Goal: Task Accomplishment & Management: Manage account settings

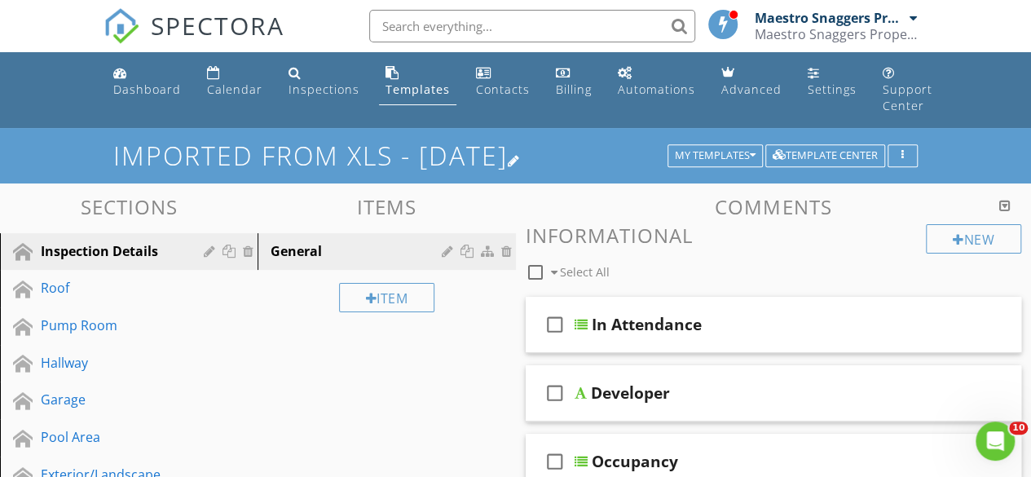
click at [521, 157] on div at bounding box center [514, 160] width 13 height 13
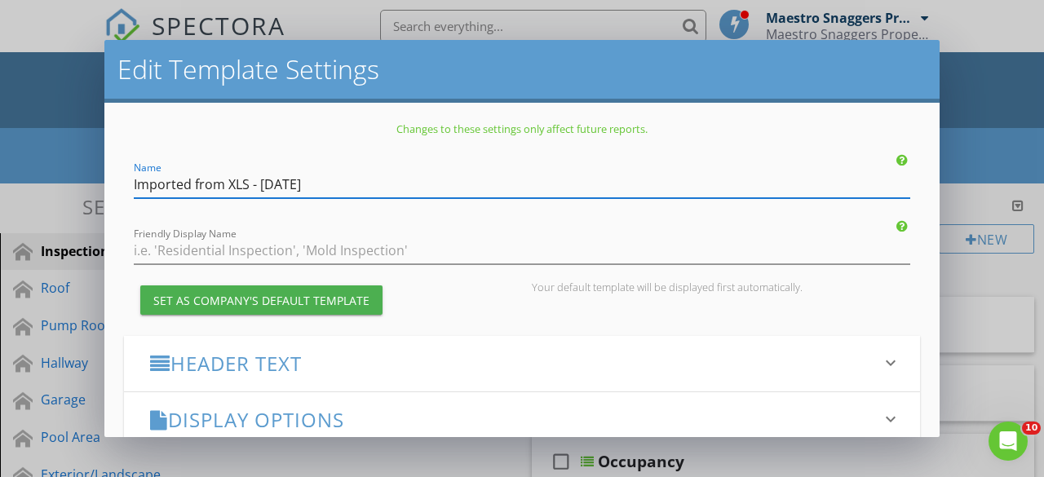
drag, startPoint x: 351, startPoint y: 187, endPoint x: 18, endPoint y: 177, distance: 332.8
click at [0, 170] on div "Edit Template Settings Changes to these settings only affect future reports. Na…" at bounding box center [522, 238] width 1044 height 477
paste input "Maestro Snaggers Property Observer LLC - Studio Snagging & Handover Inspection …"
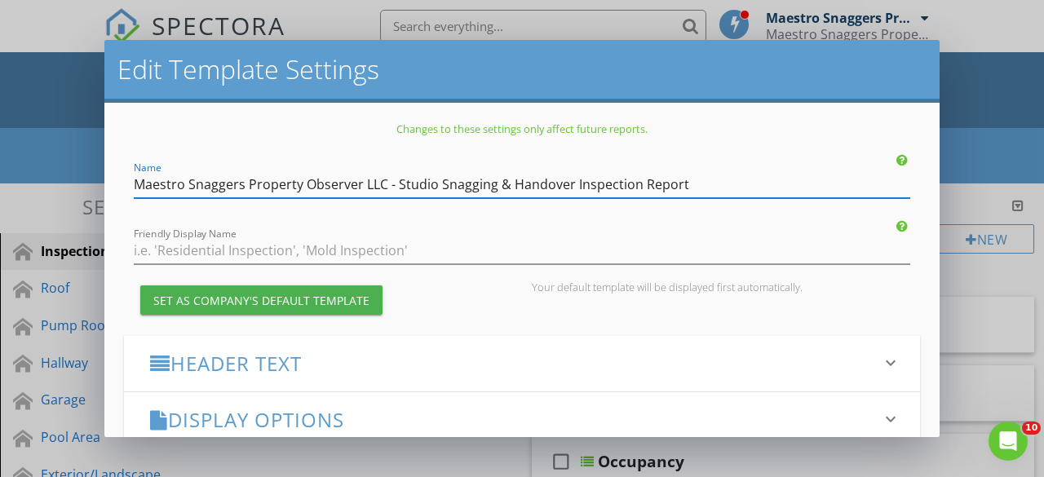
click at [437, 185] on input "Maestro Snaggers Property Observer LLC - Studio Snagging & Handover Inspection …" at bounding box center [522, 184] width 776 height 27
type input "Maestro Snaggers Property Observer LLC - Snagging & Handover Inspection Report"
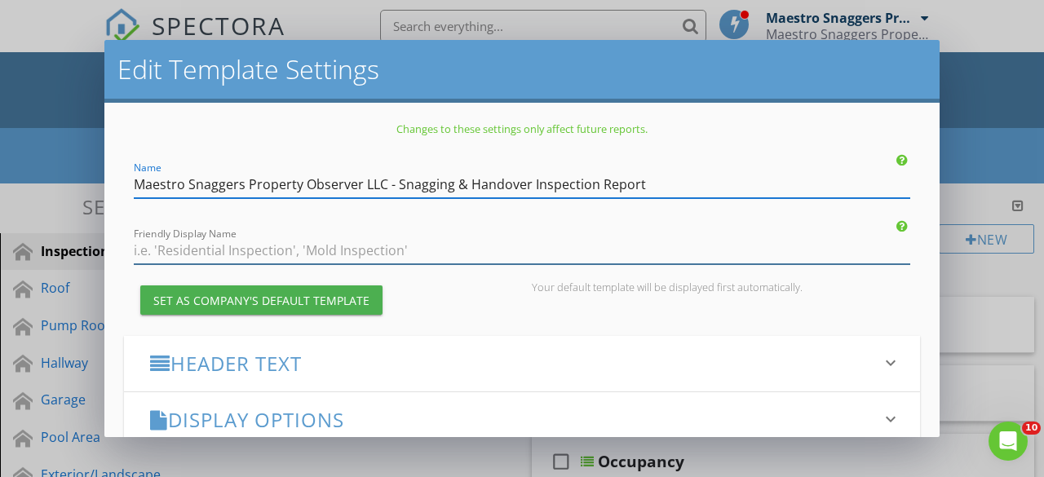
click at [369, 249] on input "Friendly Display Name" at bounding box center [522, 250] width 776 height 27
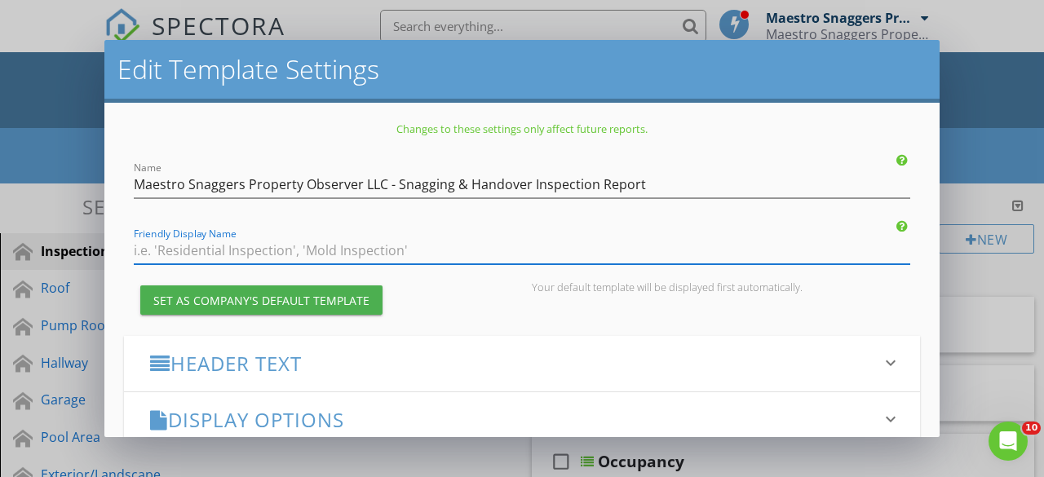
click at [174, 250] on input "Friendly Display Name" at bounding box center [522, 250] width 776 height 27
paste input "Snagging & Handover Inspection Report - Studio"
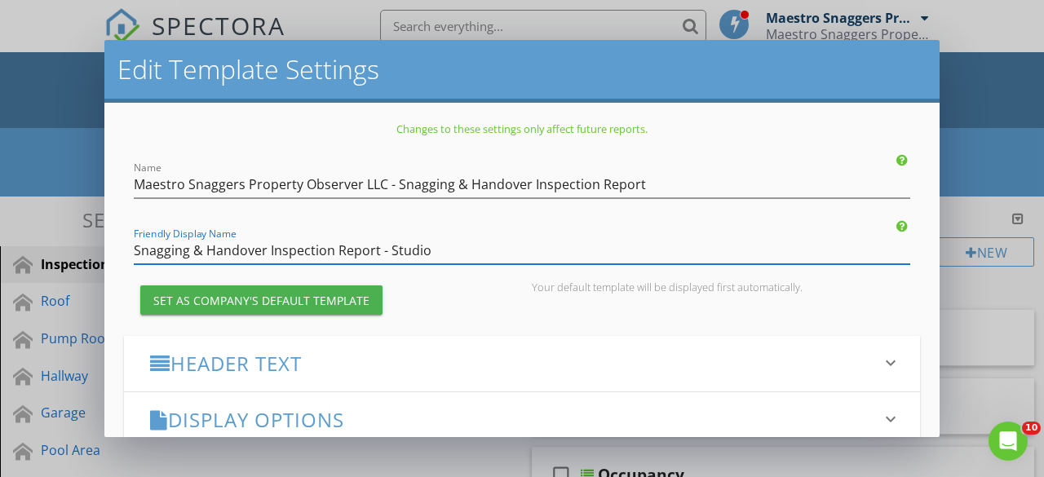
drag, startPoint x: 387, startPoint y: 251, endPoint x: 502, endPoint y: 253, distance: 115.0
click at [502, 253] on input "Snagging & Handover Inspection Report - Studio" at bounding box center [522, 250] width 776 height 27
type input "Snagging & Handover Inspection Report -"
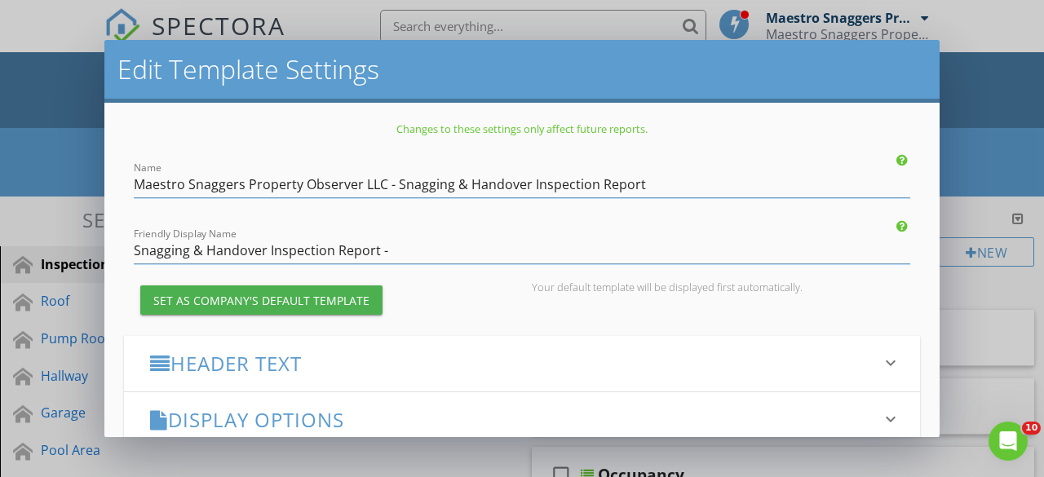
click at [242, 364] on h3 "Header Text" at bounding box center [512, 363] width 724 height 22
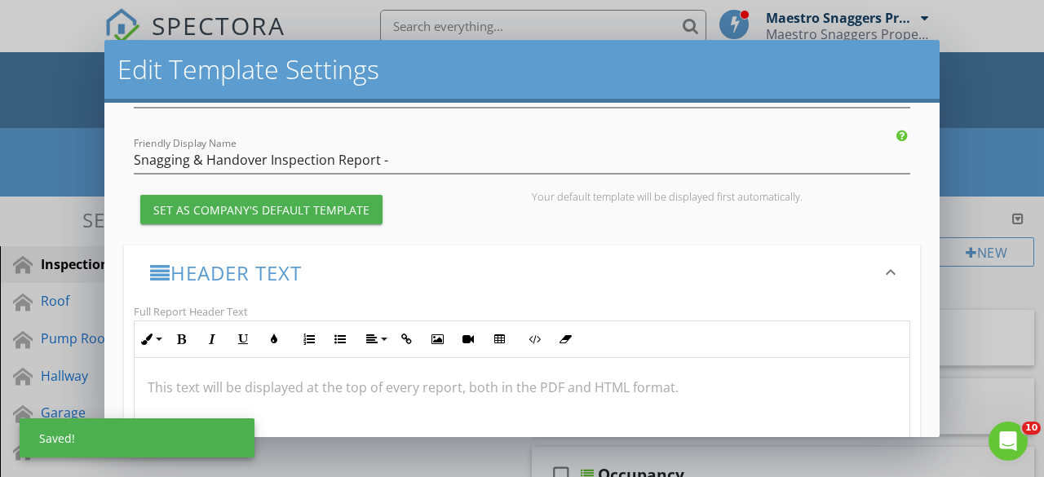
scroll to position [163, 0]
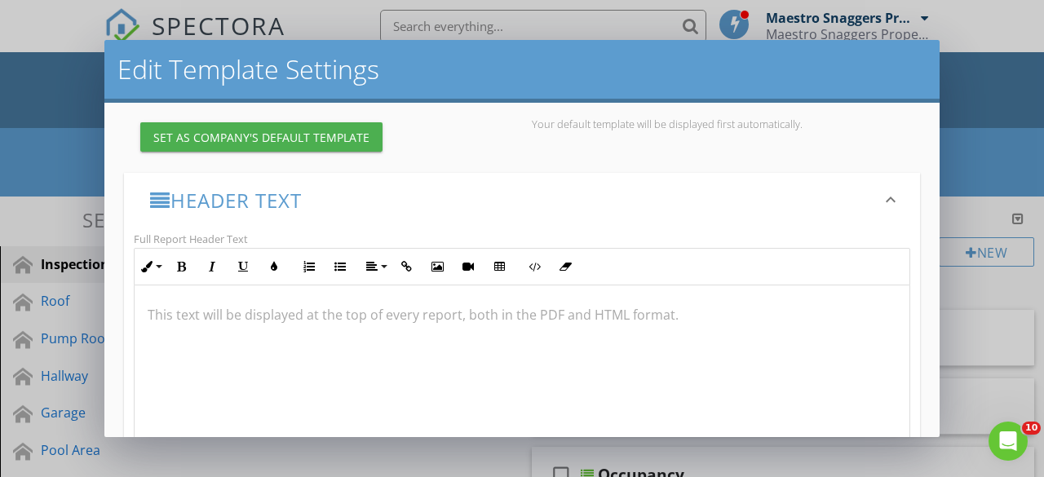
click at [187, 309] on p at bounding box center [522, 315] width 748 height 20
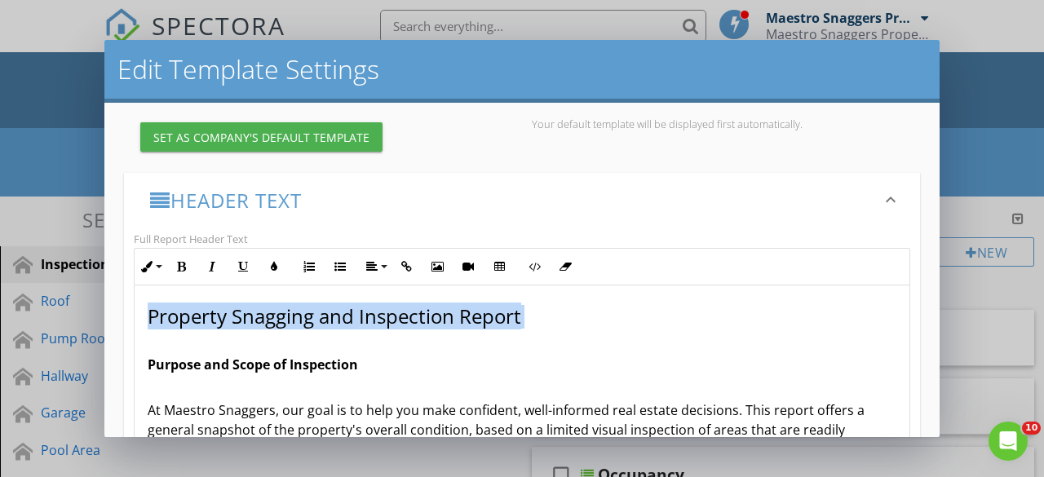
drag, startPoint x: 147, startPoint y: 316, endPoint x: 556, endPoint y: 315, distance: 409.3
click at [556, 315] on div "Property Snagging and Inspection Report Purpose and Scope of Inspection At Maes…" at bounding box center [522, 460] width 775 height 350
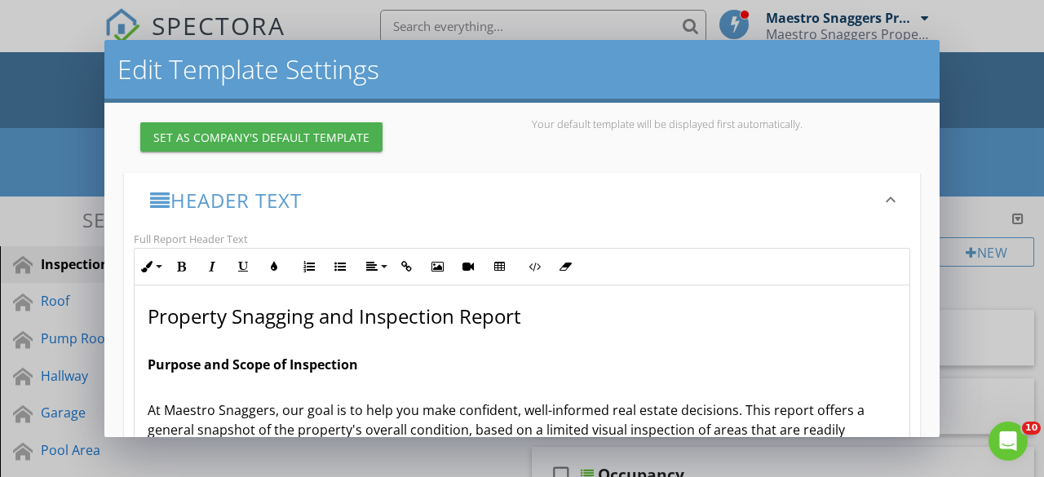
click at [365, 333] on p "Property Snagging and Inspection Report" at bounding box center [522, 326] width 748 height 43
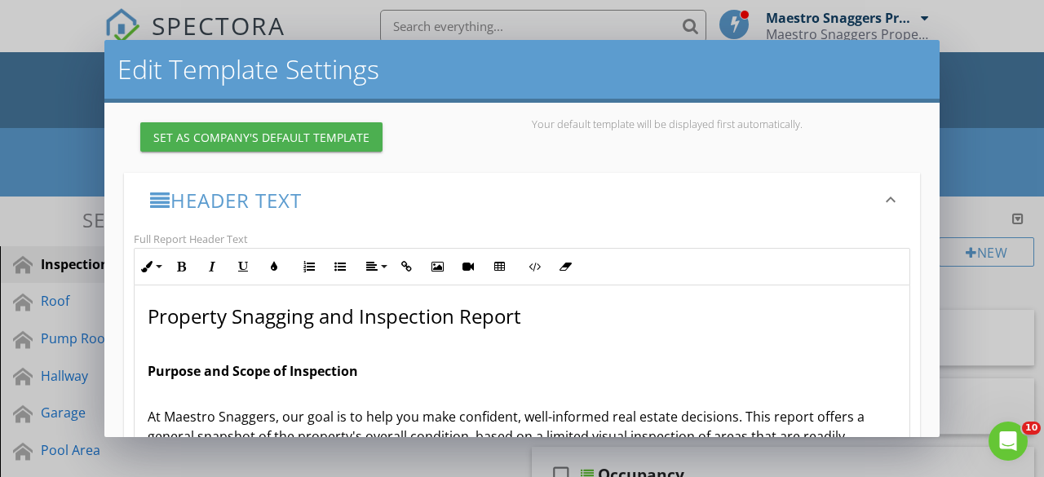
scroll to position [170, 0]
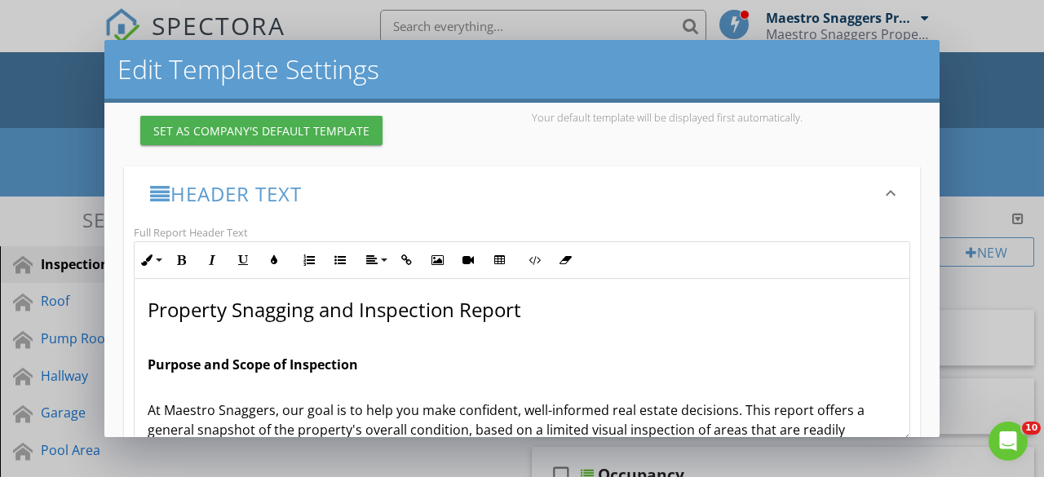
click at [181, 381] on p "Purpose and Scope of Inspection" at bounding box center [522, 374] width 748 height 39
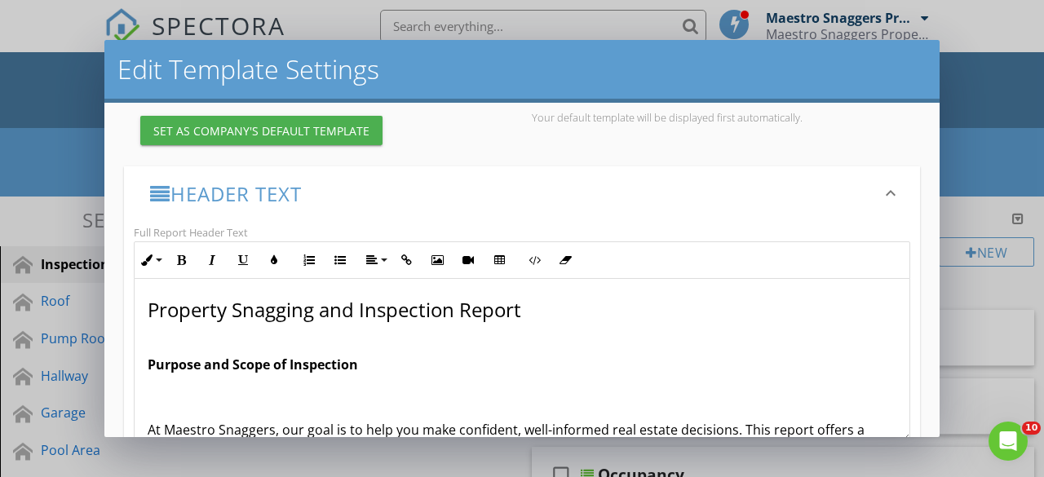
click at [172, 330] on p at bounding box center [522, 339] width 748 height 20
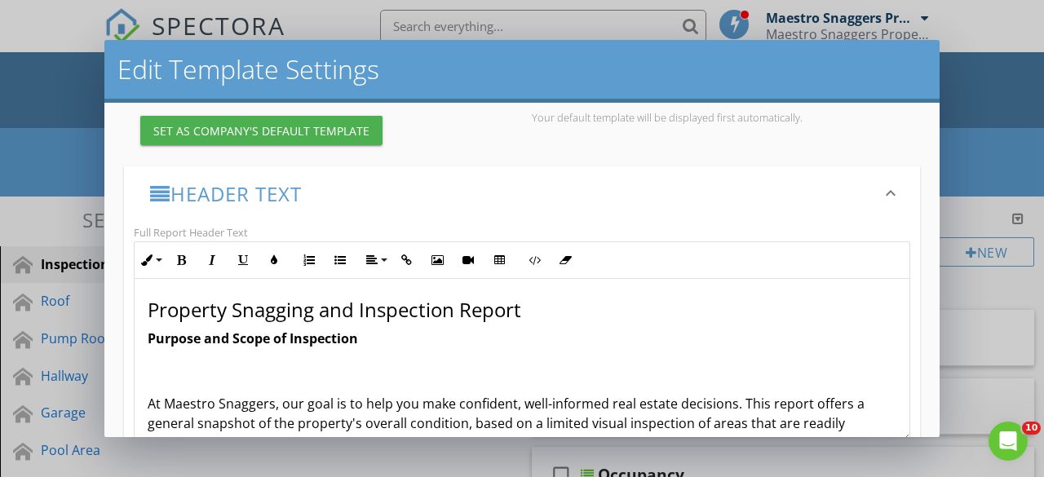
click at [184, 377] on p "Purpose and Scope of Inspection" at bounding box center [522, 358] width 748 height 59
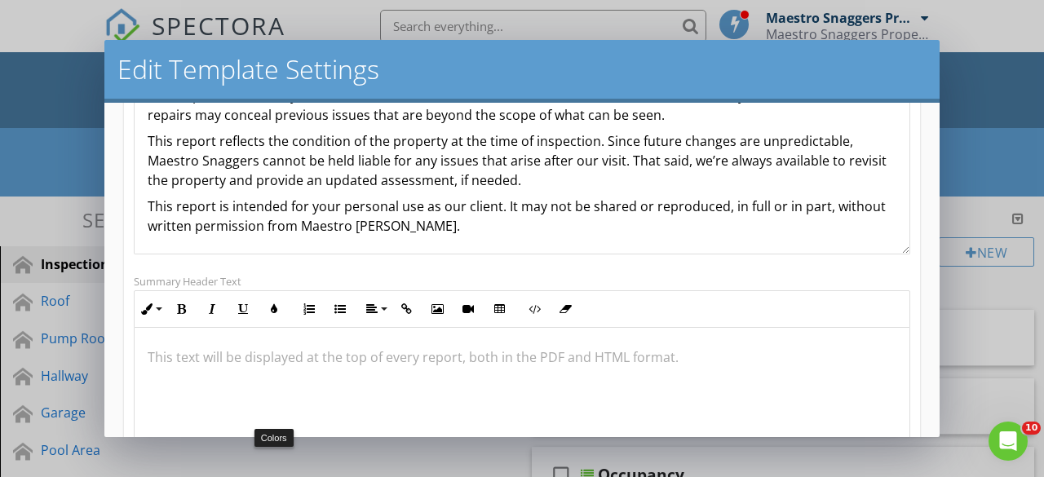
scroll to position [414, 0]
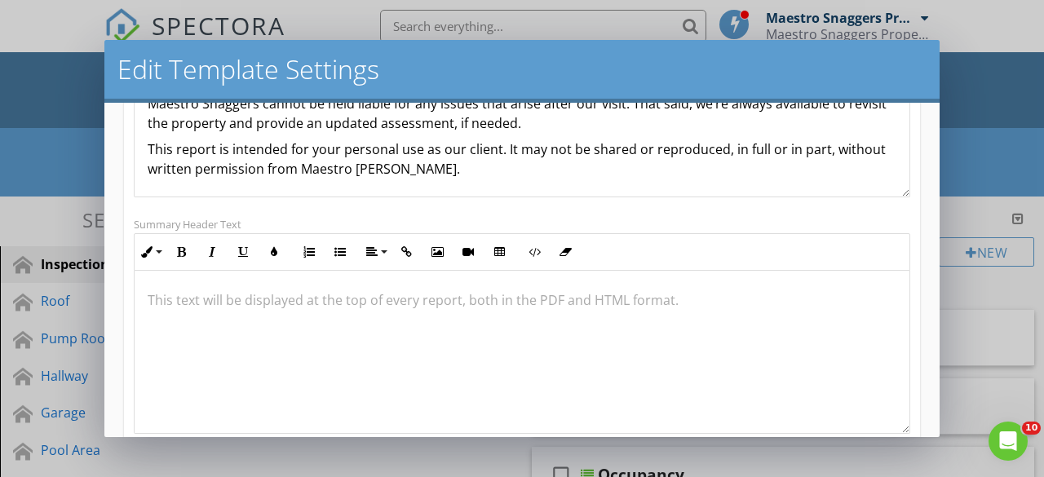
click at [188, 304] on p at bounding box center [522, 300] width 748 height 20
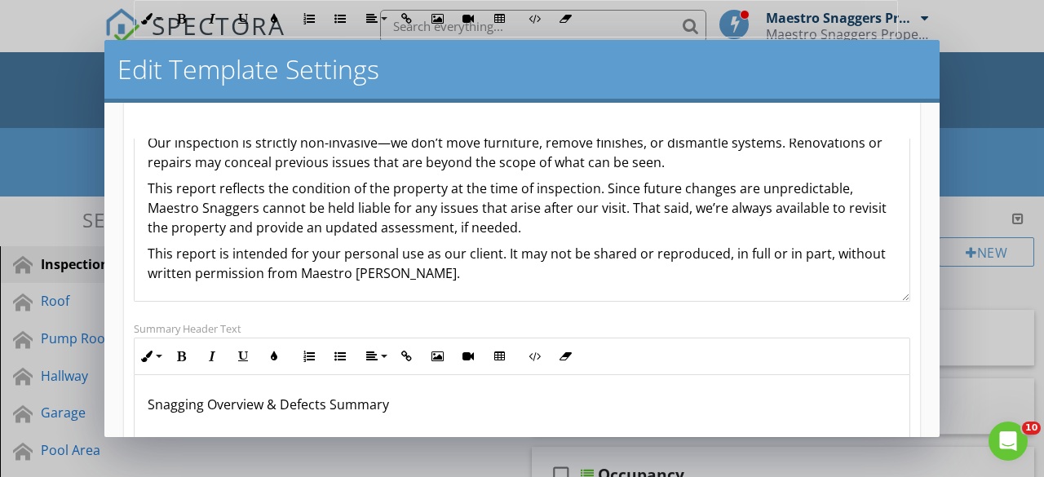
scroll to position [333, 0]
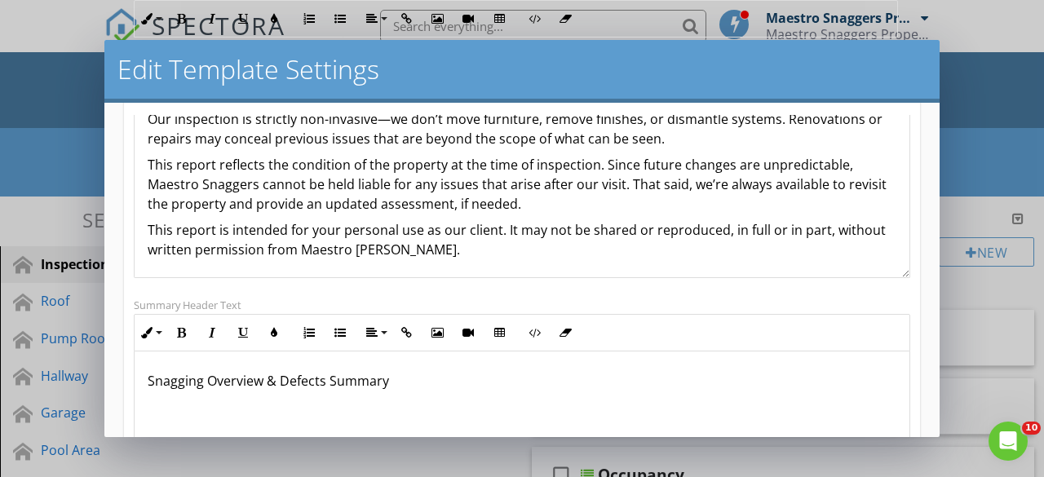
click at [350, 216] on div "Property Snagging and Inspection Report Purpose and Scope of Inspection At Maes…" at bounding box center [522, 104] width 775 height 350
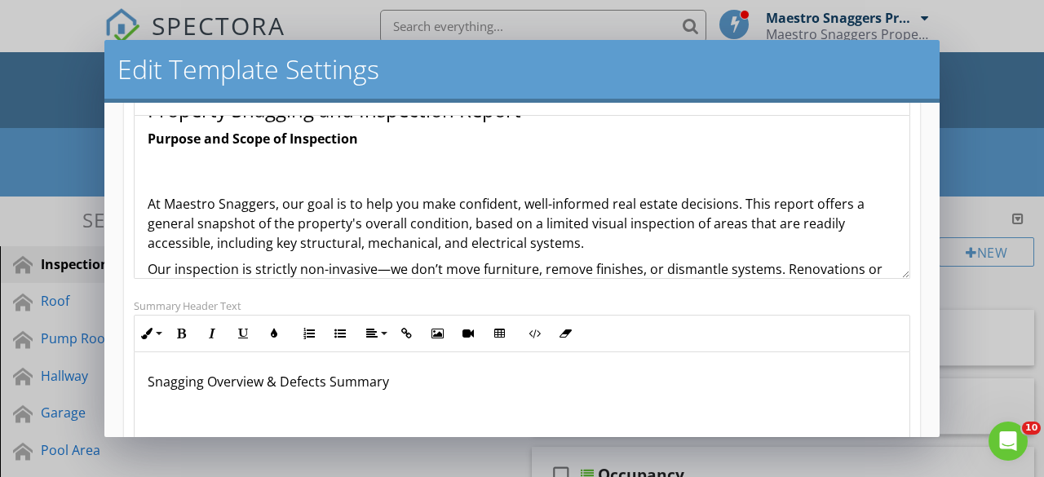
scroll to position [23, 0]
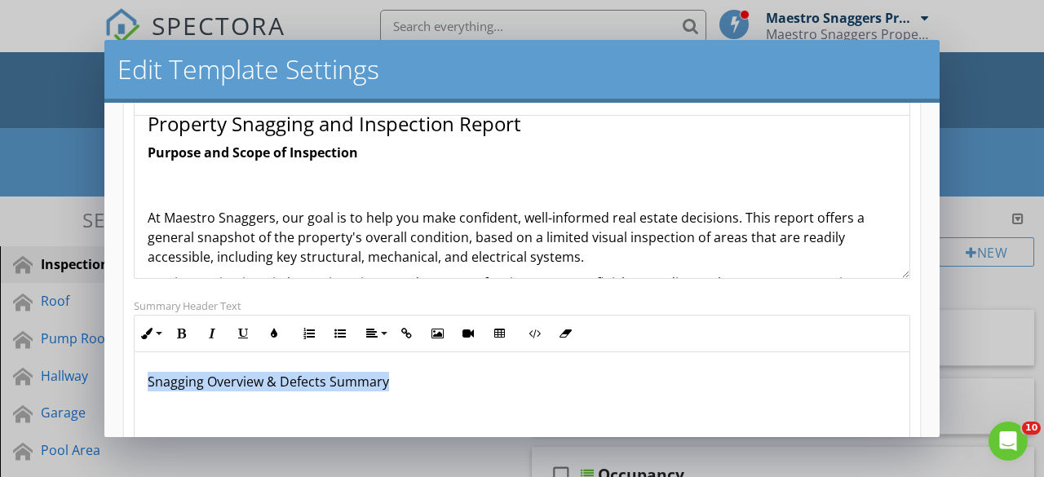
drag, startPoint x: 397, startPoint y: 377, endPoint x: 96, endPoint y: 369, distance: 301.0
click at [96, 372] on div "Edit Template Settings Changes to these settings only affect future reports. Na…" at bounding box center [522, 238] width 1044 height 477
click at [181, 331] on icon "button" at bounding box center [180, 333] width 11 height 11
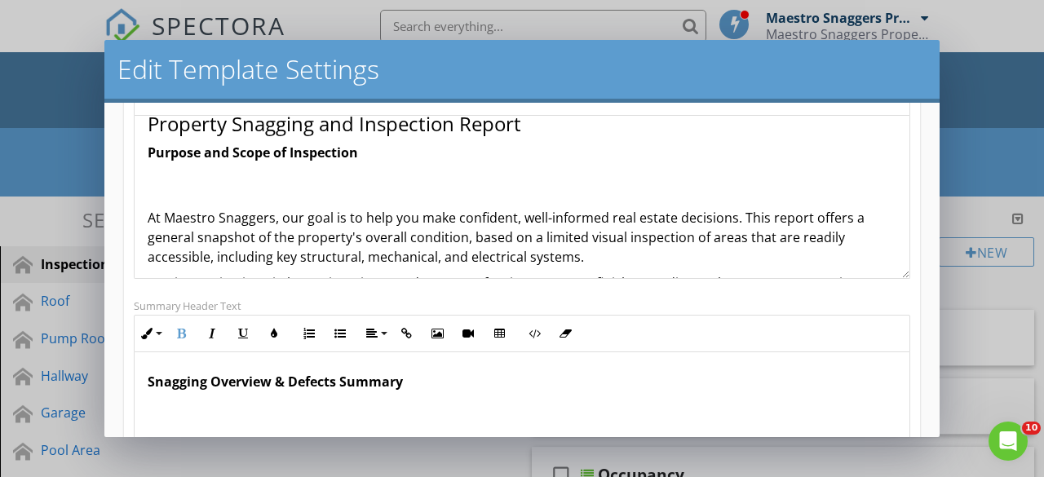
click at [298, 414] on div "Snagging Overview & Defects Summary" at bounding box center [522, 433] width 775 height 163
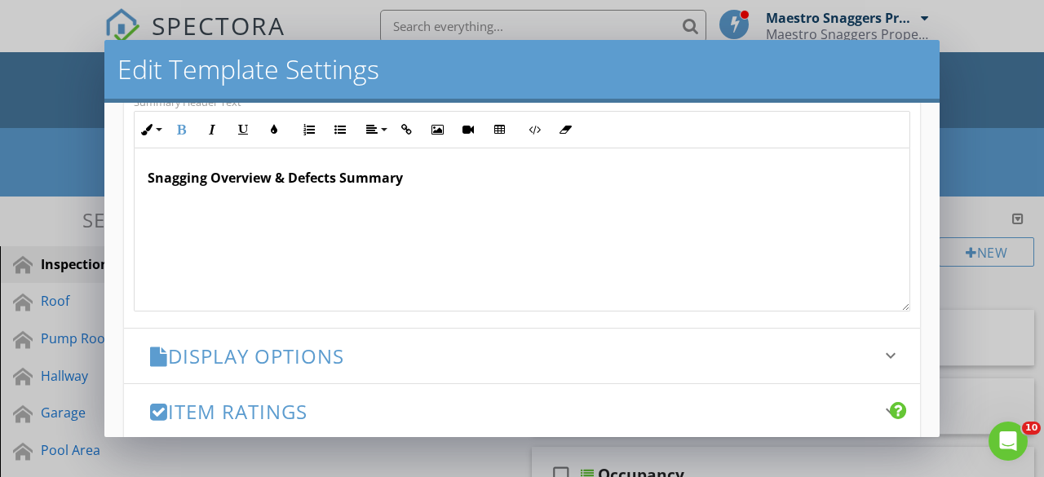
scroll to position [496, 0]
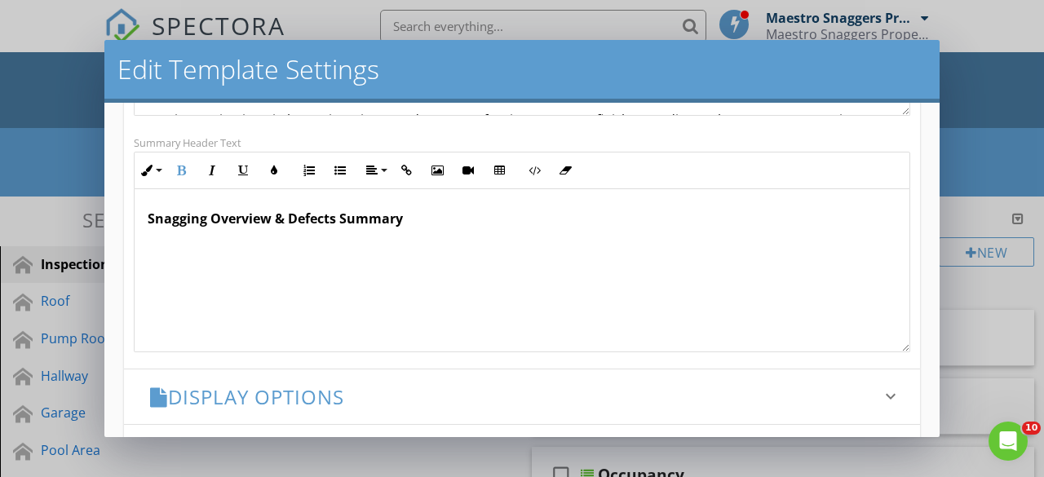
click at [402, 265] on div "Snagging Overview & Defects Summary" at bounding box center [522, 270] width 775 height 163
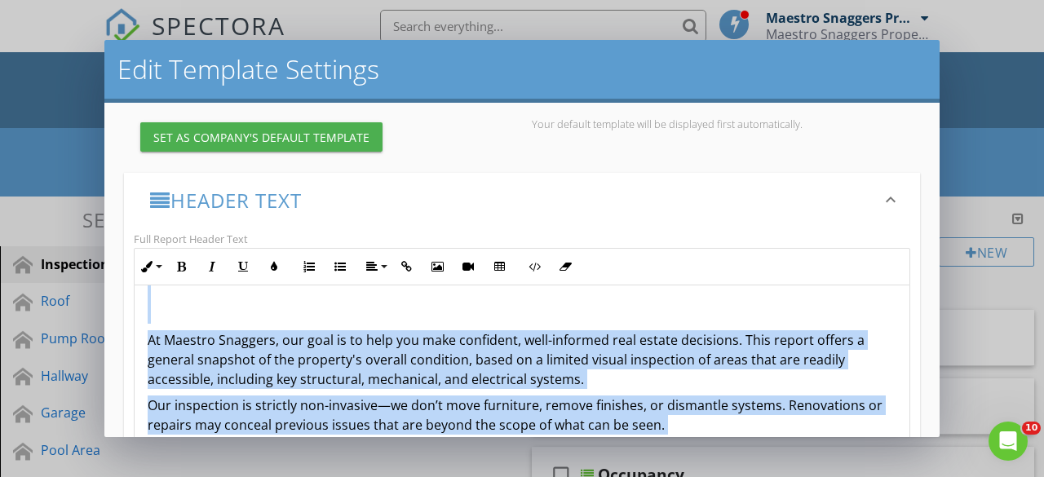
scroll to position [0, 0]
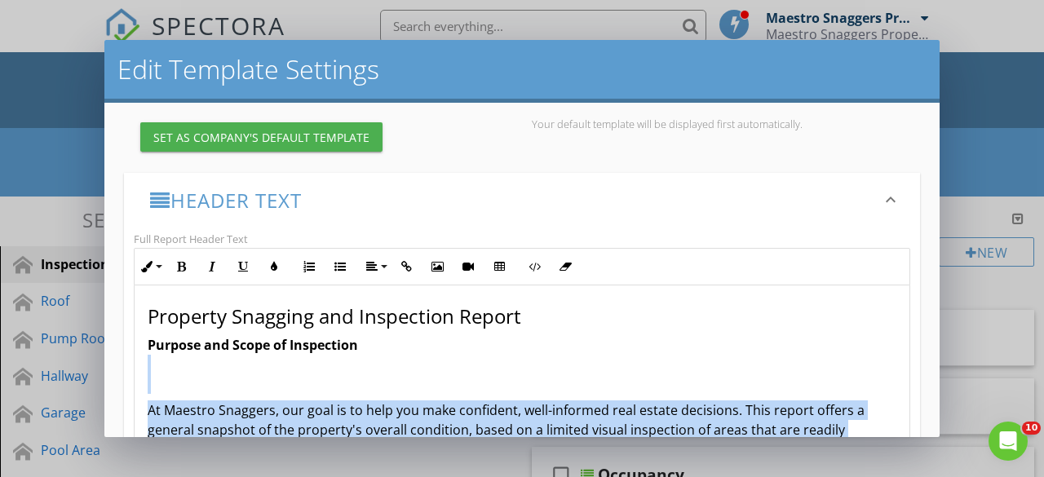
drag, startPoint x: 332, startPoint y: 417, endPoint x: 143, endPoint y: 373, distance: 193.2
click at [143, 373] on div "Property Snagging and Inspection Report Purpose and Scope of Inspection At Maes…" at bounding box center [522, 460] width 775 height 350
click at [384, 263] on button "Align" at bounding box center [375, 266] width 31 height 31
click at [383, 364] on icon at bounding box center [386, 365] width 12 height 12
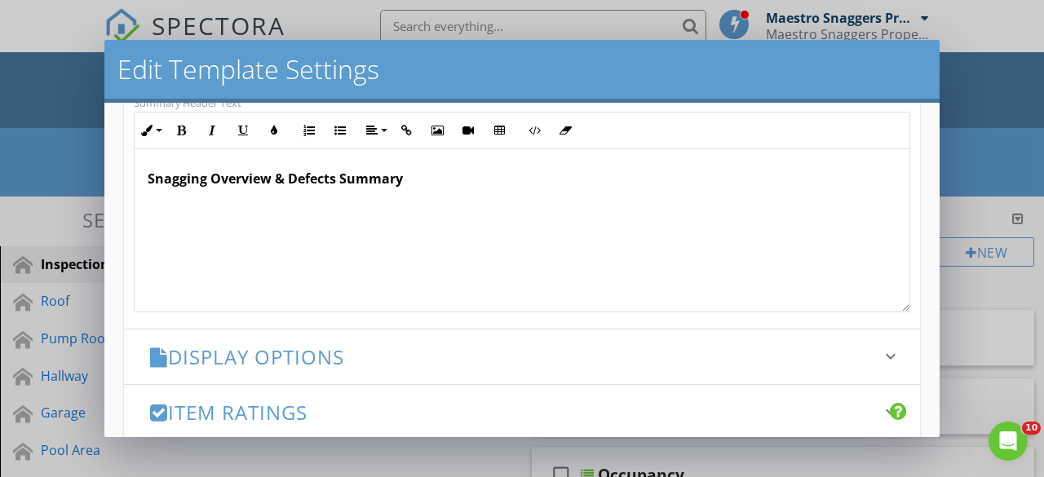
scroll to position [734, 0]
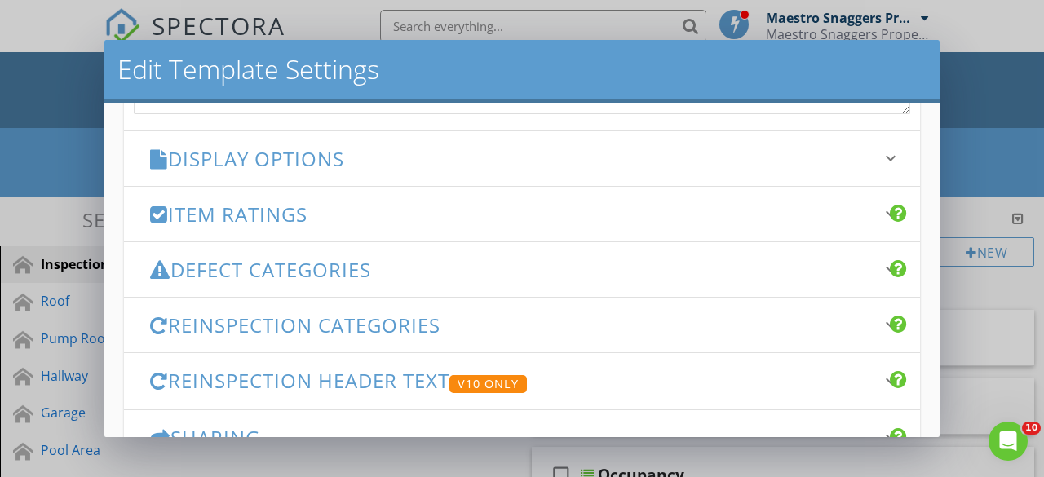
click at [237, 161] on h3 "Display Options" at bounding box center [512, 159] width 724 height 22
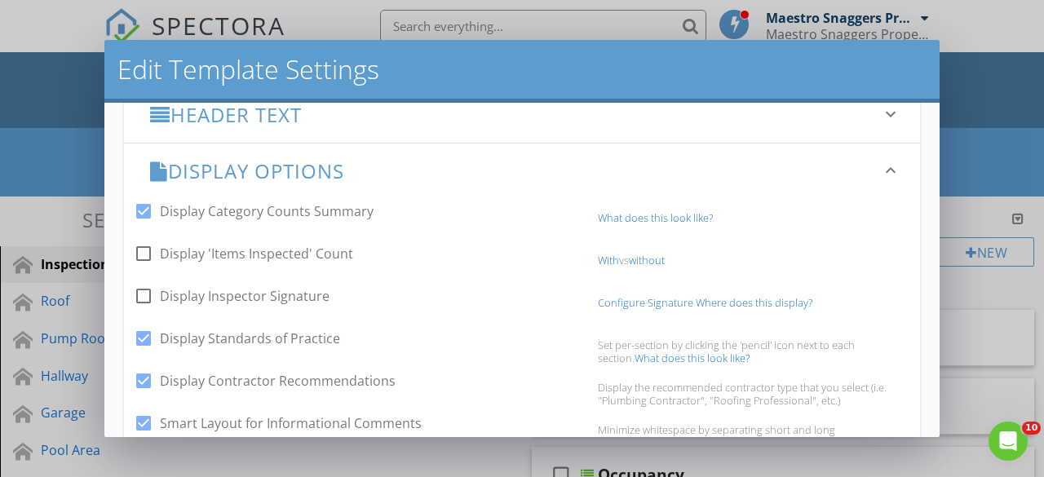
scroll to position [245, 0]
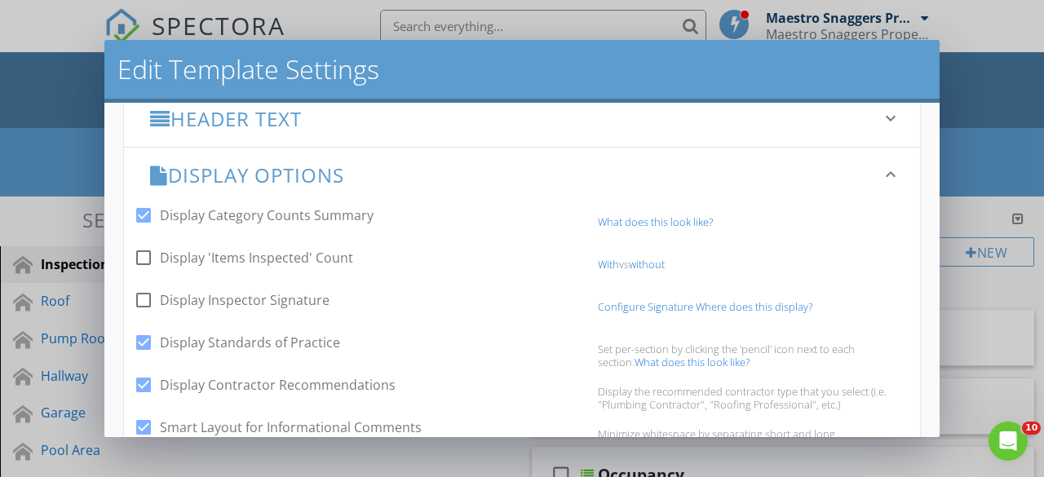
click at [143, 299] on div at bounding box center [144, 300] width 28 height 28
checkbox input "true"
click at [147, 254] on div at bounding box center [144, 258] width 28 height 28
checkbox input "true"
click at [139, 337] on div at bounding box center [144, 343] width 28 height 28
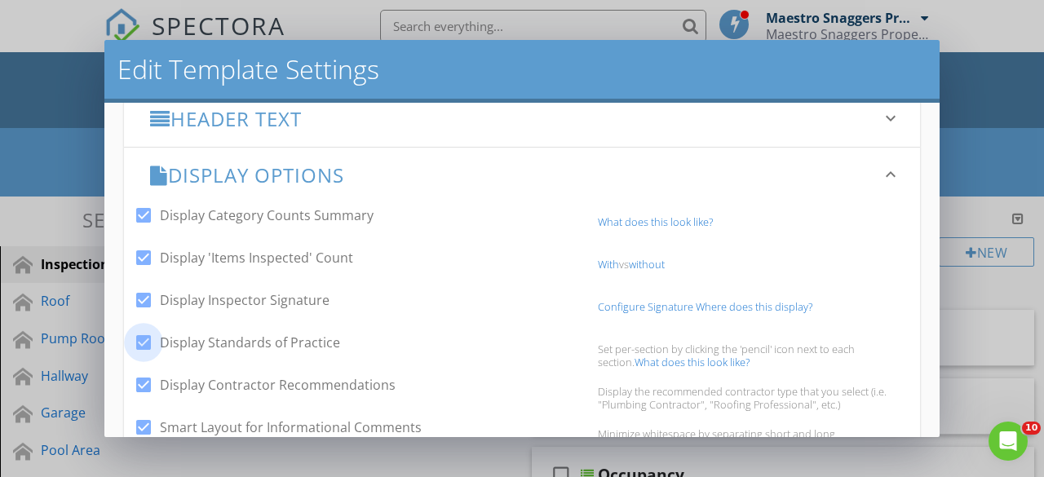
checkbox input "false"
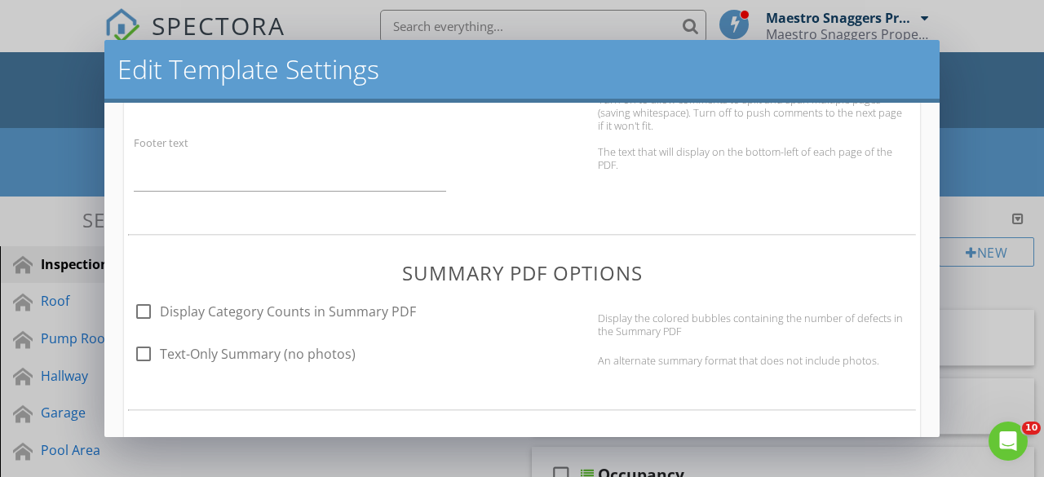
scroll to position [897, 0]
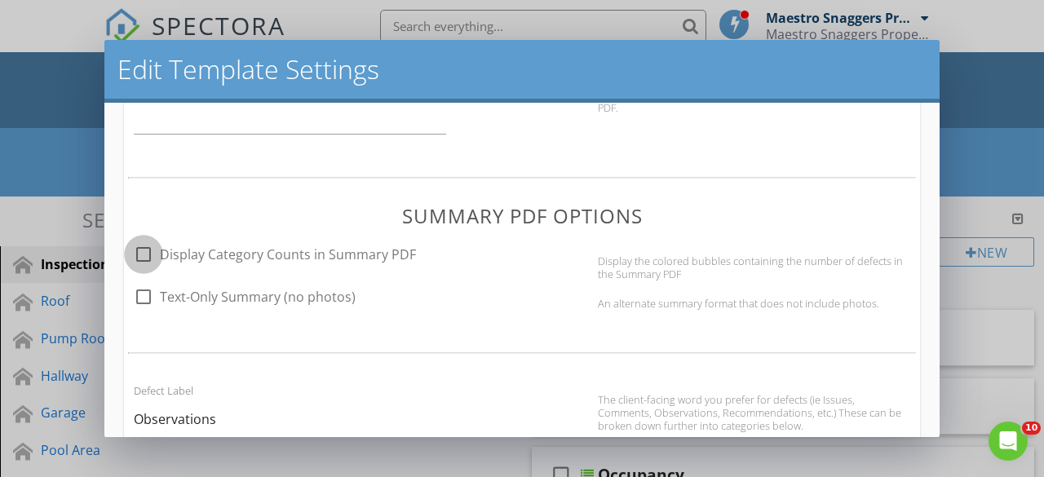
click at [138, 247] on div at bounding box center [144, 255] width 28 height 28
checkbox input "true"
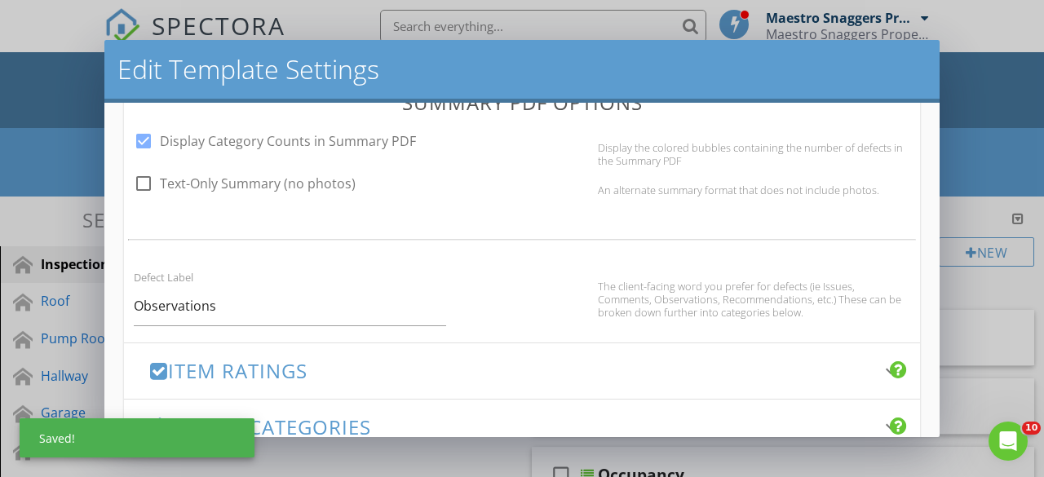
scroll to position [1060, 0]
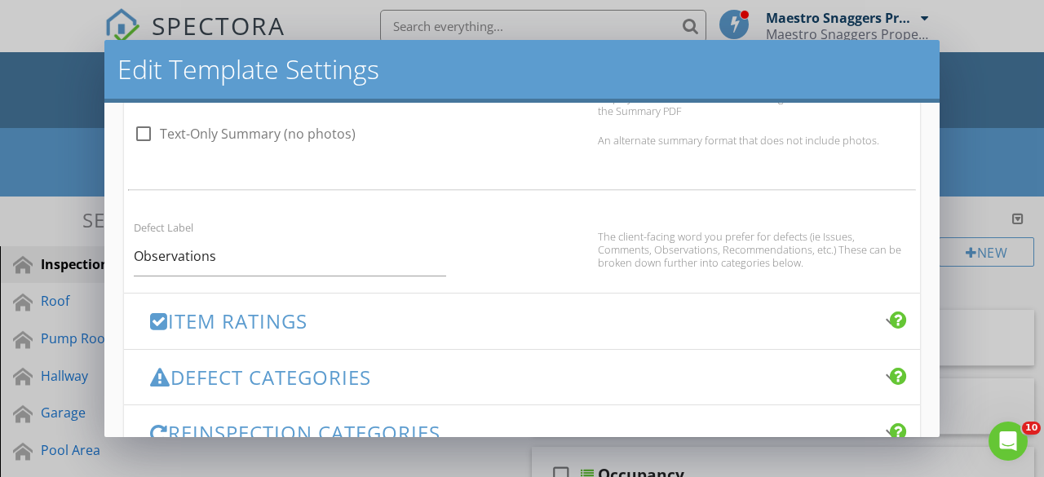
click at [235, 319] on h3 "Item Ratings" at bounding box center [512, 321] width 724 height 22
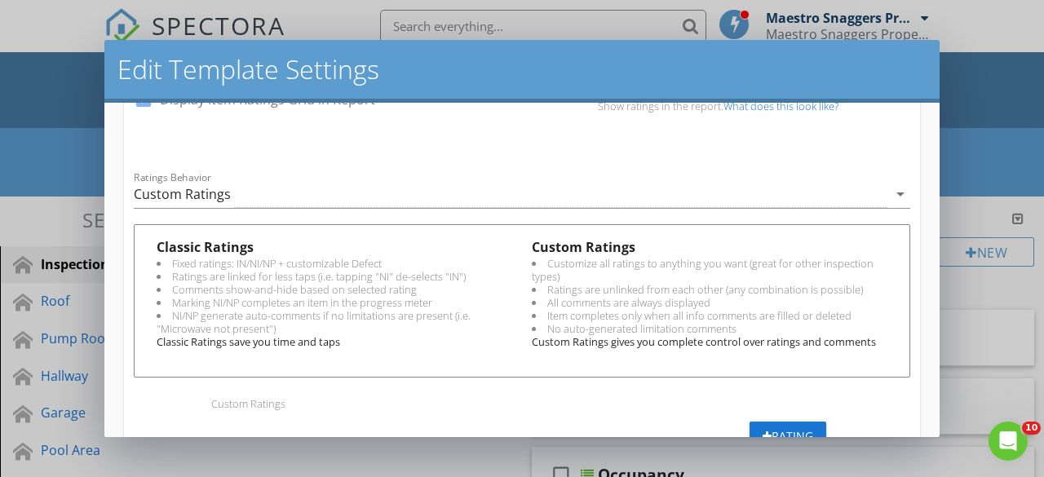
scroll to position [475, 0]
click at [890, 192] on icon "arrow_drop_down" at bounding box center [900, 194] width 20 height 20
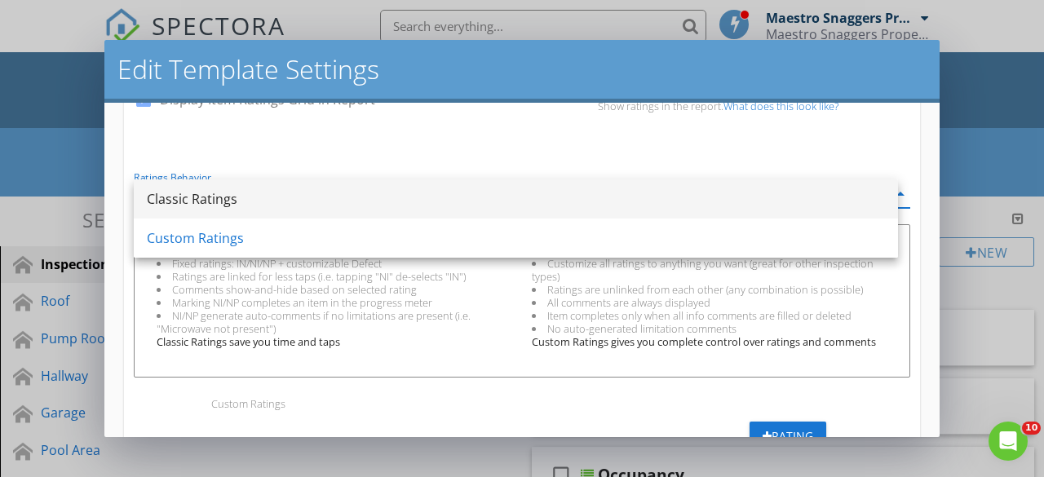
click at [196, 196] on div "Classic Ratings" at bounding box center [516, 199] width 738 height 20
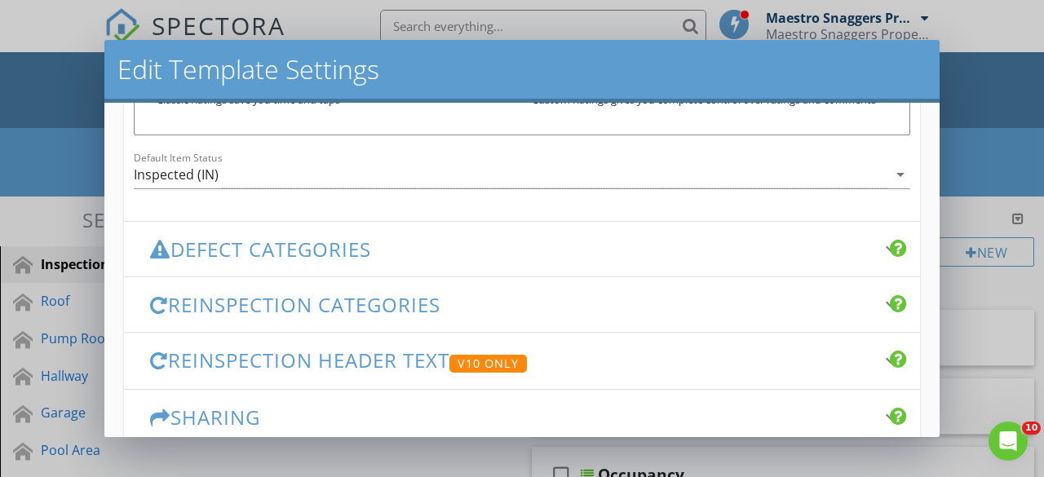
scroll to position [719, 0]
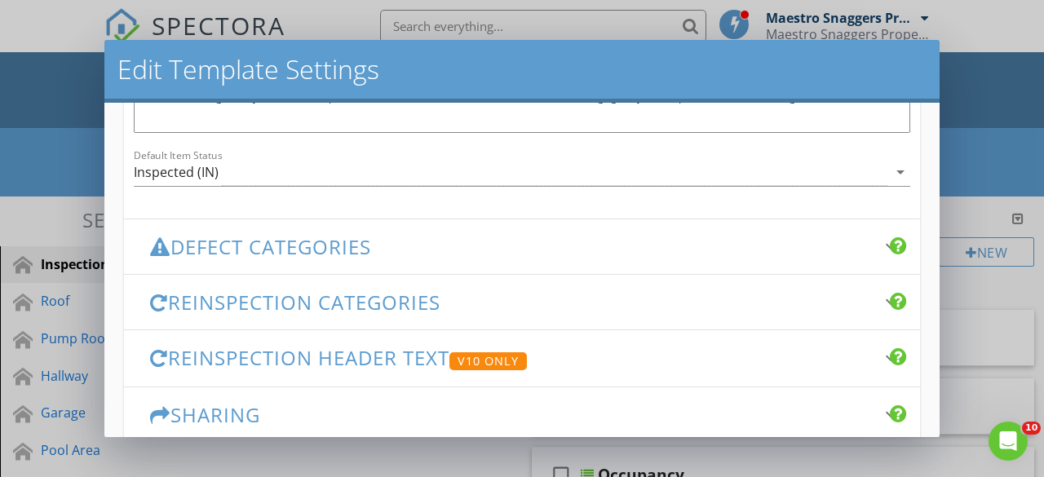
click at [307, 246] on h3 "Defect Categories" at bounding box center [512, 247] width 724 height 22
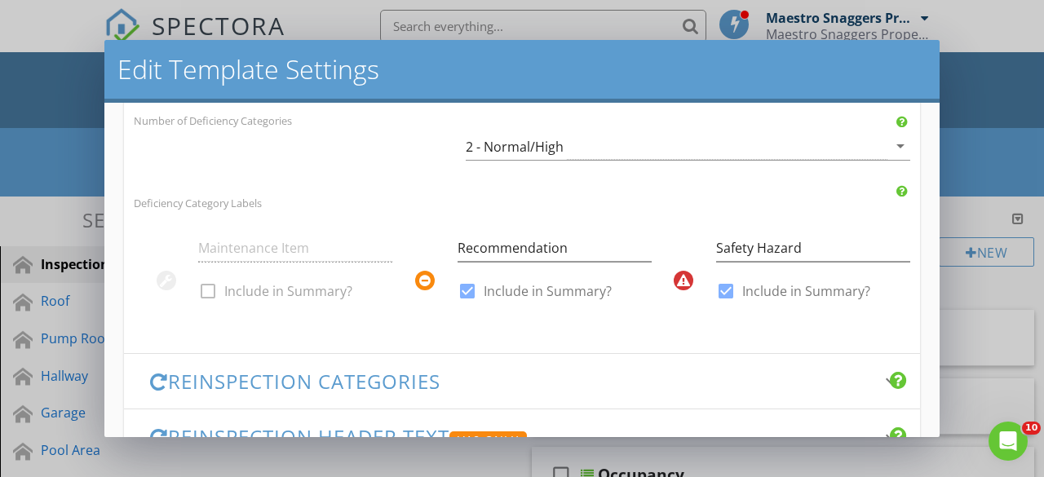
scroll to position [433, 0]
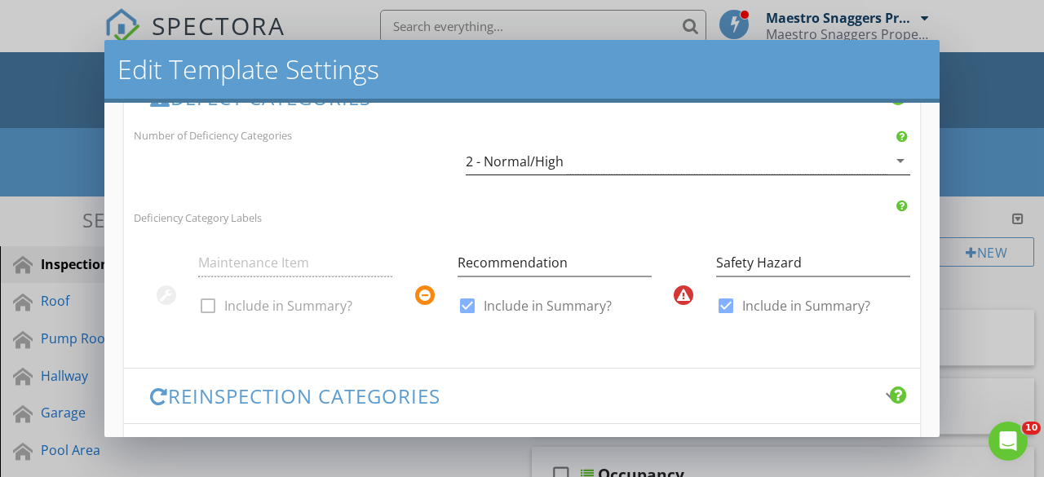
click at [890, 156] on icon "arrow_drop_down" at bounding box center [900, 161] width 20 height 20
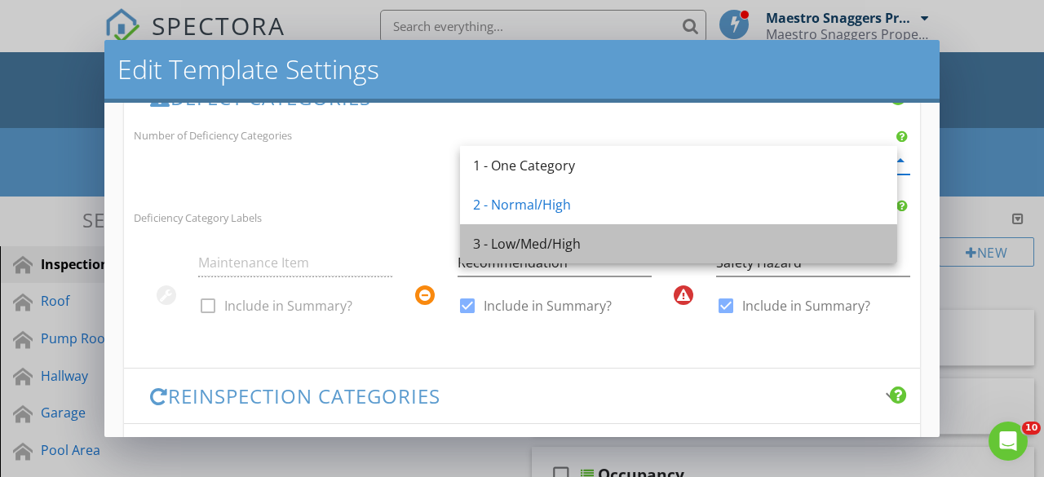
click at [518, 243] on div "3 - Low/Med/High" at bounding box center [678, 244] width 411 height 20
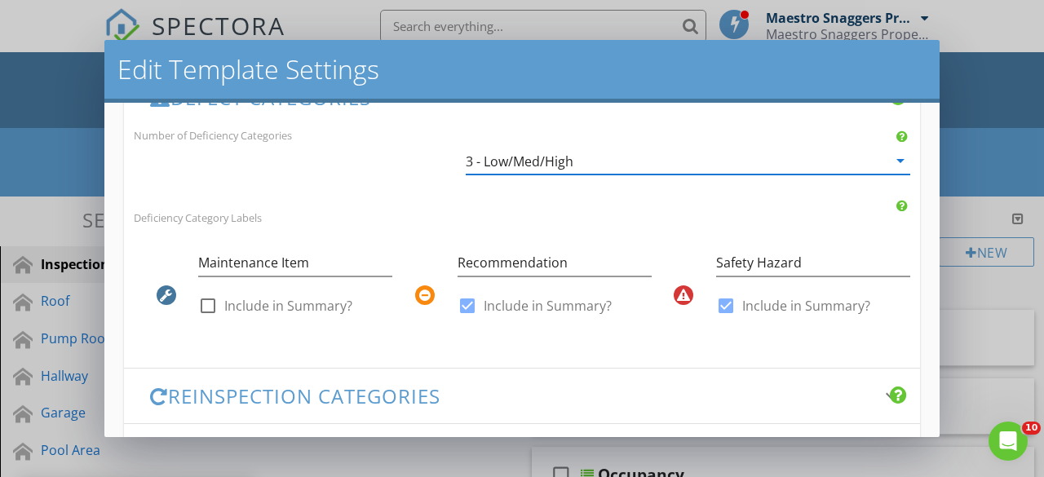
click at [208, 301] on div at bounding box center [208, 306] width 28 height 28
checkbox input "true"
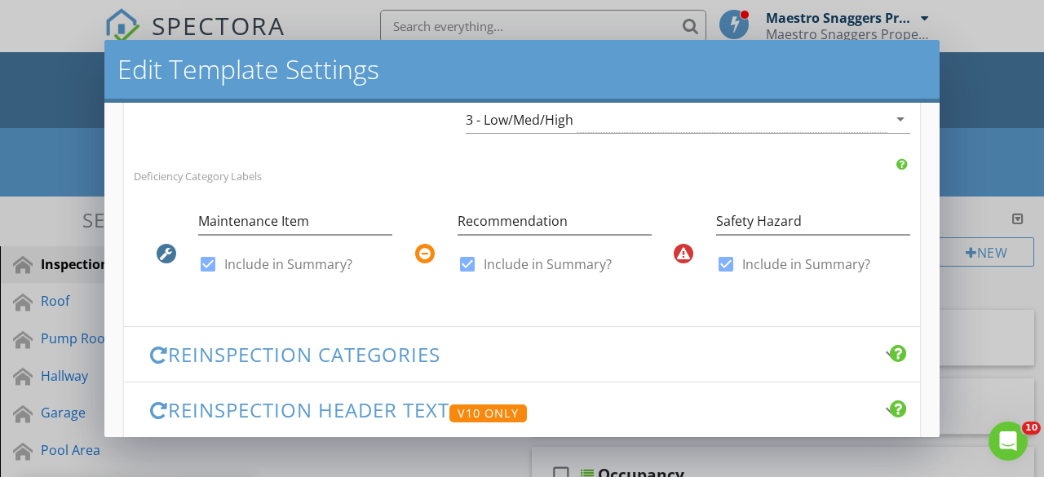
scroll to position [596, 0]
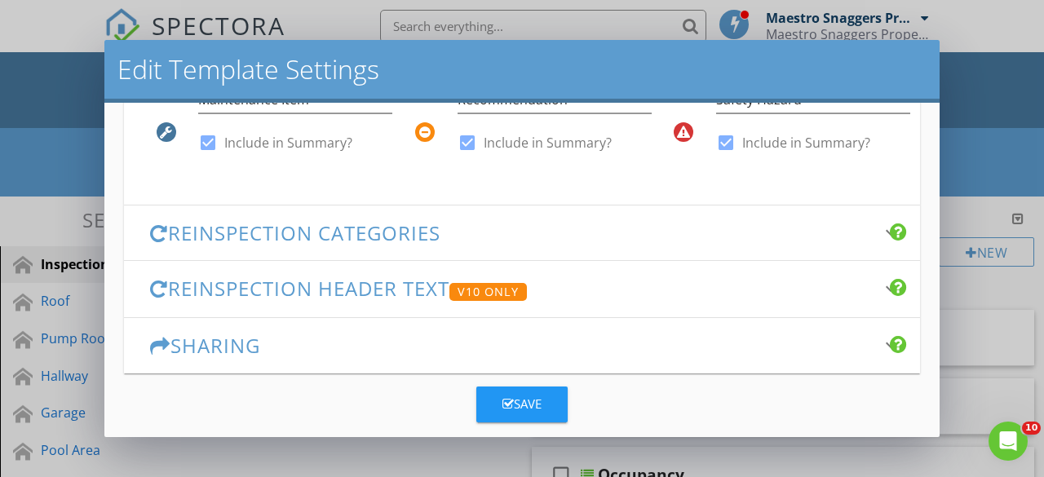
click at [254, 226] on h3 "Reinspection Categories" at bounding box center [512, 233] width 724 height 22
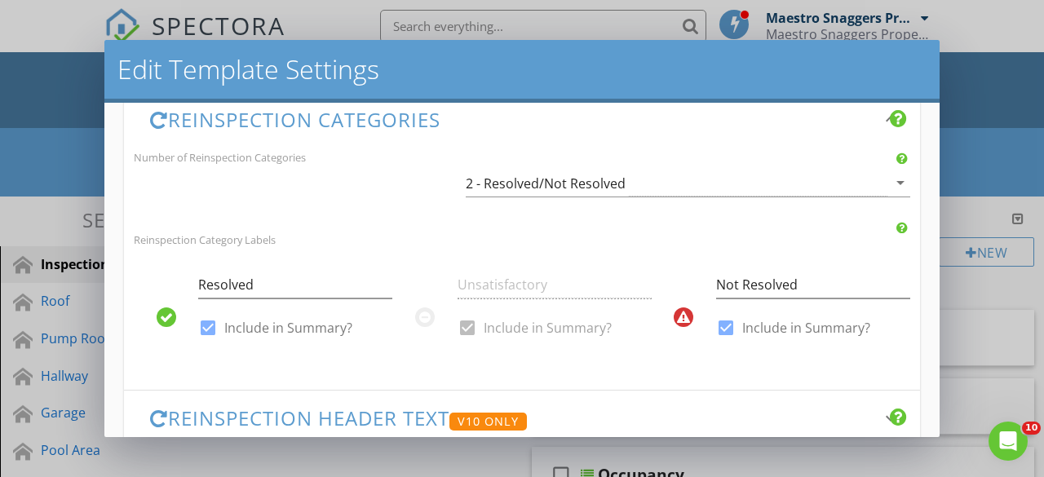
scroll to position [433, 0]
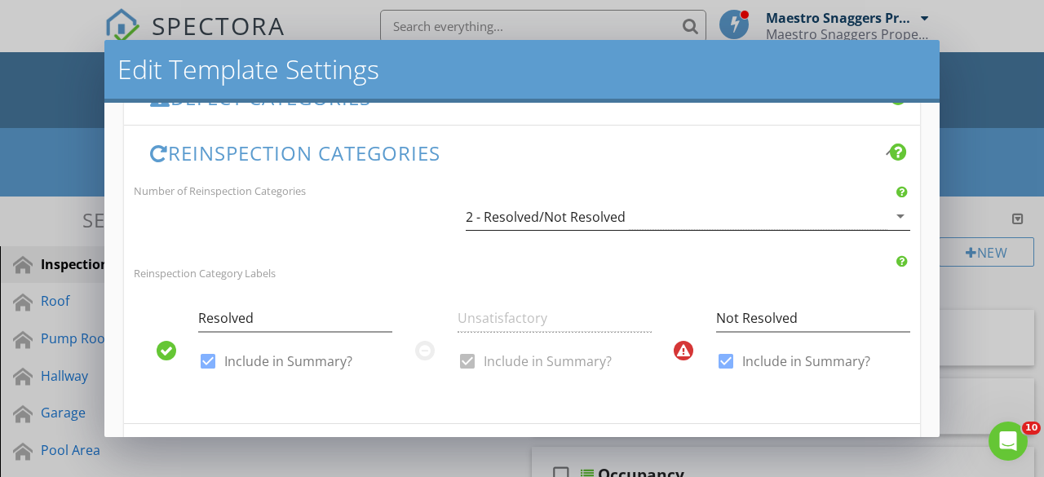
click at [890, 210] on icon "arrow_drop_down" at bounding box center [900, 216] width 20 height 20
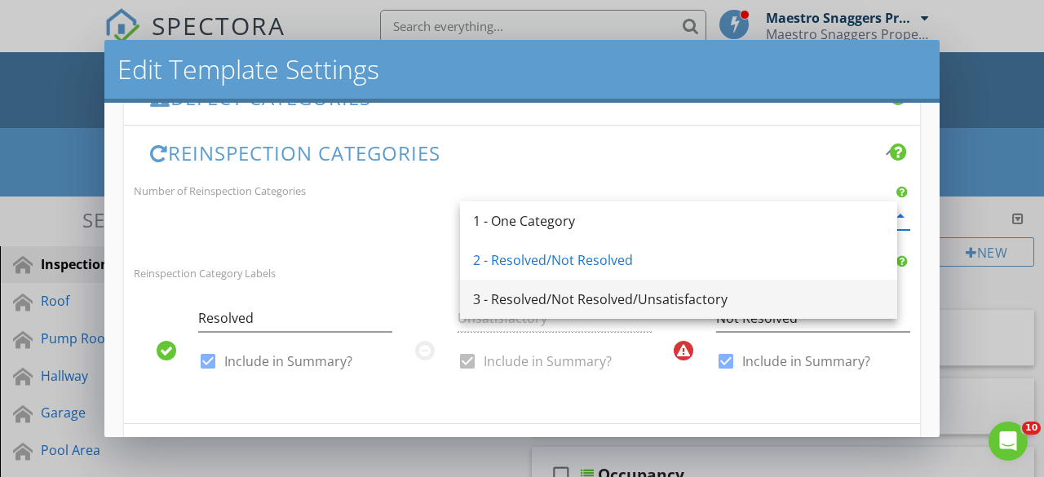
click at [616, 294] on div "3 - Resolved/Not Resolved/Unsatisfactory" at bounding box center [678, 299] width 411 height 20
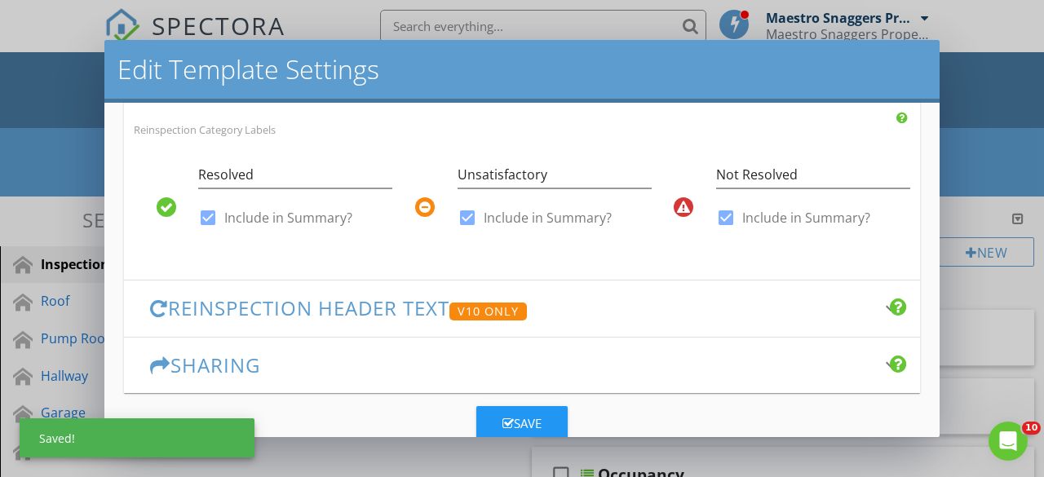
scroll to position [596, 0]
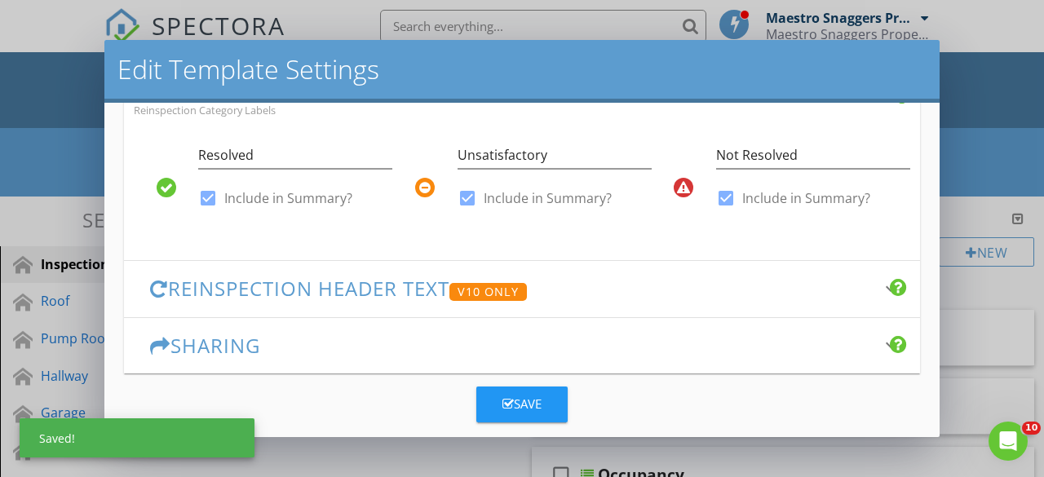
click at [349, 287] on h3 "Reinspection Header Text V10 Only" at bounding box center [512, 289] width 724 height 24
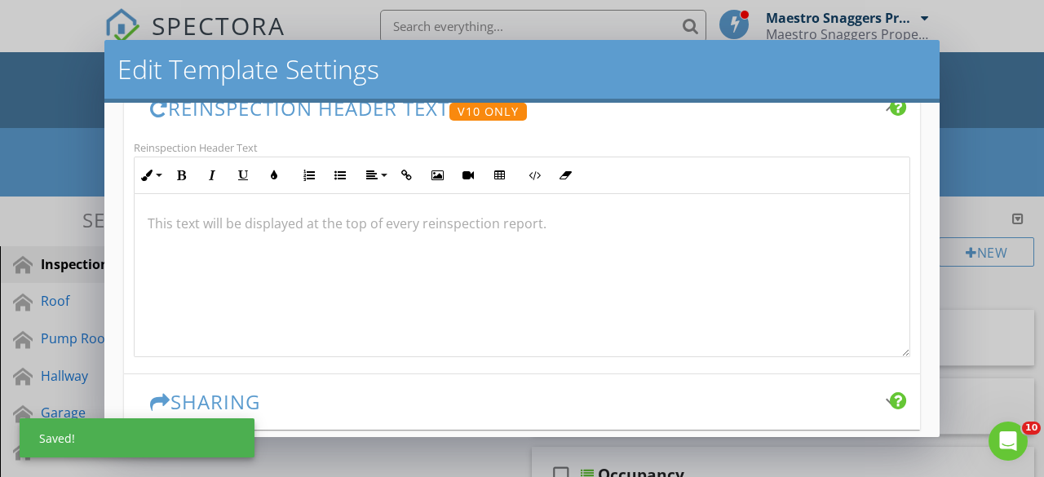
scroll to position [532, 0]
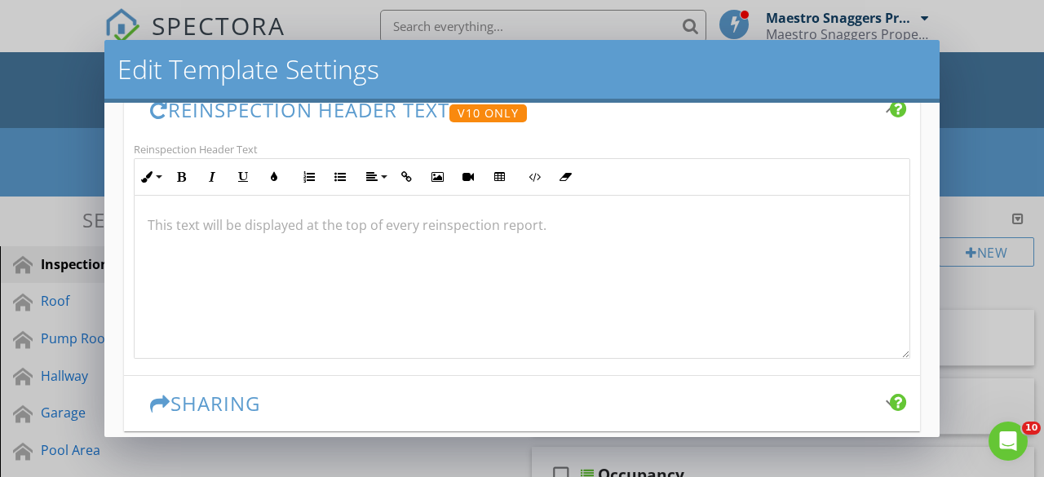
click at [174, 219] on p at bounding box center [522, 225] width 748 height 20
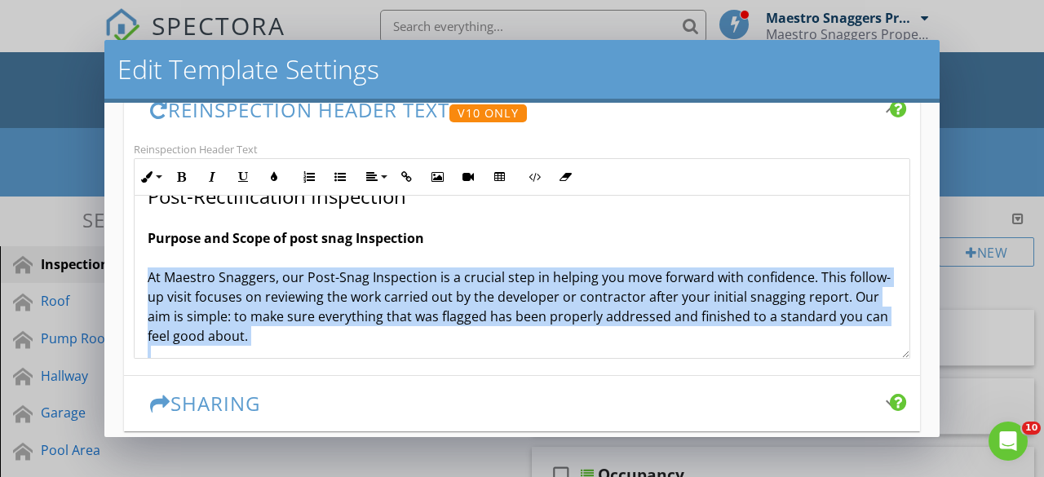
scroll to position [134, 0]
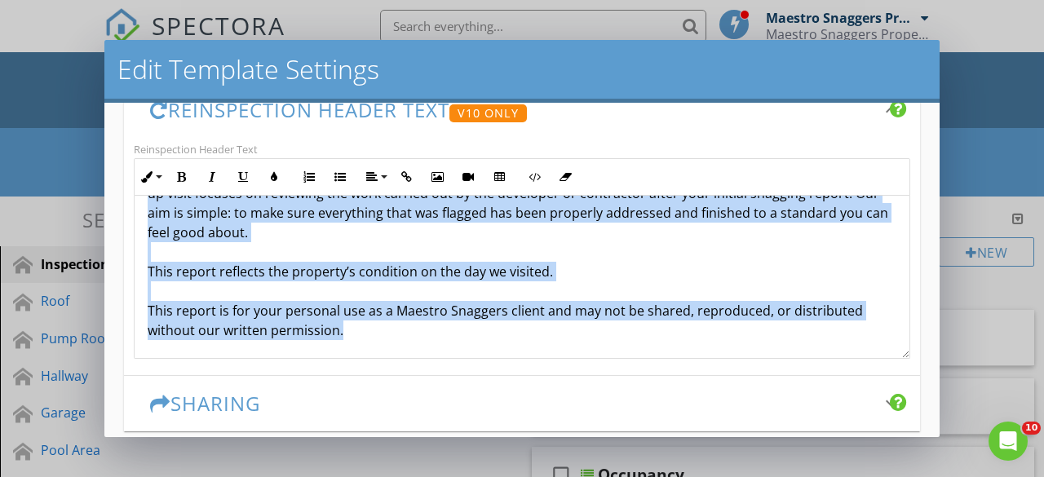
drag, startPoint x: 145, startPoint y: 270, endPoint x: 467, endPoint y: 351, distance: 332.0
click at [467, 351] on div "Post-Rectification Inspection Purpose and Scope of post snag Inspection At Maes…" at bounding box center [522, 211] width 775 height 298
click at [384, 170] on button "Align" at bounding box center [375, 176] width 31 height 31
click at [386, 269] on icon at bounding box center [386, 275] width 12 height 12
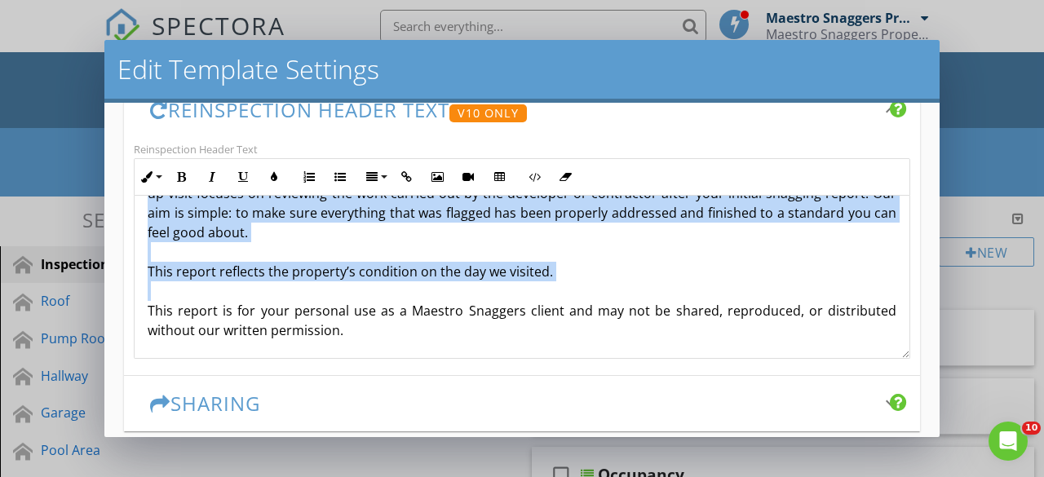
click at [377, 306] on p "Post-Rectification Inspection Purpose and Scope of post snag Inspection At Maes…" at bounding box center [522, 211] width 748 height 258
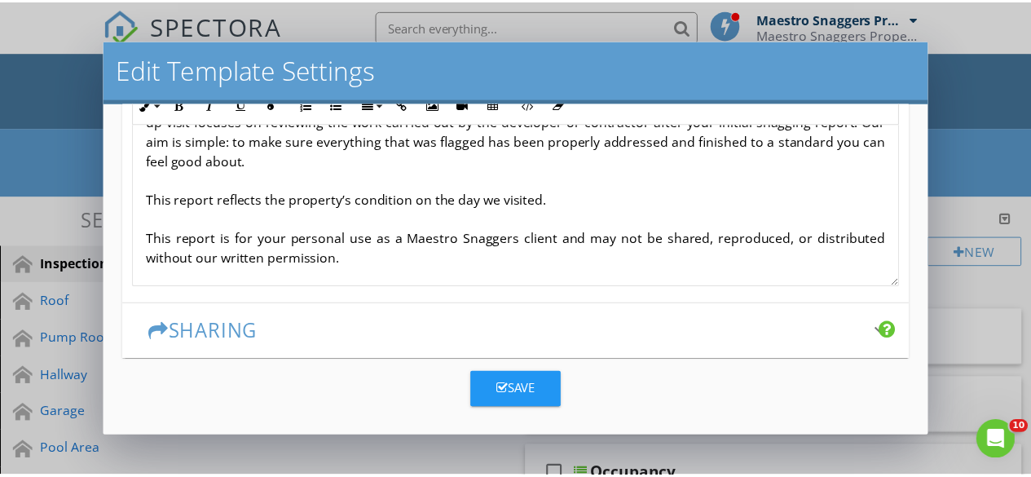
scroll to position [606, 0]
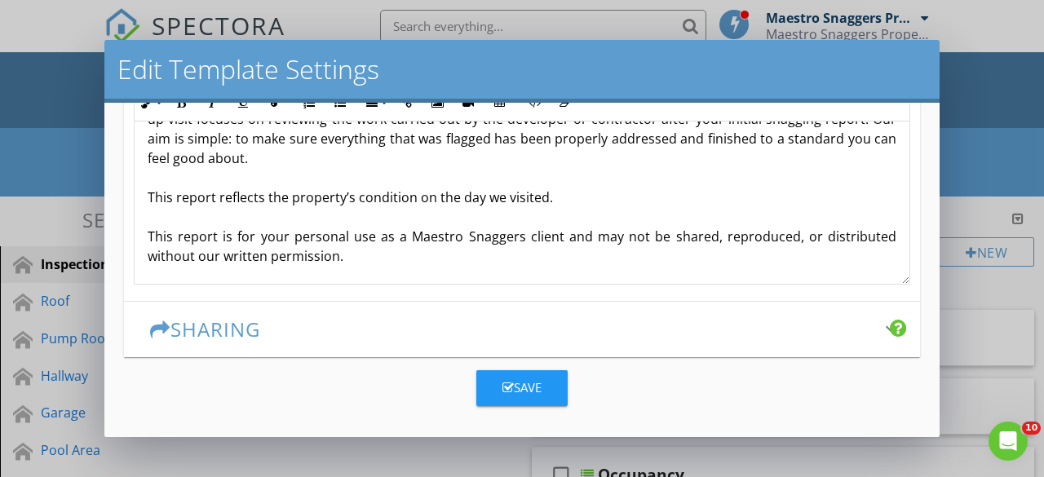
click at [521, 378] on div "Save" at bounding box center [521, 387] width 39 height 19
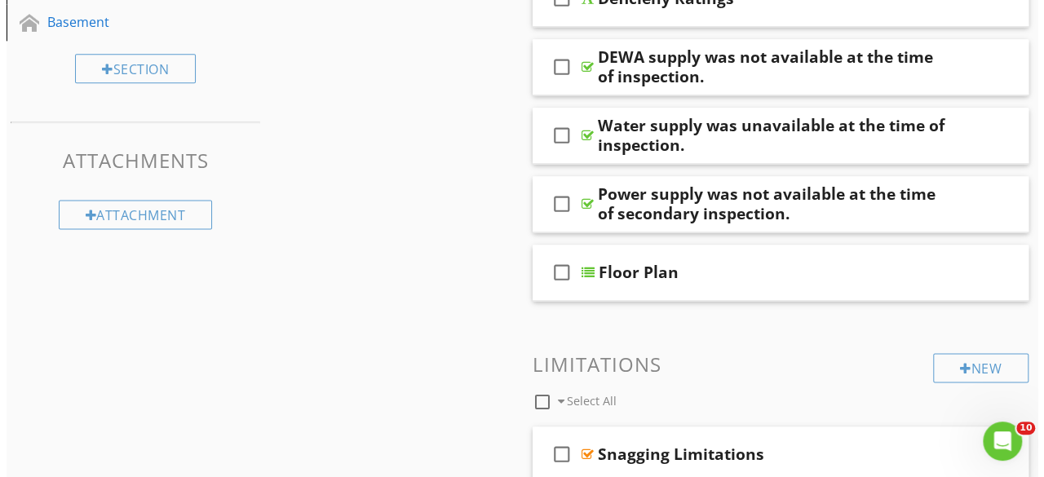
scroll to position [897, 0]
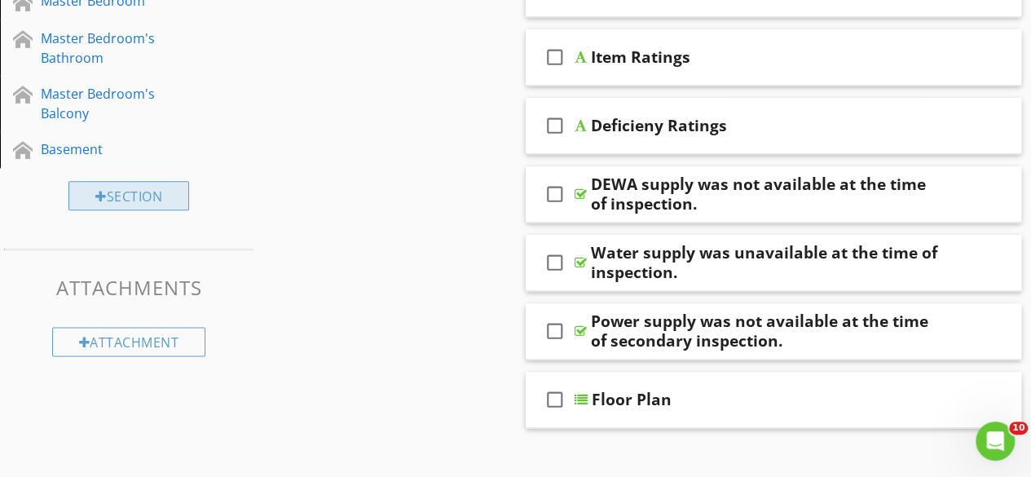
click at [113, 193] on div "Section" at bounding box center [128, 195] width 121 height 29
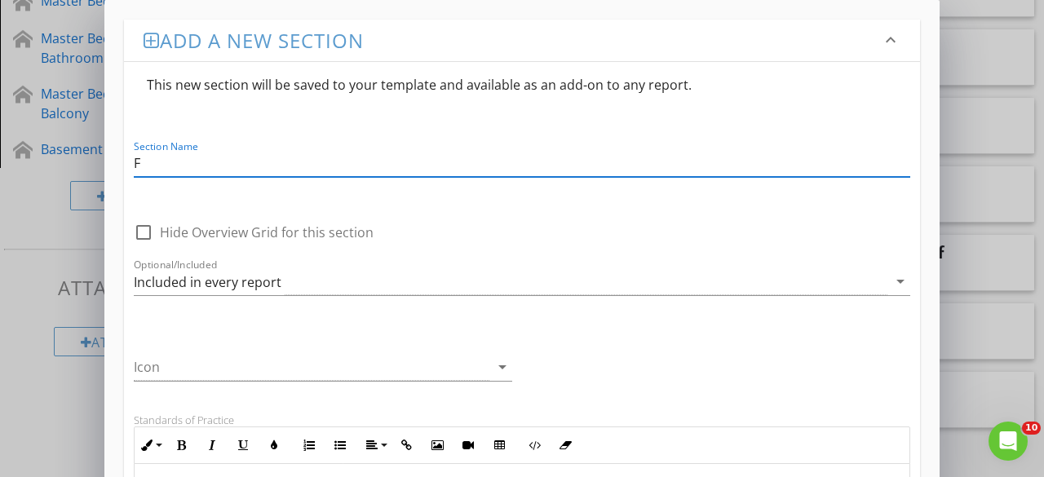
type input "Floor Plan"
click at [504, 364] on icon "arrow_drop_down" at bounding box center [502, 367] width 20 height 20
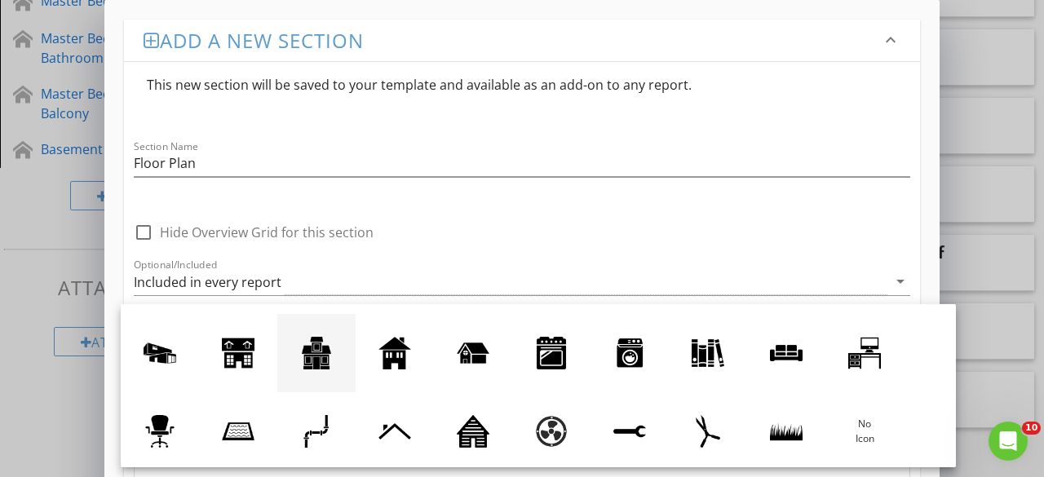
scroll to position [150, 0]
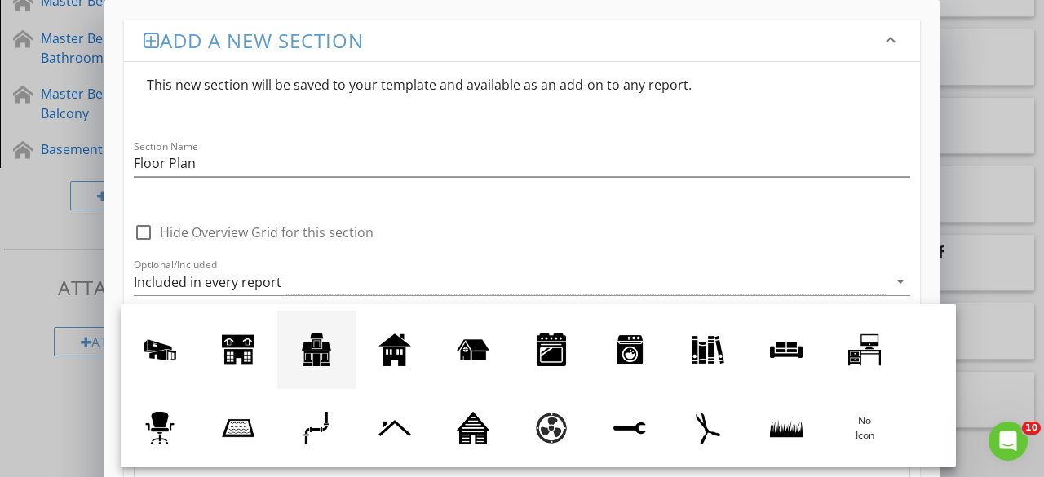
click at [316, 355] on div at bounding box center [316, 349] width 33 height 33
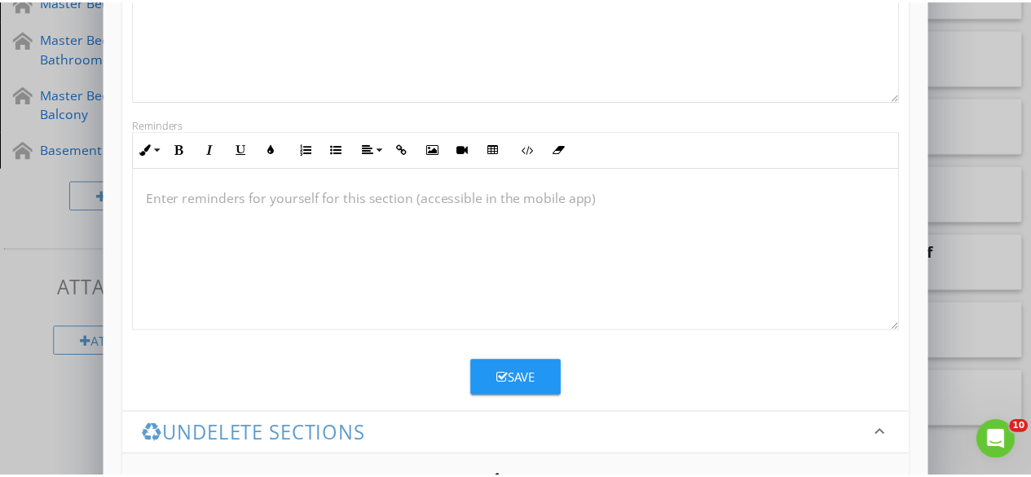
scroll to position [638, 0]
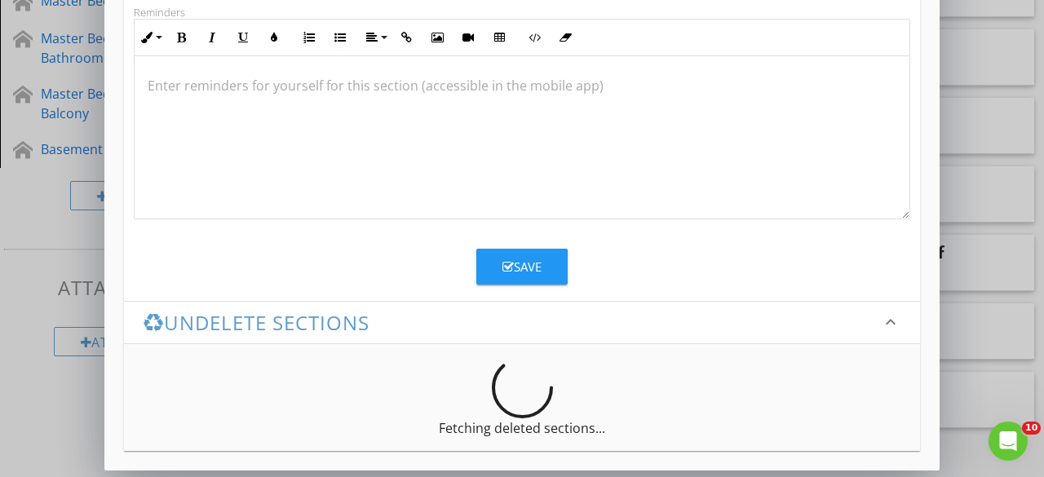
click at [527, 263] on div "Save" at bounding box center [521, 267] width 39 height 19
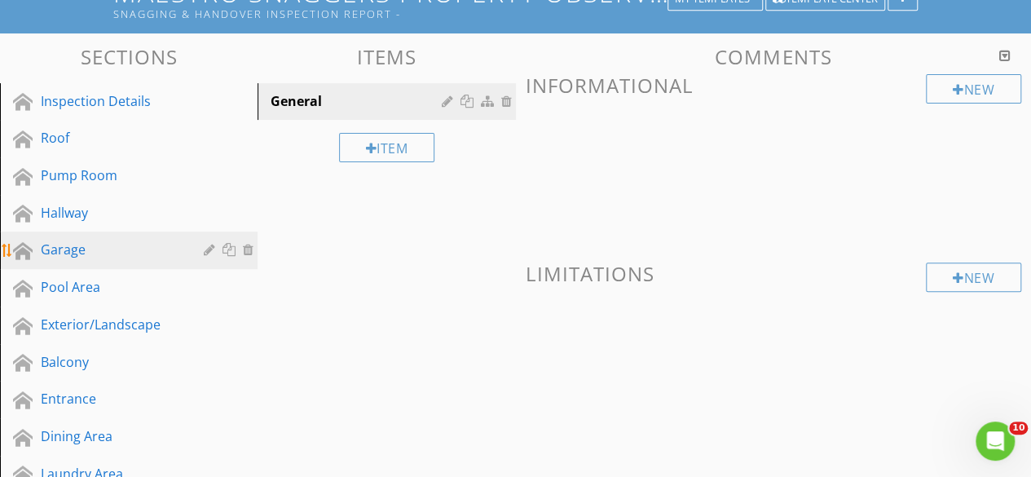
scroll to position [0, 0]
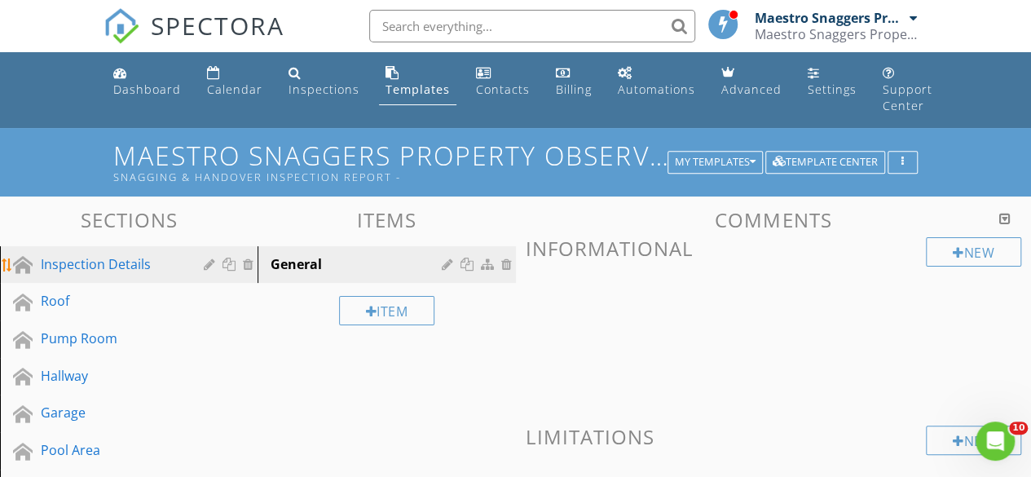
click at [82, 265] on div "Inspection Details" at bounding box center [110, 264] width 139 height 20
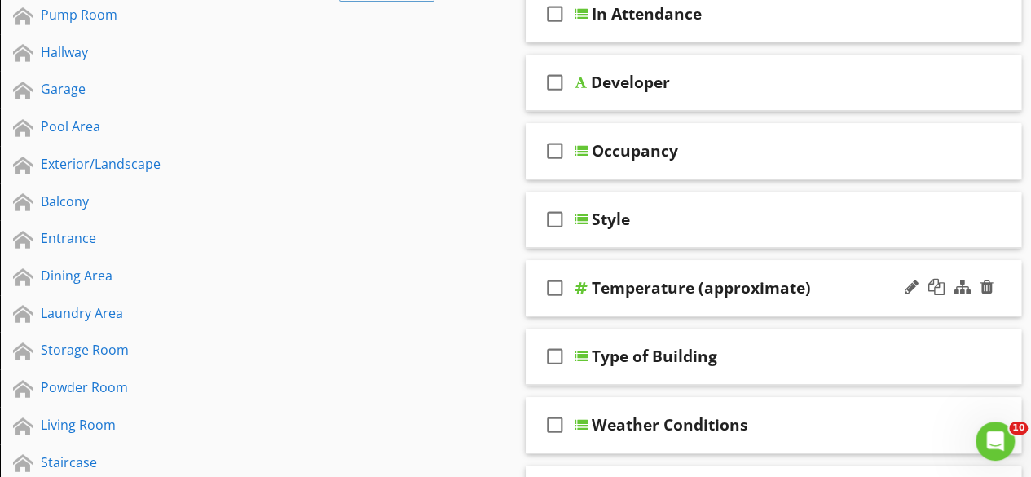
scroll to position [326, 0]
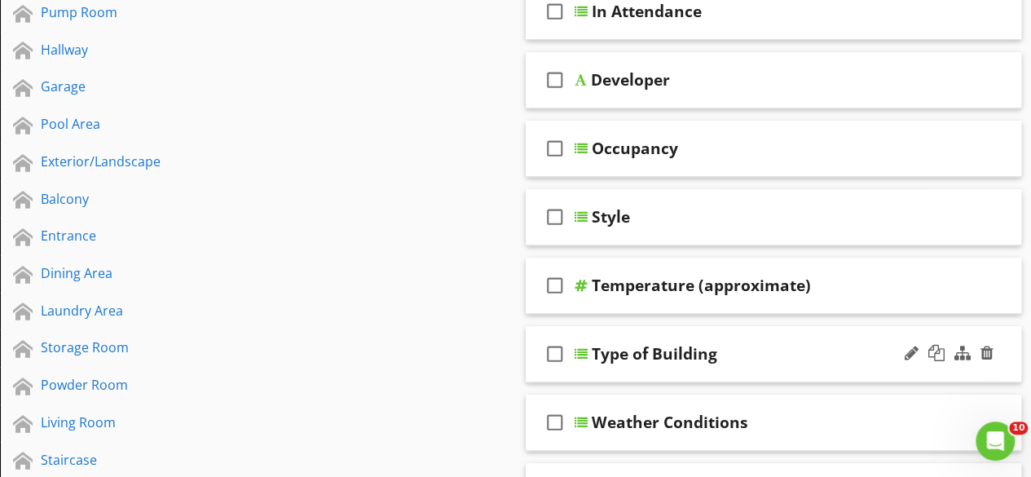
click at [649, 352] on div "Type of Building" at bounding box center [655, 354] width 126 height 20
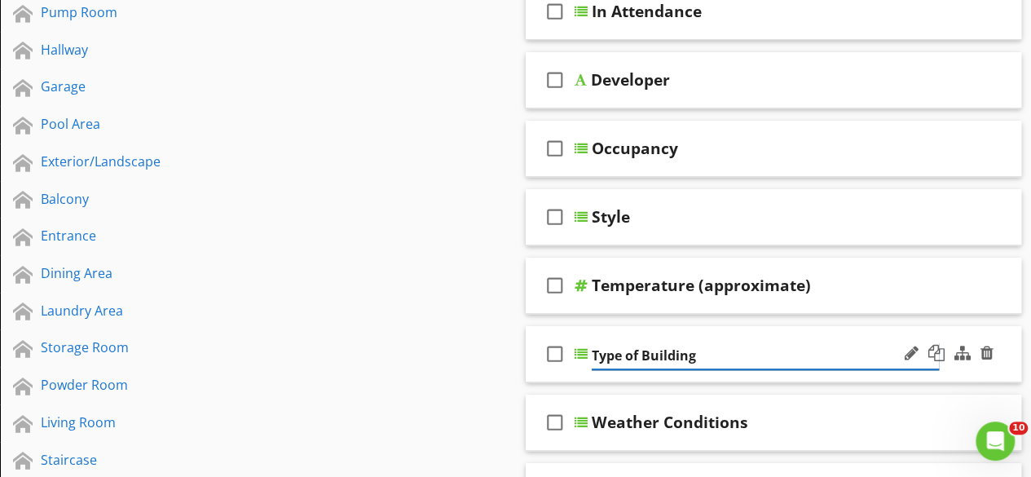
click at [617, 363] on input "Type of Building" at bounding box center [765, 355] width 347 height 27
click at [722, 355] on input "Type of Building" at bounding box center [765, 355] width 347 height 27
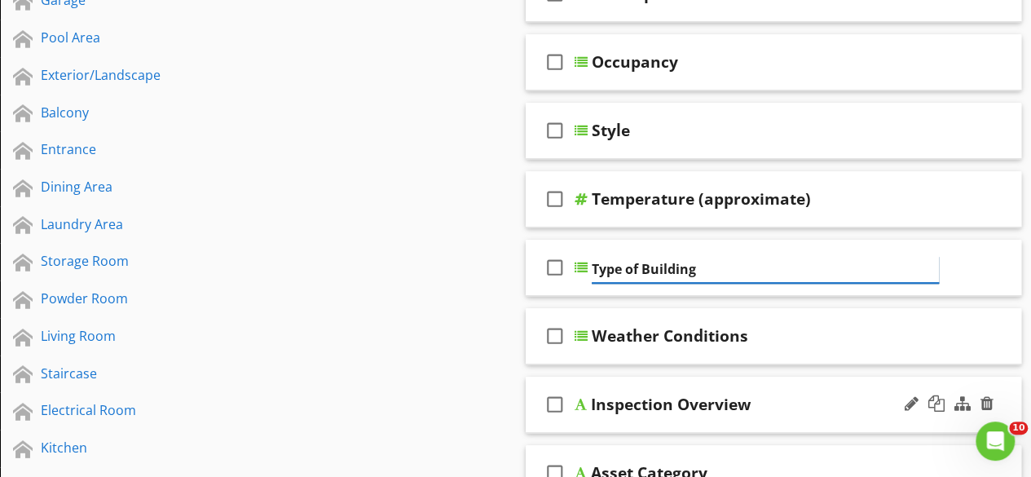
scroll to position [489, 0]
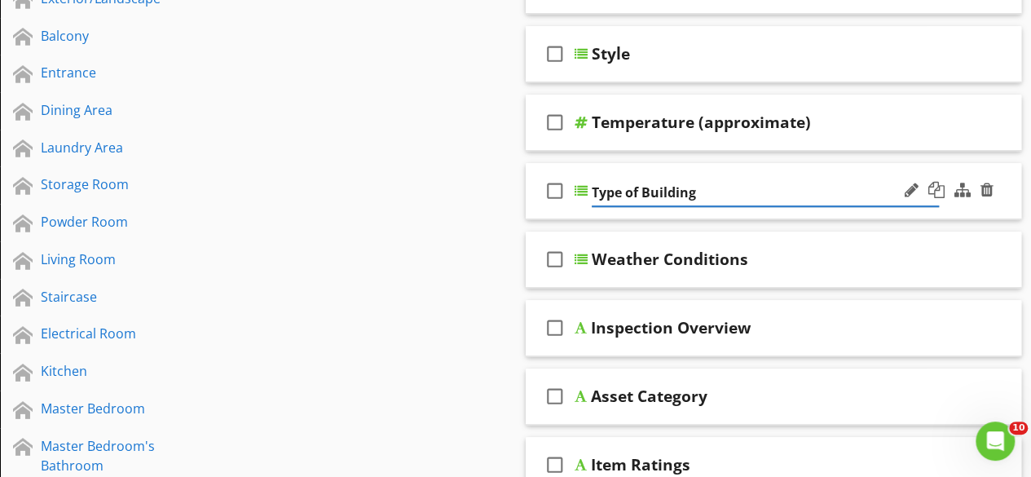
click at [626, 214] on div "check_box_outline_blank Type of Building" at bounding box center [774, 191] width 497 height 56
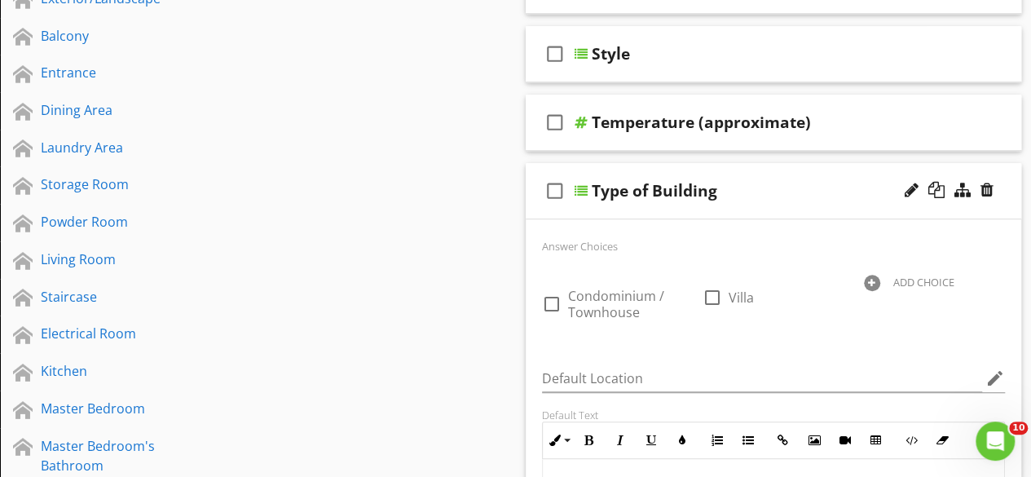
click at [875, 278] on div at bounding box center [872, 283] width 16 height 16
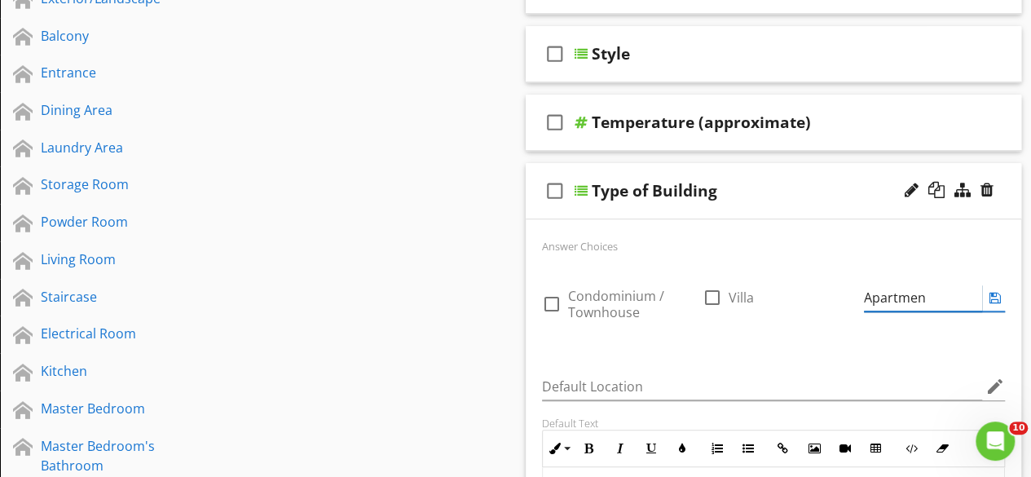
type input "Apartment"
click at [992, 298] on icon at bounding box center [995, 297] width 11 height 13
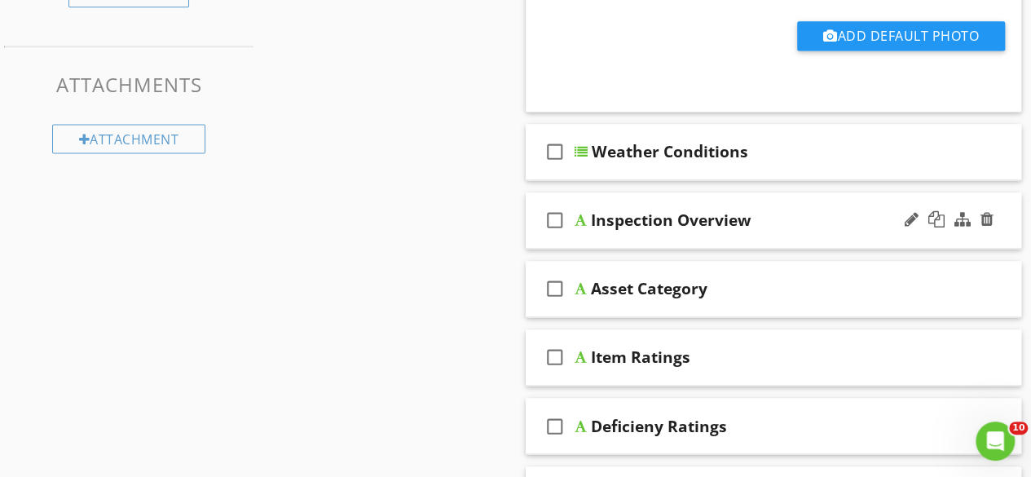
scroll to position [1141, 0]
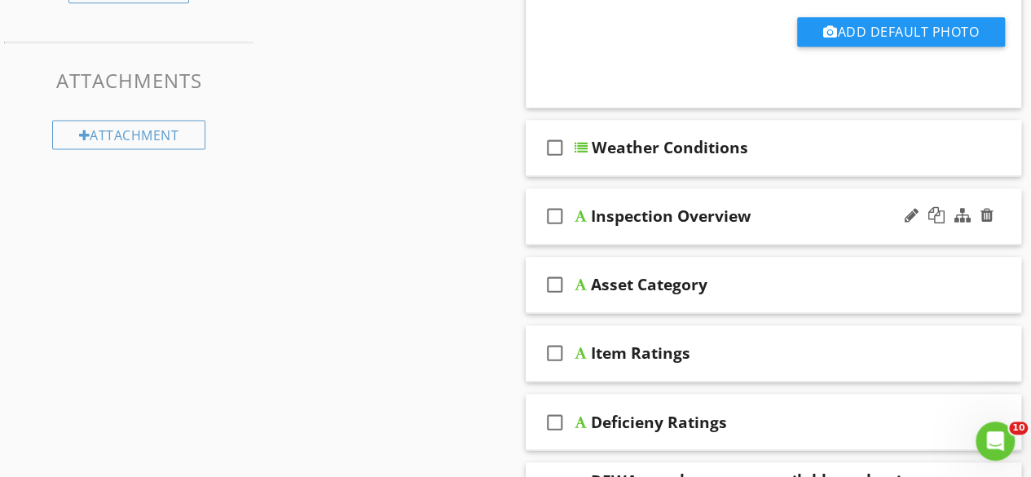
click at [631, 213] on div "Inspection Overview" at bounding box center [671, 216] width 160 height 20
click at [613, 232] on div "check_box_outline_blank Inspection Overview" at bounding box center [774, 216] width 497 height 56
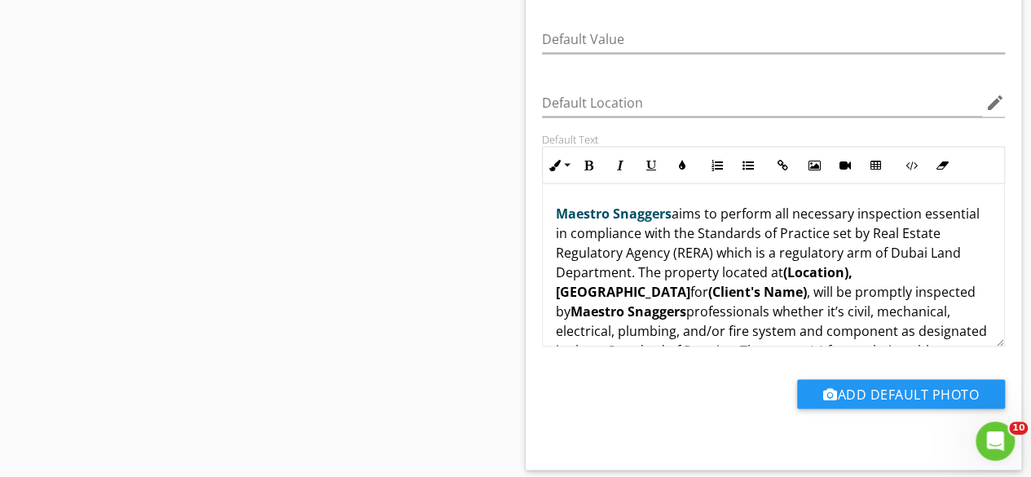
scroll to position [1386, 0]
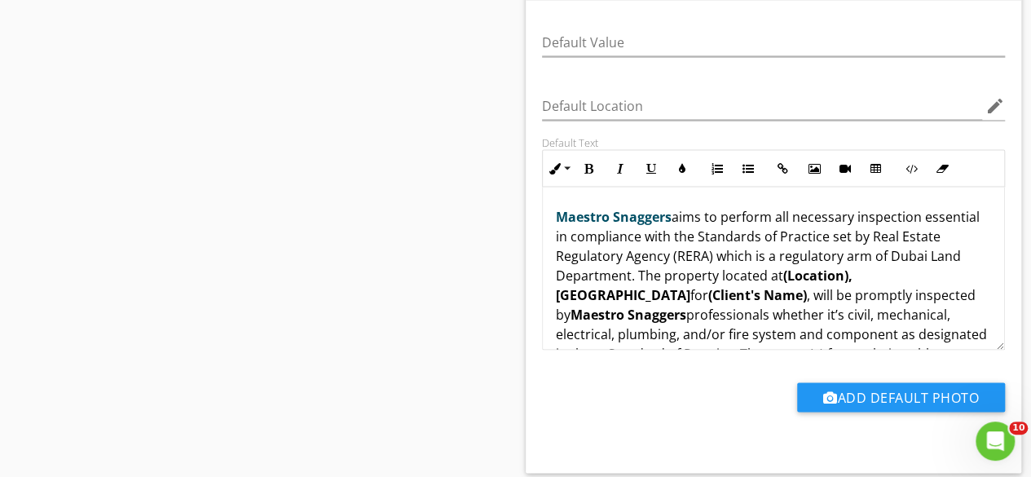
click at [853, 268] on strong "(Location),Dubai" at bounding box center [704, 285] width 297 height 38
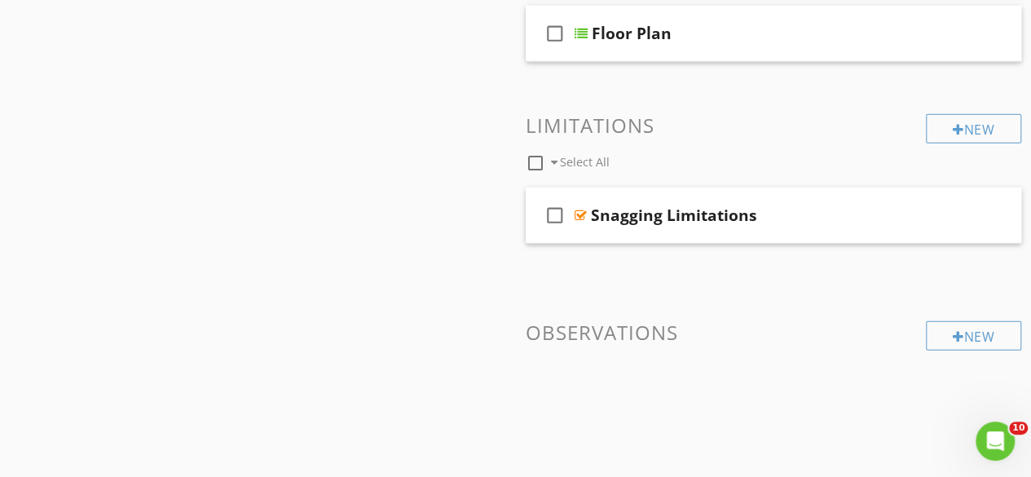
scroll to position [2299, 0]
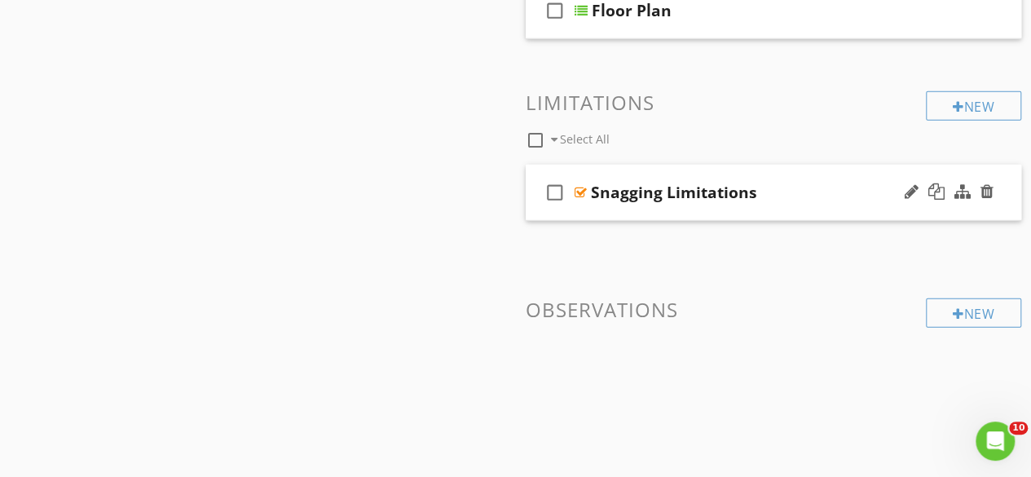
click at [652, 188] on div "Snagging Limitations" at bounding box center [674, 193] width 166 height 20
click at [551, 187] on icon "check_box_outline_blank" at bounding box center [555, 192] width 26 height 39
checkbox input "true"
click at [723, 190] on div "Snagging Limitations" at bounding box center [674, 193] width 166 height 20
click at [618, 210] on div "check_box Snagging Limitations" at bounding box center [774, 193] width 497 height 56
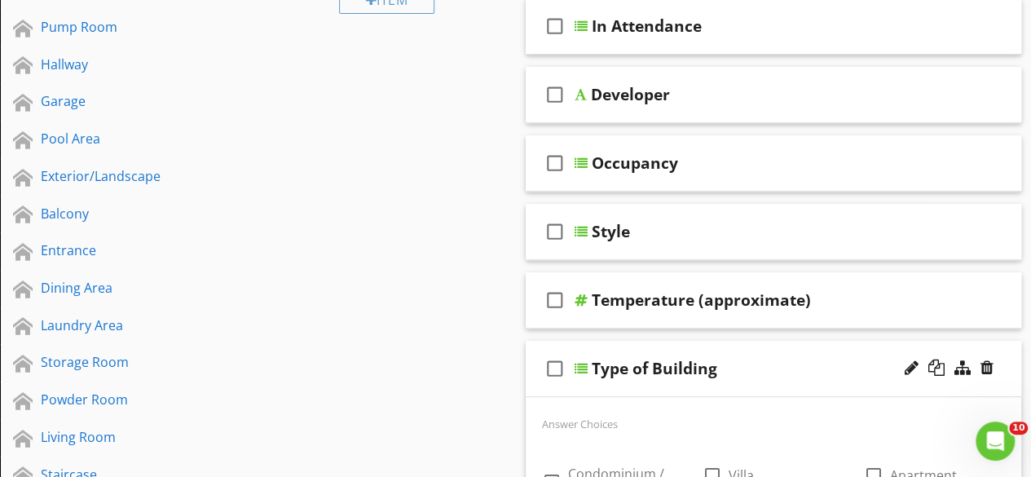
scroll to position [0, 0]
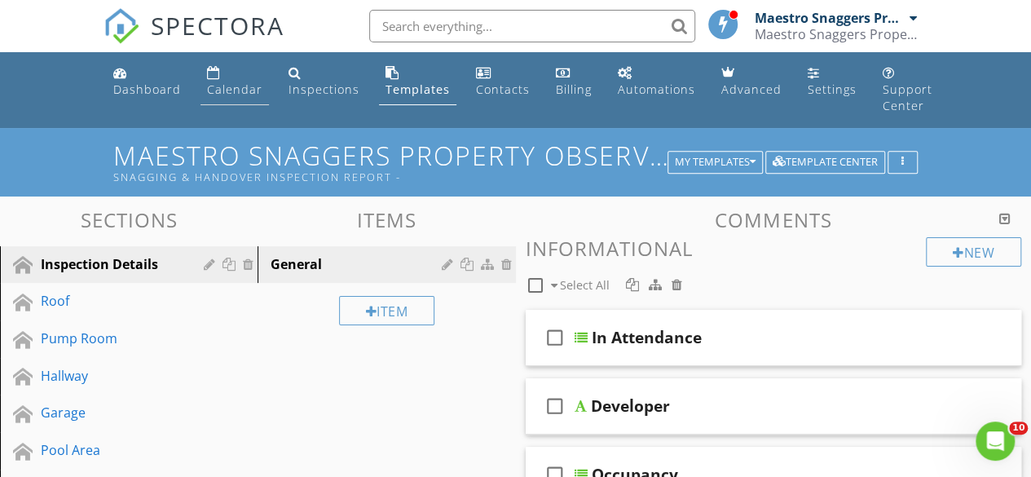
click at [231, 93] on div "Calendar" at bounding box center [234, 89] width 55 height 15
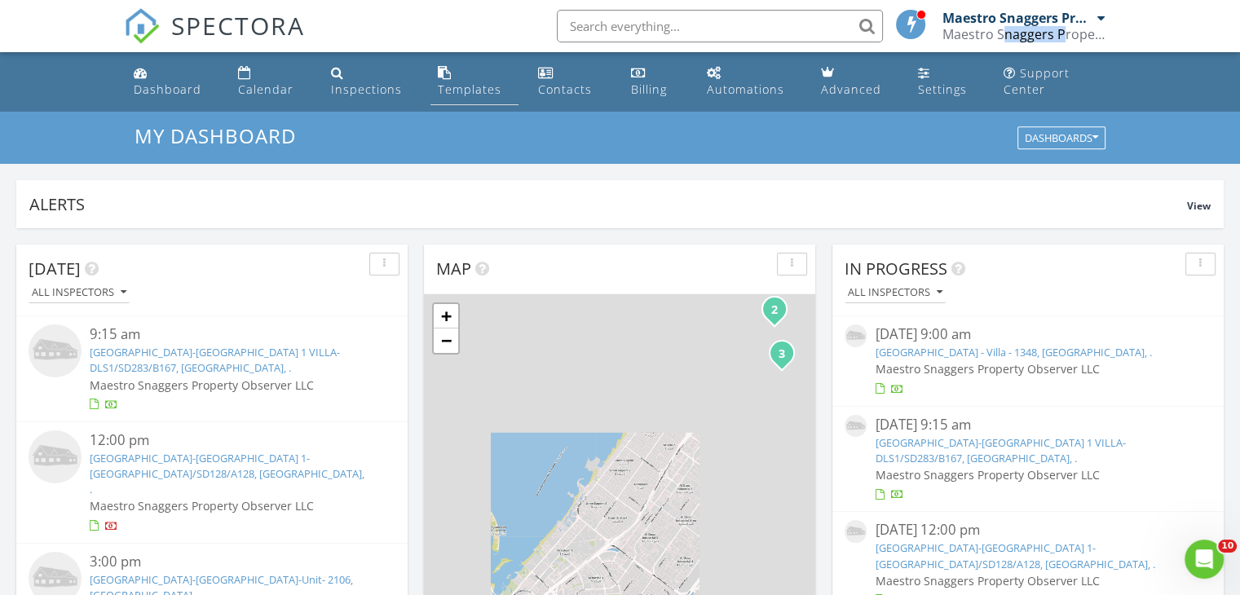
click at [467, 92] on div "Templates" at bounding box center [469, 89] width 64 height 15
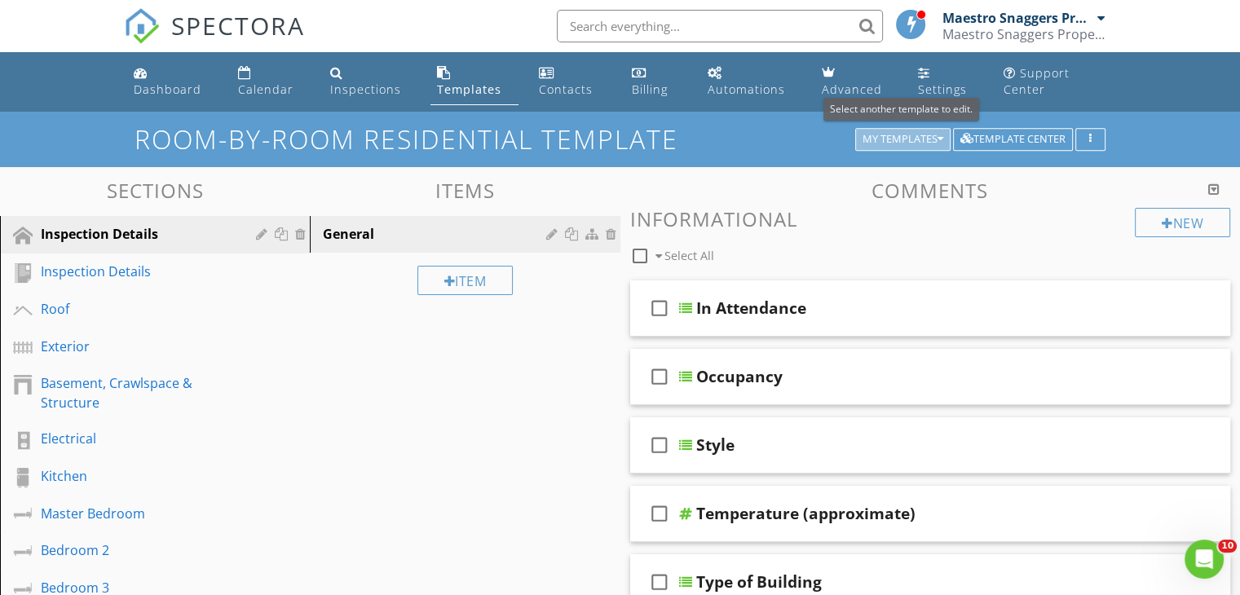
click at [924, 140] on div "My Templates" at bounding box center [903, 139] width 81 height 11
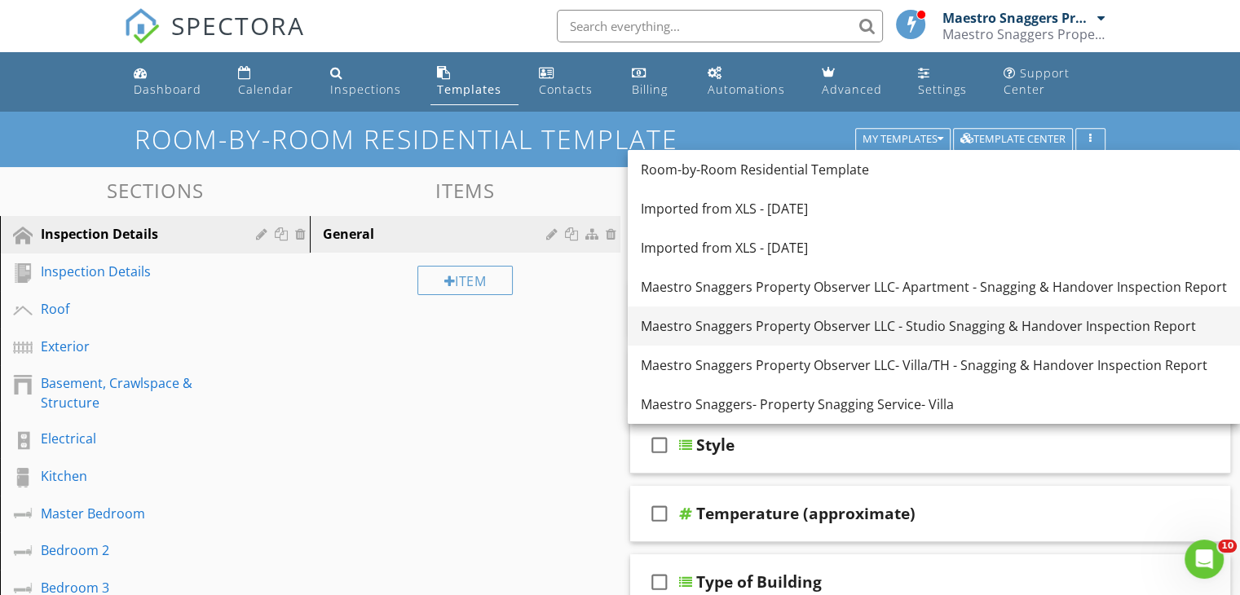
click at [912, 326] on div "Maestro Snaggers Property Observer LLC - Studio Snagging & Handover Inspection …" at bounding box center [934, 326] width 586 height 20
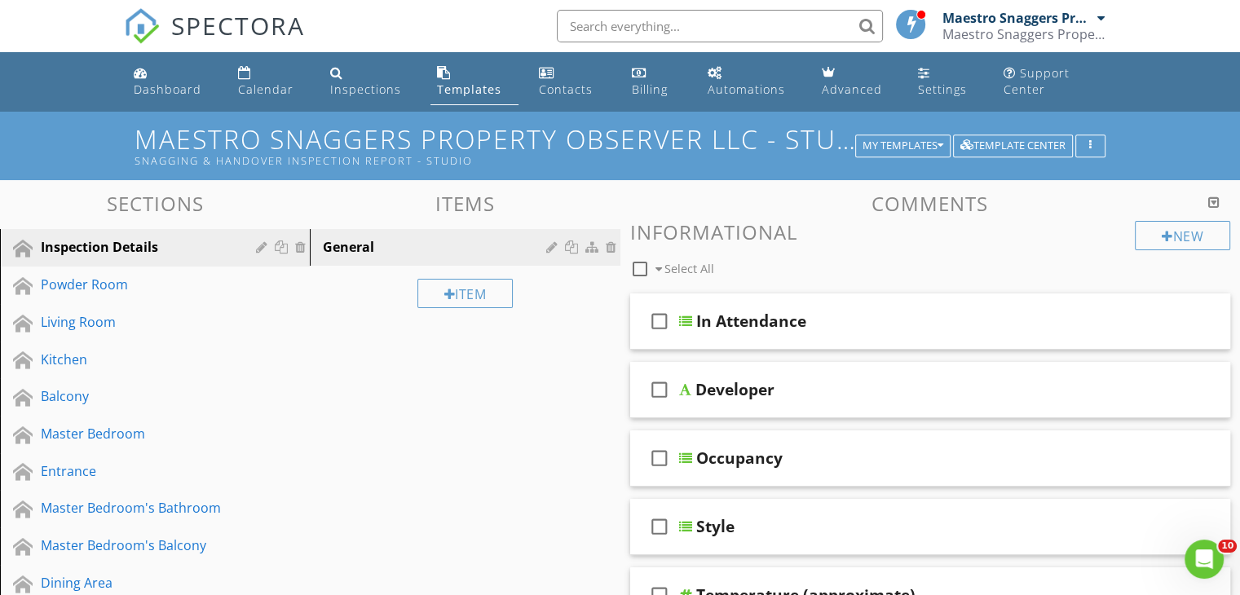
click at [698, 144] on h1 "Maestro Snaggers Property Observer LLC - Studio Snagging & Handover Inspection …" at bounding box center [620, 146] width 971 height 42
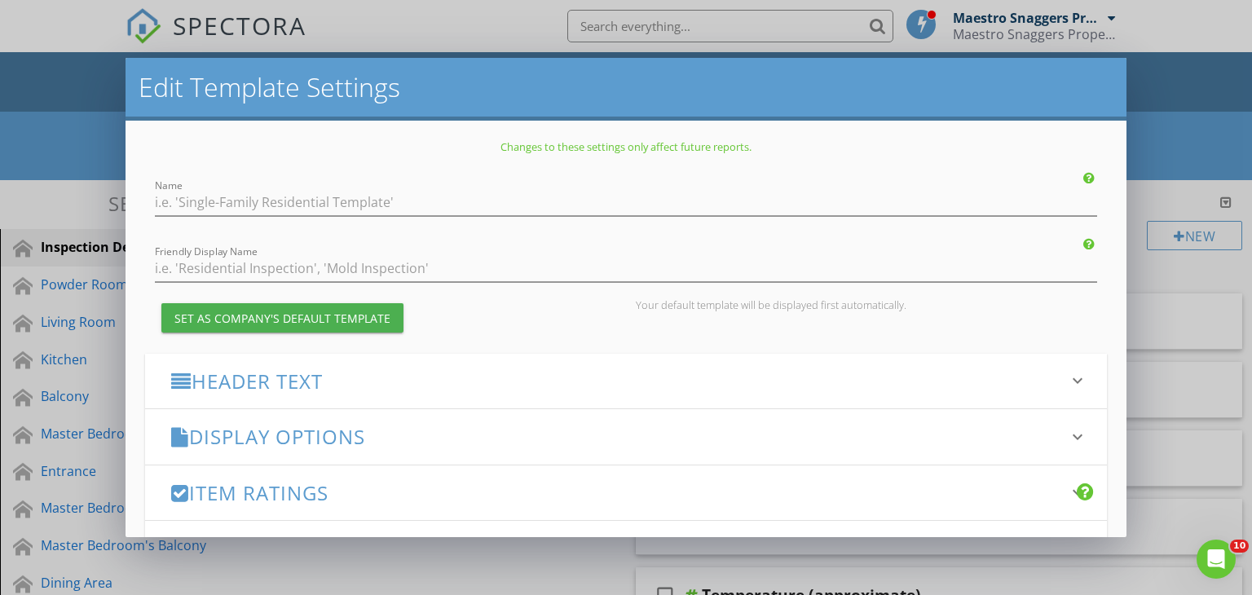
type input "Maestro Snaggers Property Observer LLC - Studio Snagging & Handover Inspection …"
type input "Snagging & Handover Inspection Report - Studio"
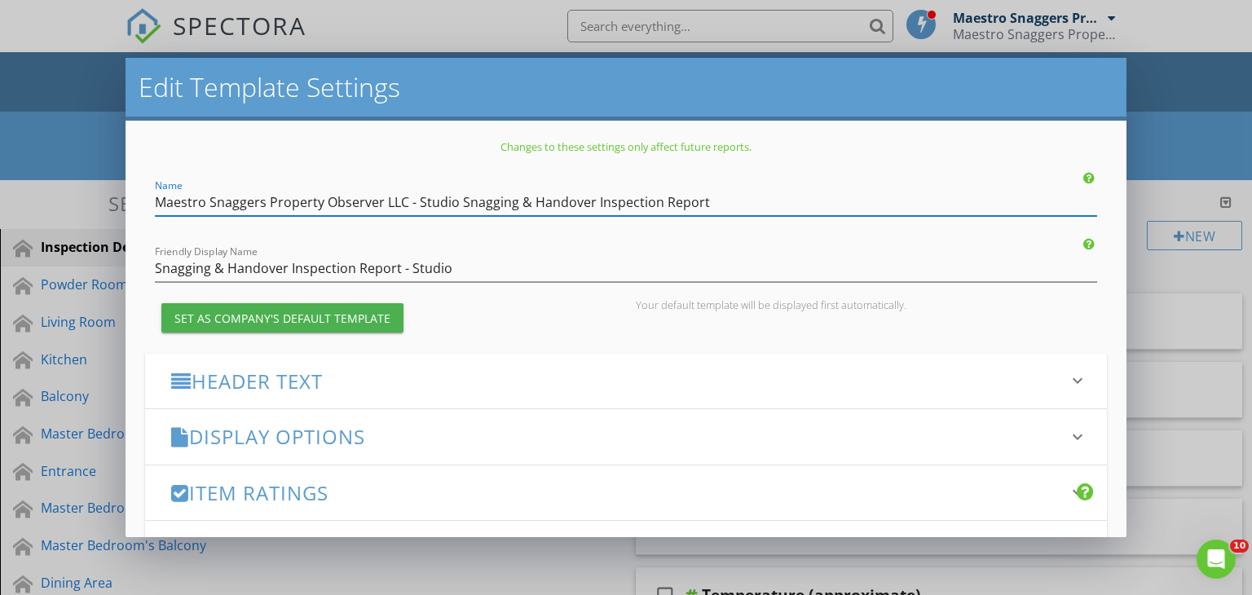
drag, startPoint x: 155, startPoint y: 202, endPoint x: 688, endPoint y: 198, distance: 533.2
click at [713, 196] on input "Maestro Snaggers Property Observer LLC - Studio Snagging & Handover Inspection …" at bounding box center [626, 202] width 943 height 27
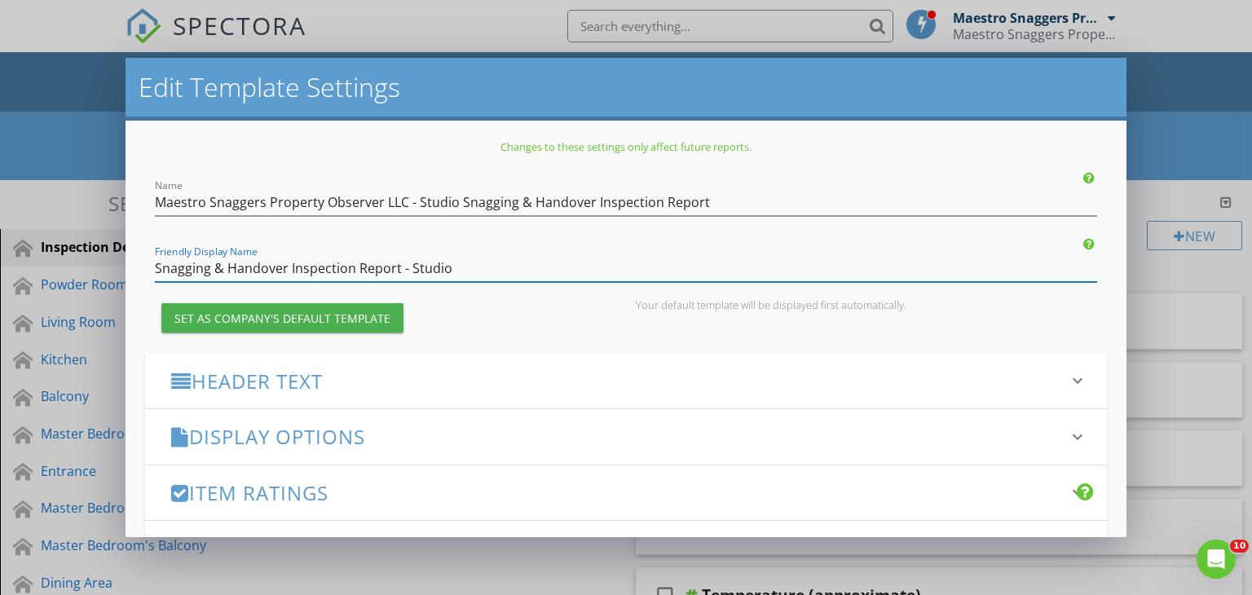
drag, startPoint x: 475, startPoint y: 269, endPoint x: 135, endPoint y: 265, distance: 340.8
click at [135, 265] on div "Changes to these settings only affect future reports. Name Maestro Snaggers Pro…" at bounding box center [627, 329] width 1002 height 417
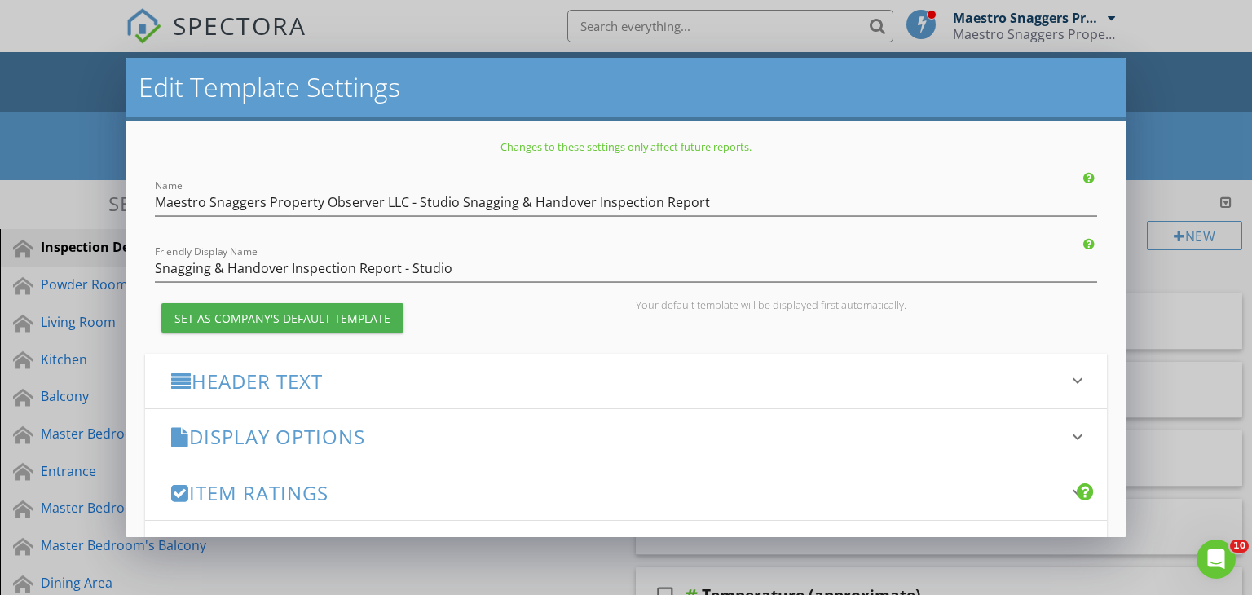
click at [244, 383] on h3 "Header Text" at bounding box center [616, 381] width 891 height 22
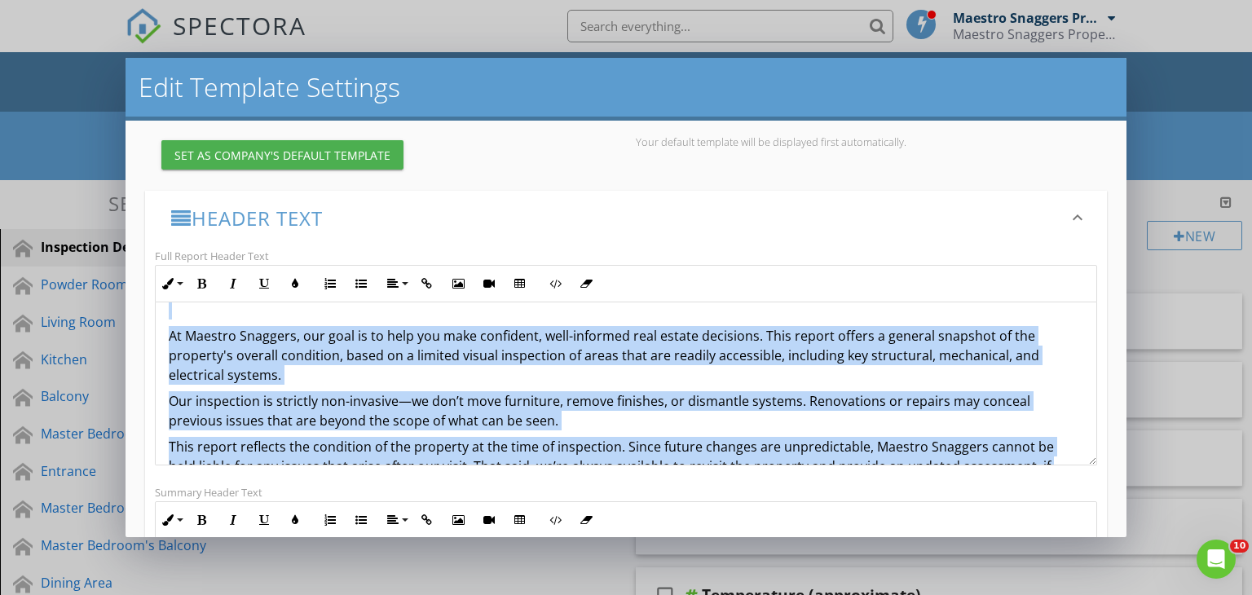
scroll to position [187, 0]
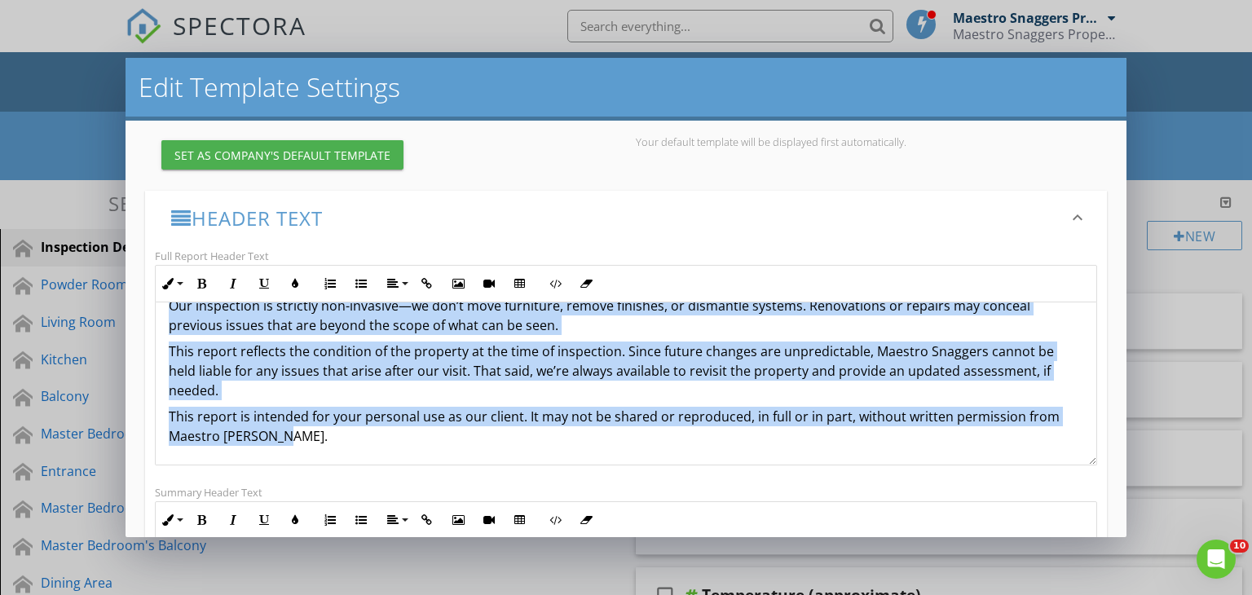
drag, startPoint x: 171, startPoint y: 329, endPoint x: 382, endPoint y: 439, distance: 237.8
click at [382, 439] on div "Property Snagging and Inspection Report Purpose and Scope of Inspection At Maes…" at bounding box center [627, 291] width 942 height 350
copy div "Property Snagging and Inspection Report Purpose and Scope of Inspection At Maes…"
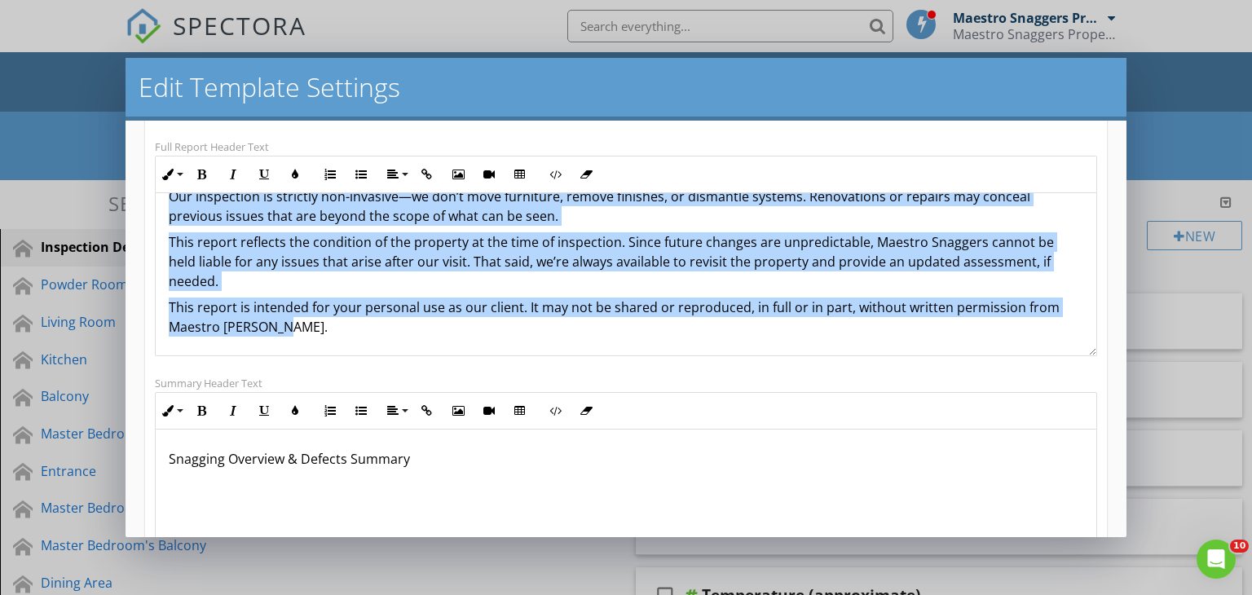
scroll to position [408, 0]
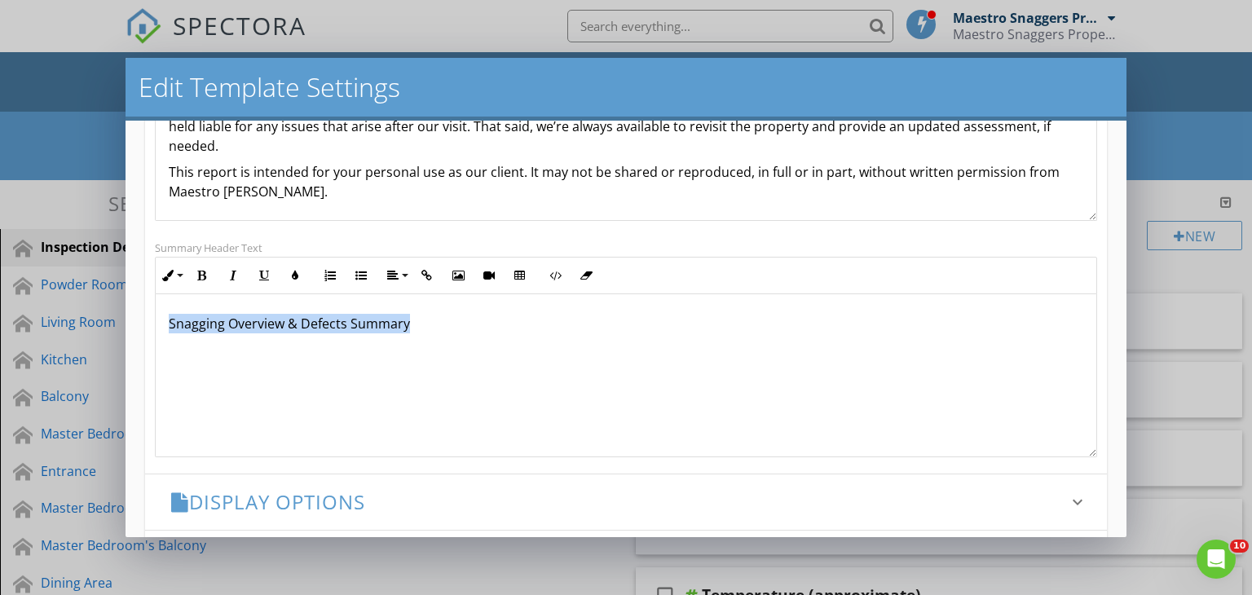
drag, startPoint x: 431, startPoint y: 327, endPoint x: 156, endPoint y: 331, distance: 275.6
click at [132, 310] on div "Changes to these settings only affect future reports. Name Maestro Snaggers Pro…" at bounding box center [627, 329] width 1002 height 417
copy p "Snagging Overview & Defects Summary"
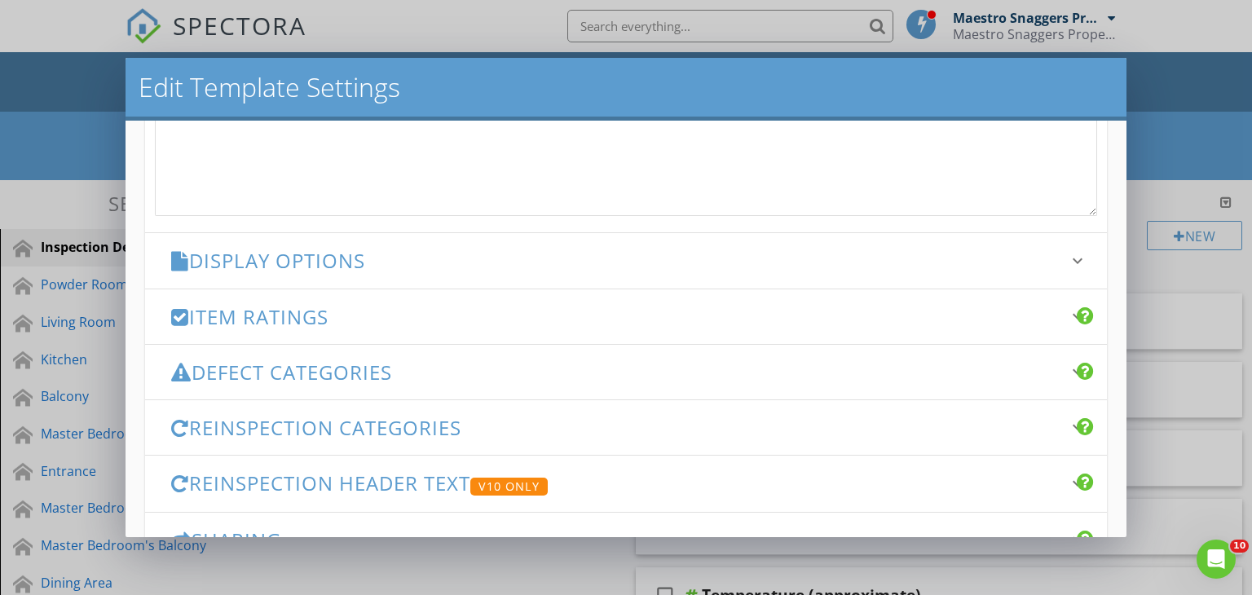
scroll to position [652, 0]
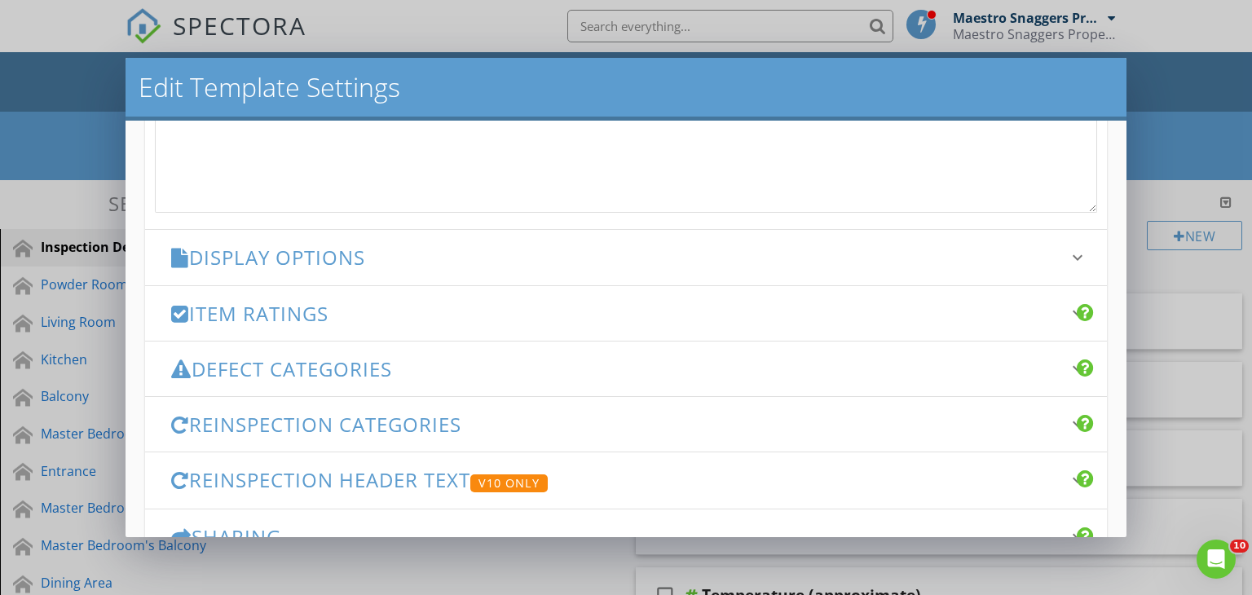
click at [253, 255] on h3 "Display Options" at bounding box center [616, 257] width 891 height 22
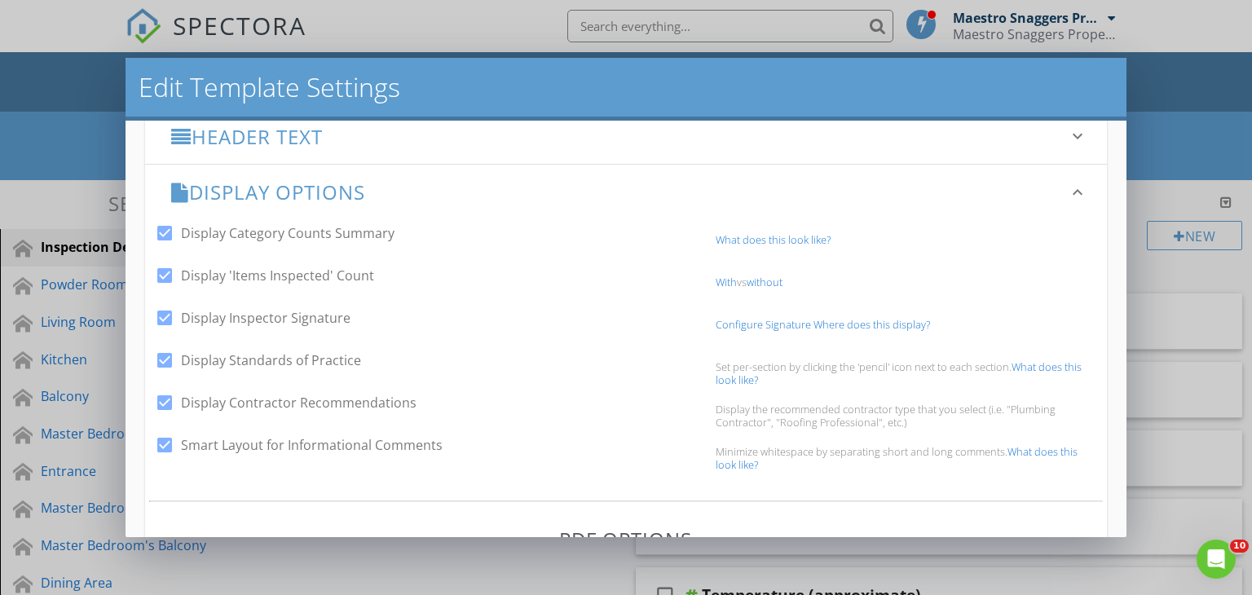
scroll to position [245, 0]
click at [167, 361] on div at bounding box center [165, 361] width 28 height 28
checkbox input "false"
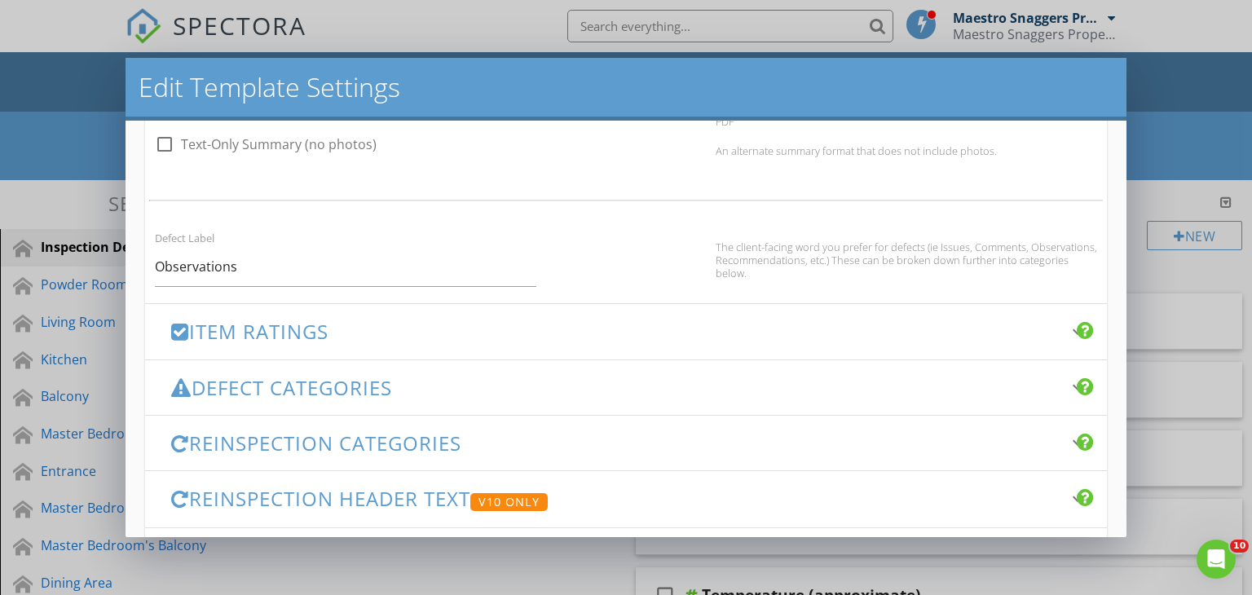
scroll to position [1060, 0]
click at [276, 327] on h3 "Item Ratings" at bounding box center [616, 329] width 891 height 22
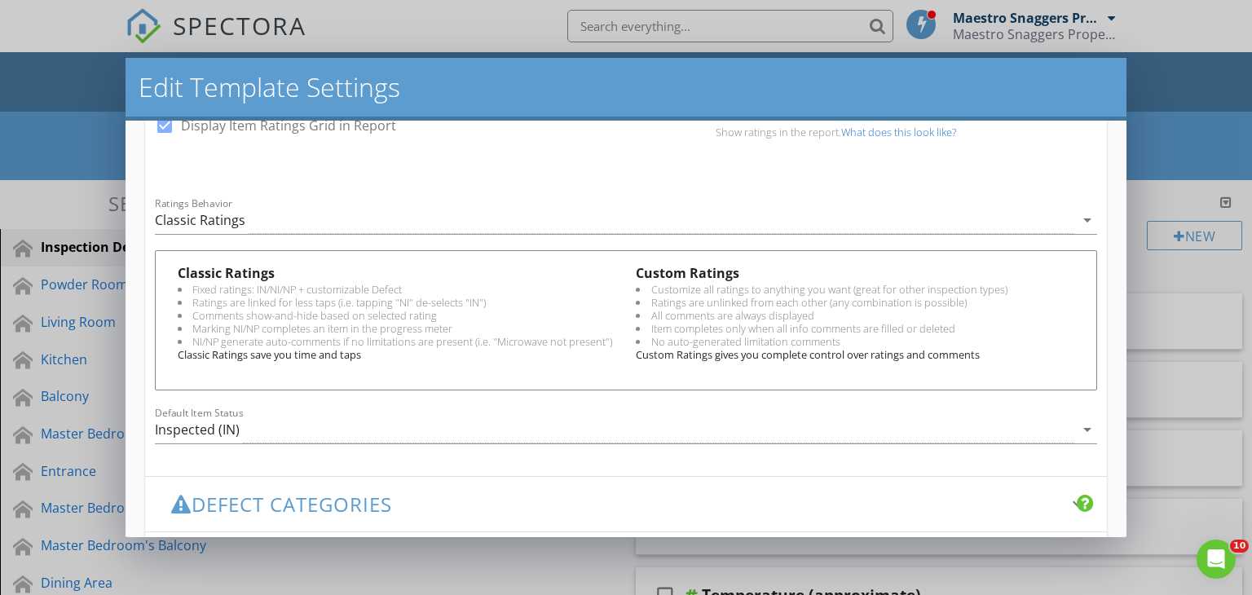
scroll to position [463, 0]
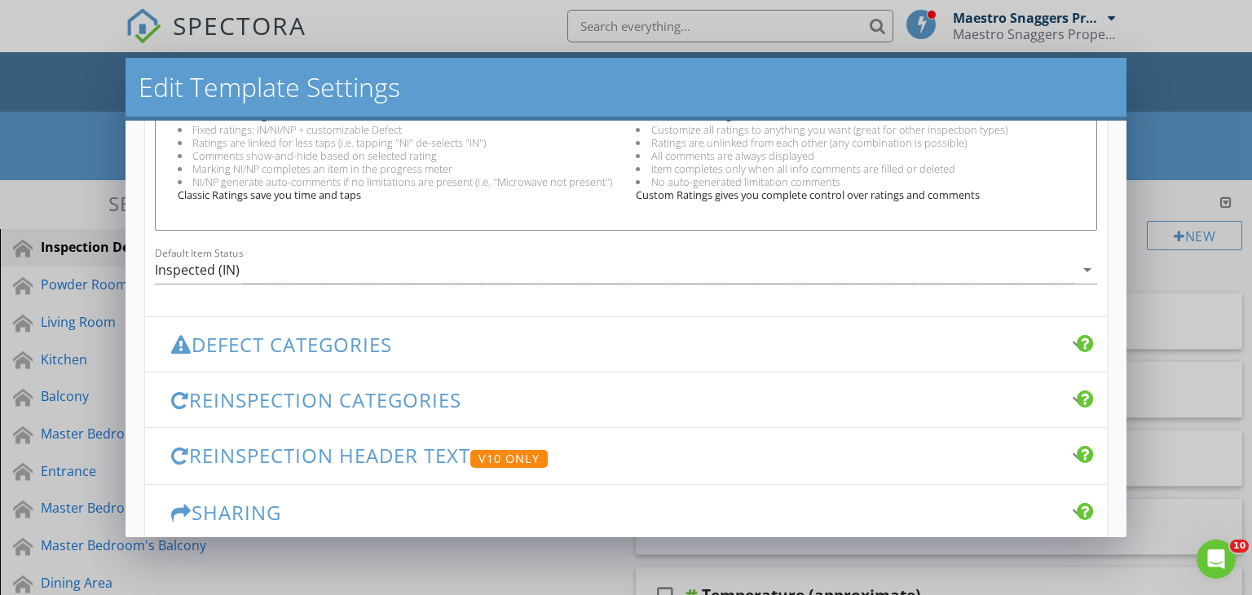
click at [290, 355] on h3 "Defect Categories" at bounding box center [616, 344] width 891 height 22
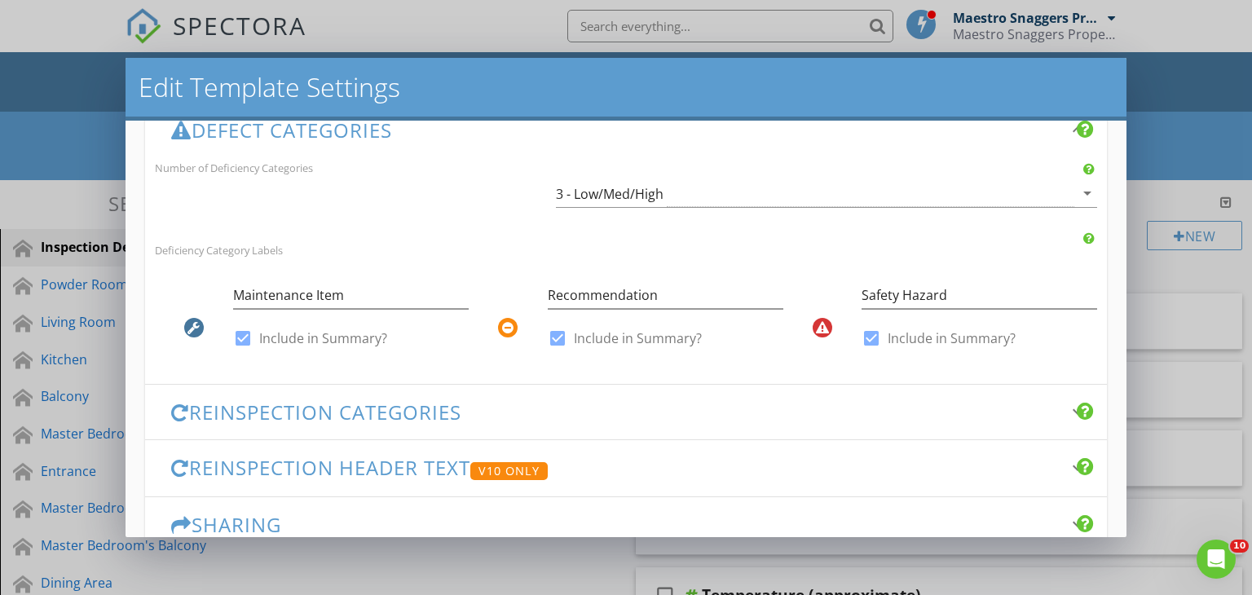
scroll to position [408, 0]
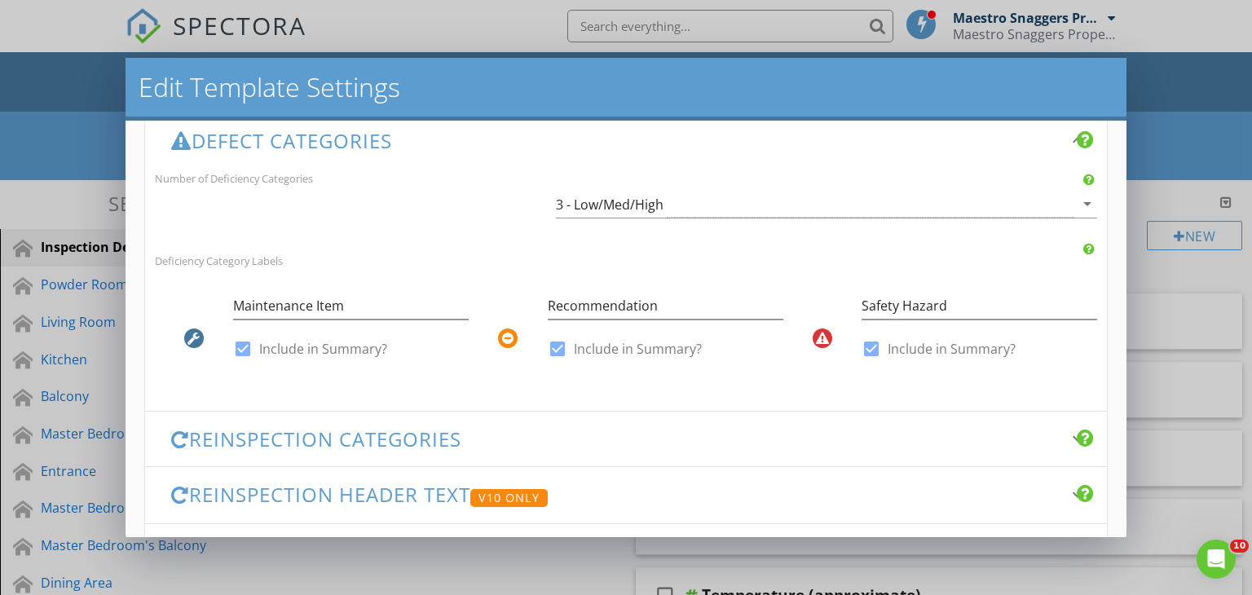
click at [273, 440] on h3 "Reinspection Categories" at bounding box center [616, 439] width 891 height 22
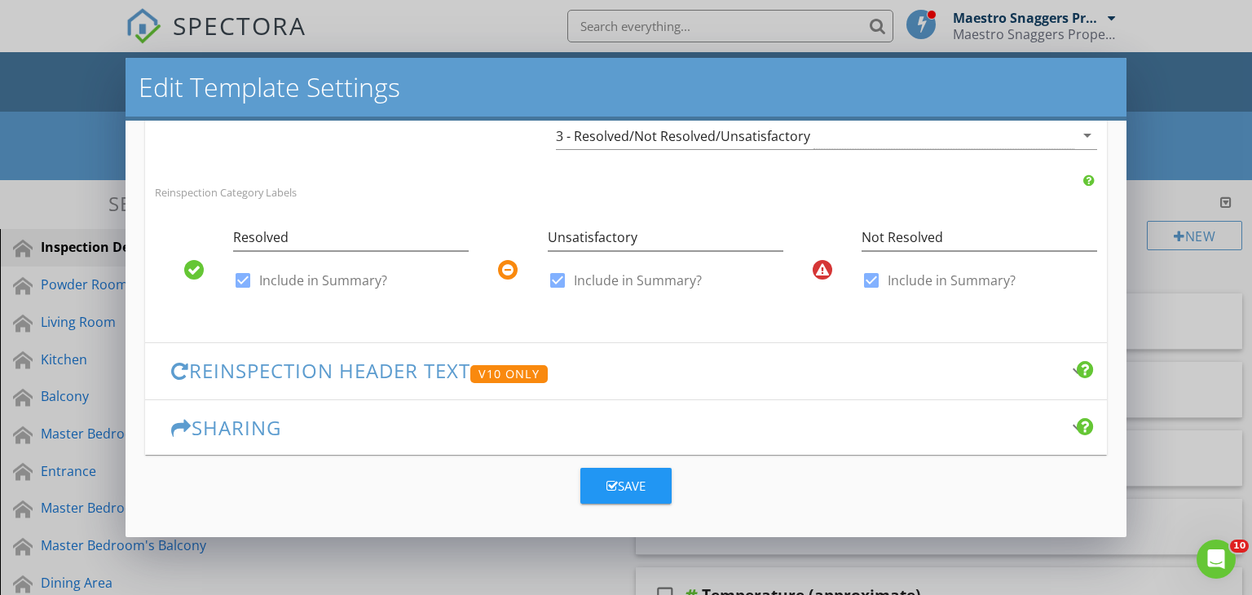
click at [282, 360] on h3 "Reinspection Header Text V10 Only" at bounding box center [616, 372] width 891 height 24
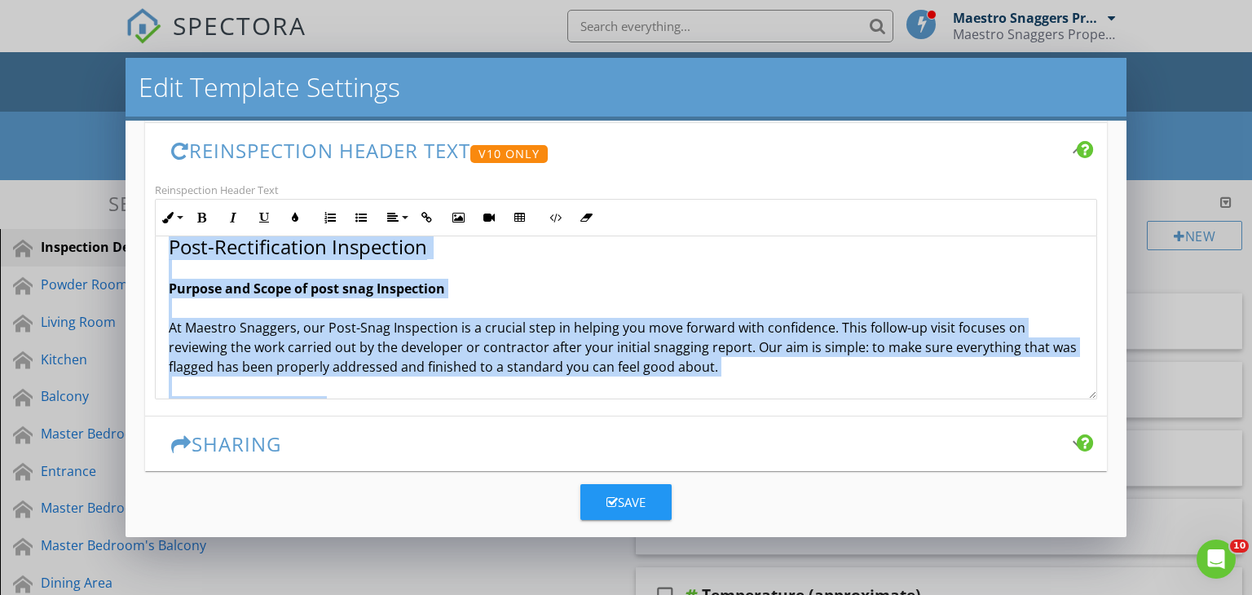
scroll to position [115, 0]
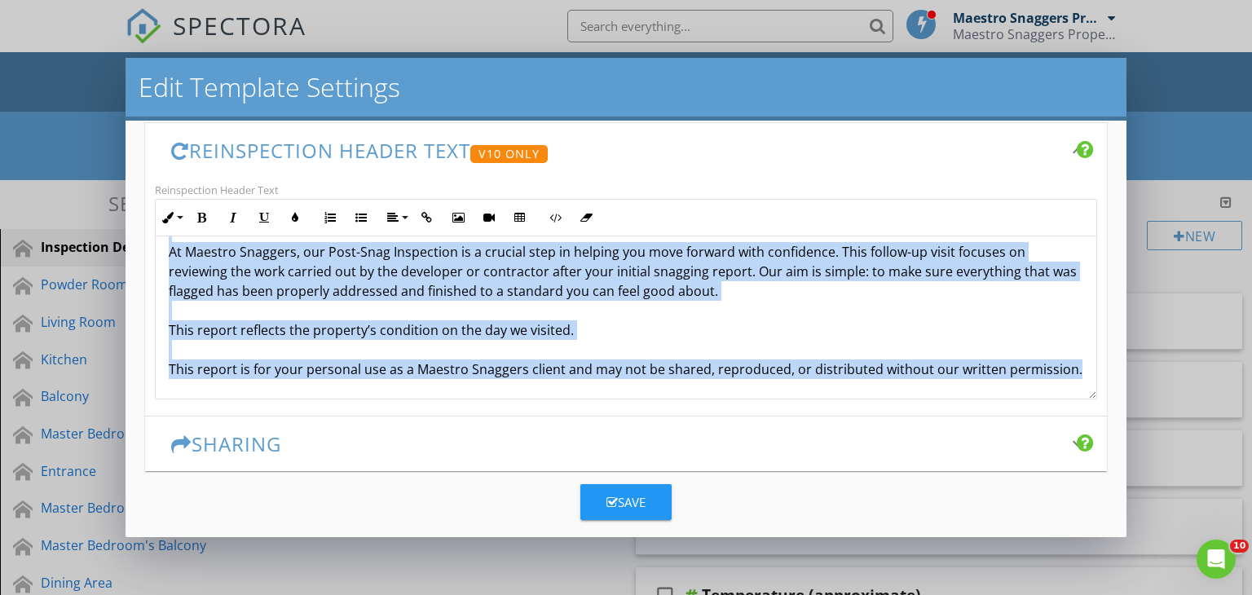
drag, startPoint x: 172, startPoint y: 258, endPoint x: 303, endPoint y: 351, distance: 161.3
click at [322, 395] on div "Post-Rectification Inspection Purpose and Scope of post snag Inspection At Maes…" at bounding box center [627, 269] width 942 height 258
copy p "Post-Rectification Inspection Purpose and Scope of post snag Inspection At Maes…"
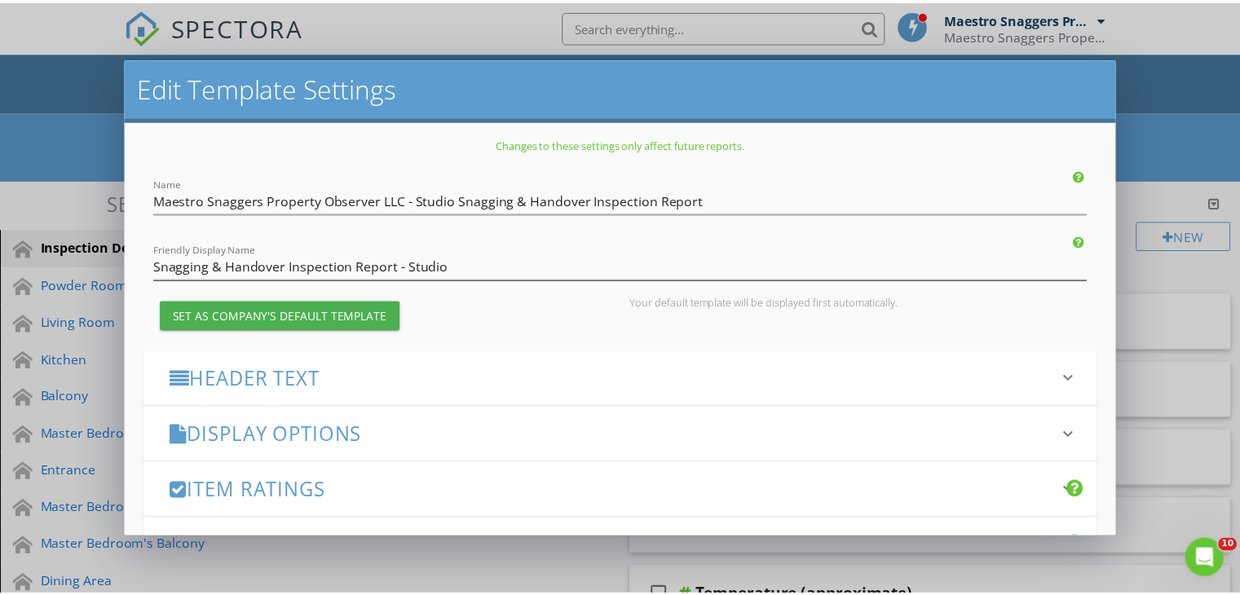
scroll to position [0, 0]
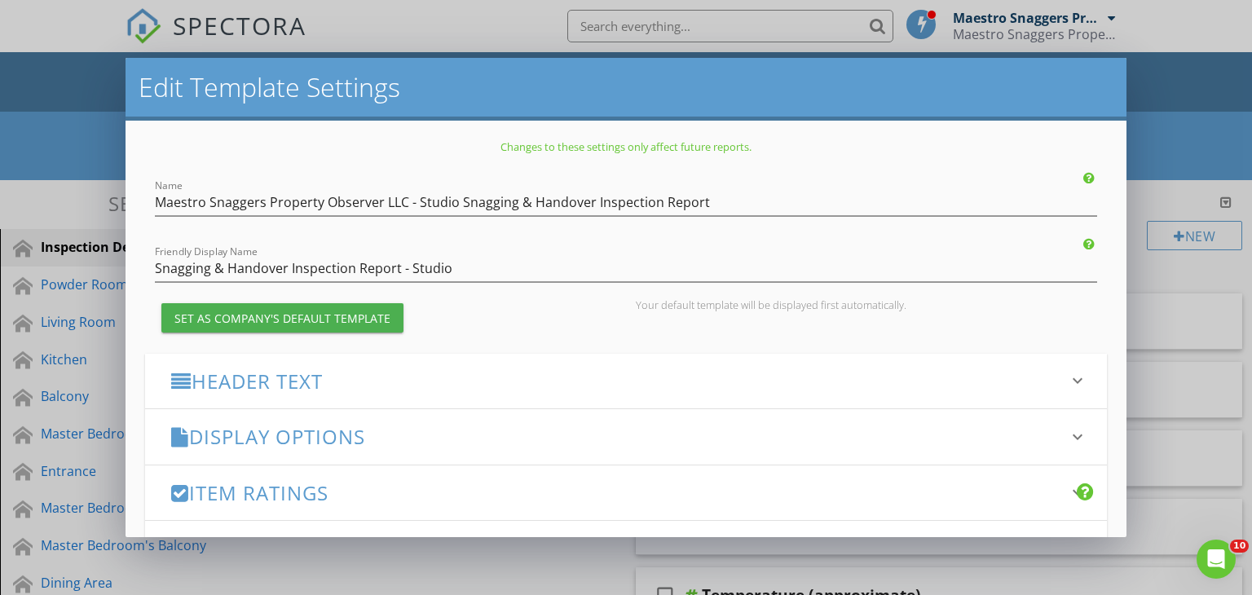
click at [1183, 165] on div "Edit Template Settings Changes to these settings only affect future reports. Na…" at bounding box center [626, 297] width 1252 height 595
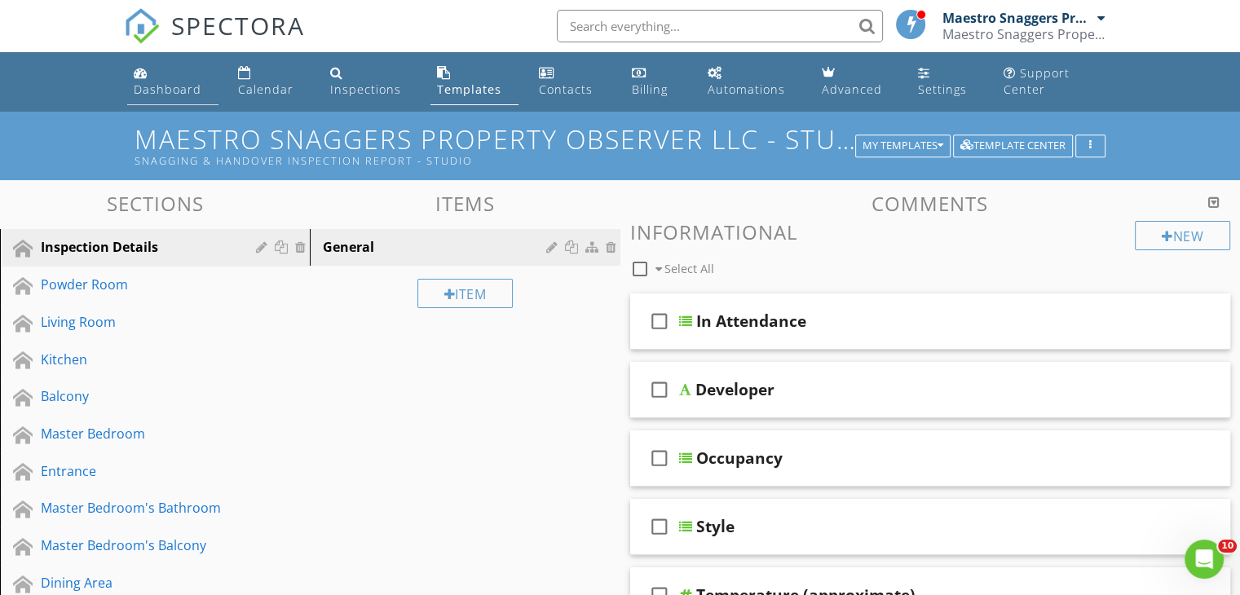
click at [161, 90] on div "Dashboard" at bounding box center [168, 89] width 68 height 15
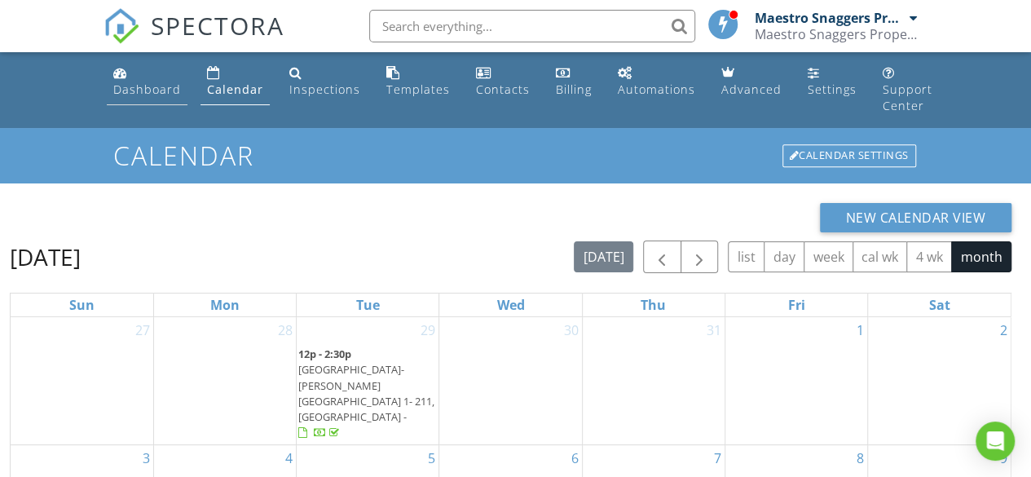
click at [139, 82] on div "Dashboard" at bounding box center [147, 89] width 68 height 15
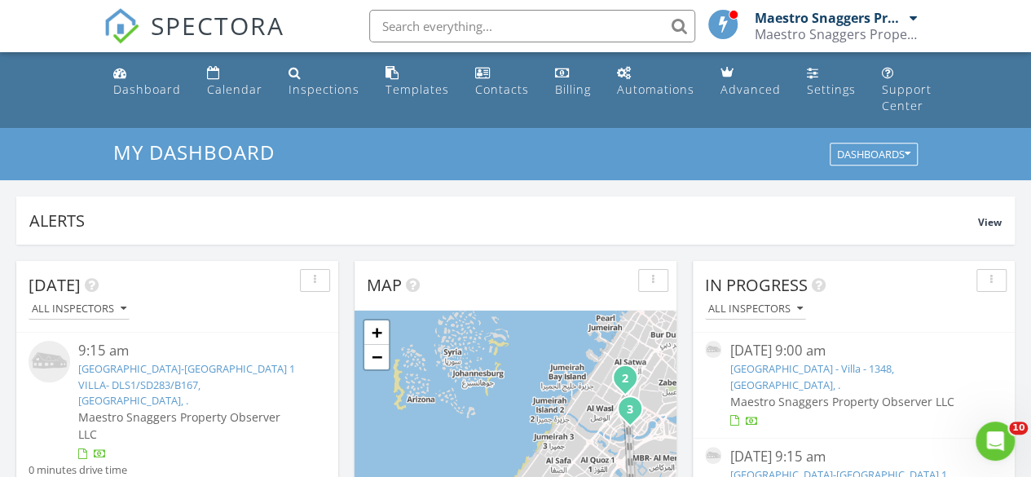
click at [753, 367] on link "[GEOGRAPHIC_DATA] - Villa - 1348, [GEOGRAPHIC_DATA], ." at bounding box center [812, 376] width 164 height 30
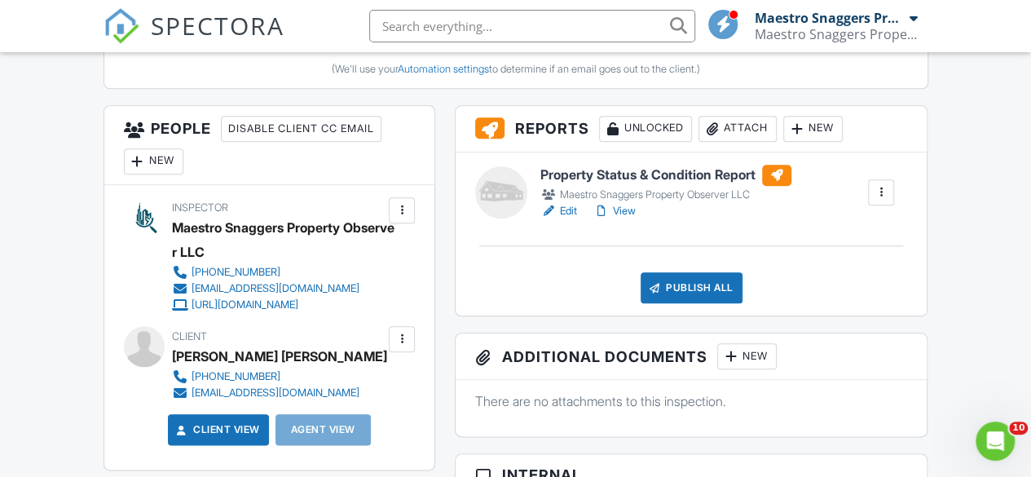
scroll to position [734, 0]
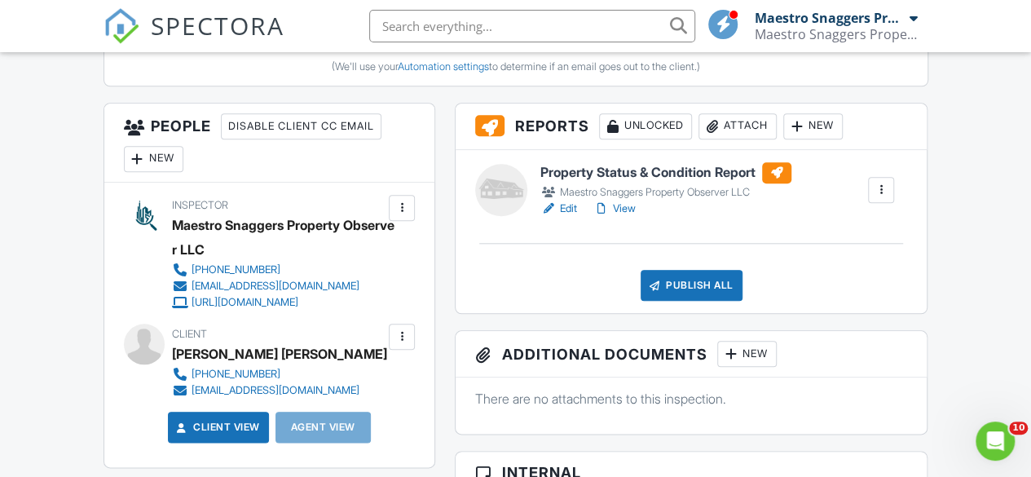
click at [883, 198] on div at bounding box center [881, 190] width 16 height 16
click at [611, 183] on h6 "Property Status & Condition Report" at bounding box center [666, 172] width 251 height 21
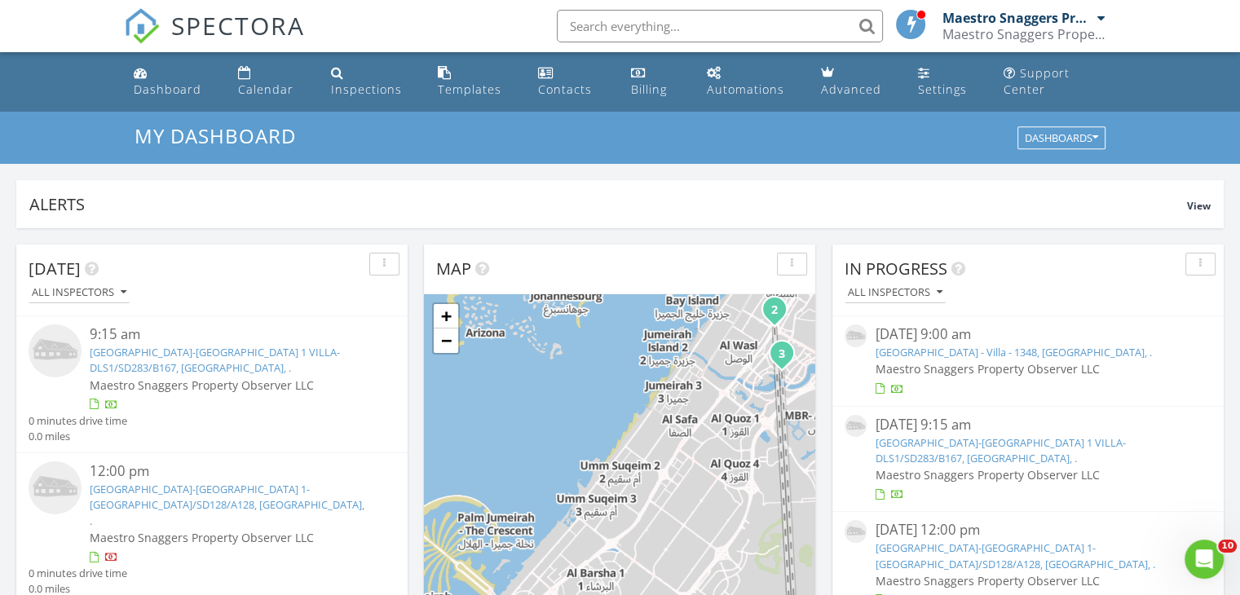
click at [863, 332] on img at bounding box center [856, 335] width 22 height 22
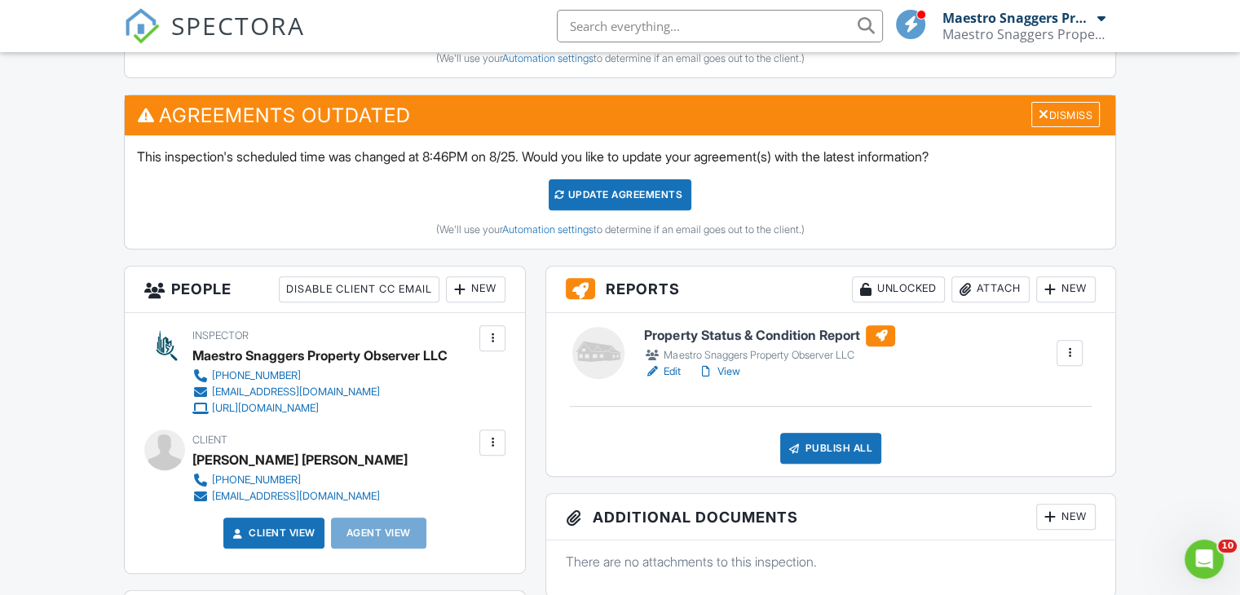
click at [1070, 285] on div "New" at bounding box center [1066, 289] width 60 height 26
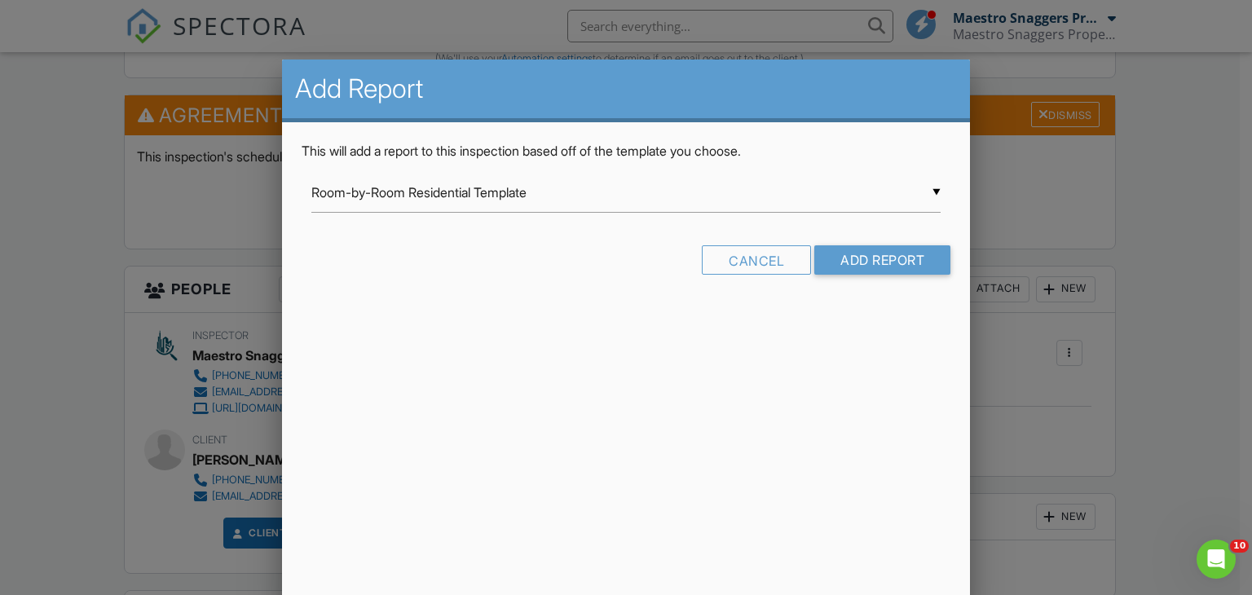
click at [934, 190] on div "▼ Room-by-Room Residential Template Room-by-Room Residential Template Imported …" at bounding box center [626, 193] width 630 height 40
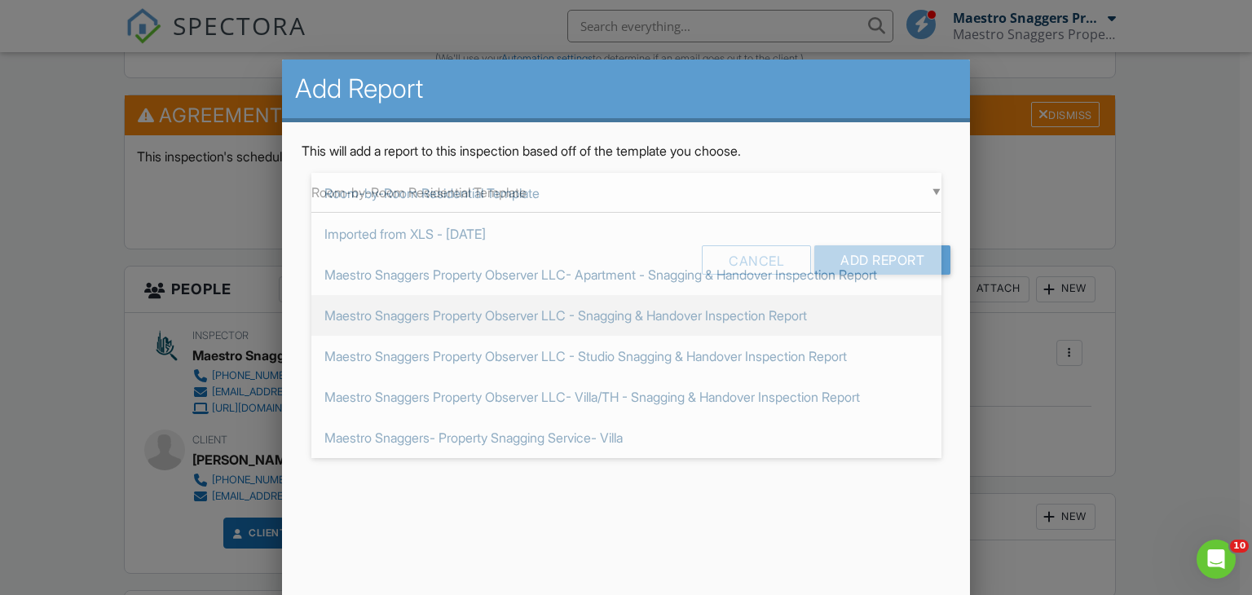
click at [659, 319] on span "Maestro Snaggers Property Observer LLC - Snagging & Handover Inspection Report" at bounding box center [626, 315] width 630 height 41
type input "Maestro Snaggers Property Observer LLC - Snagging & Handover Inspection Report"
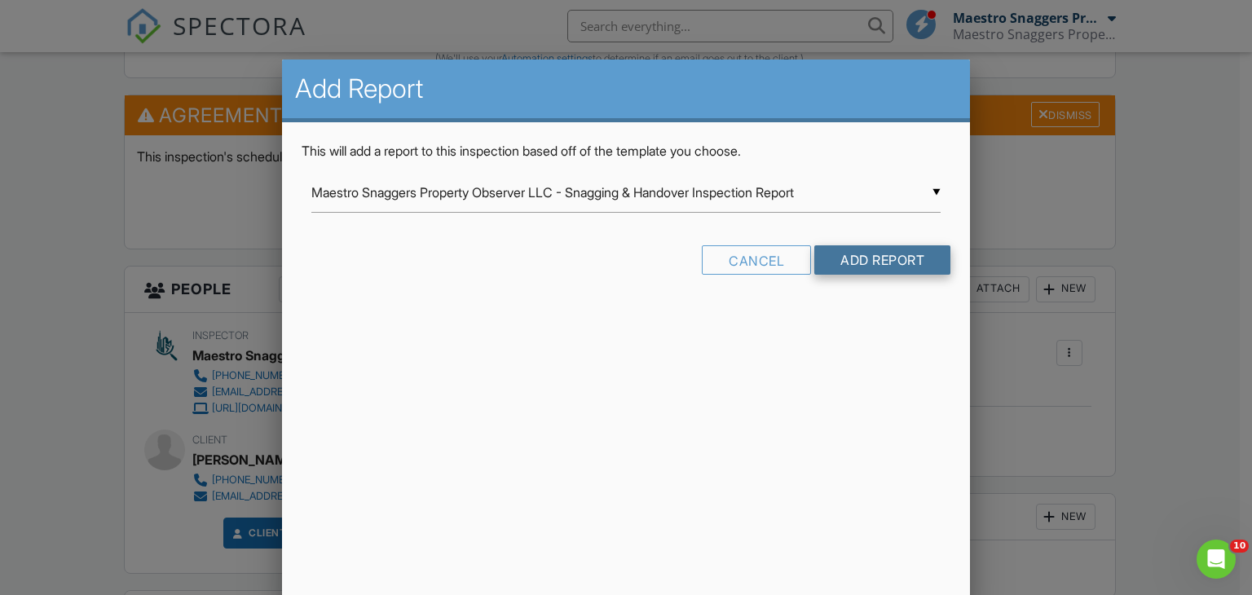
click at [901, 263] on input "Add Report" at bounding box center [882, 259] width 136 height 29
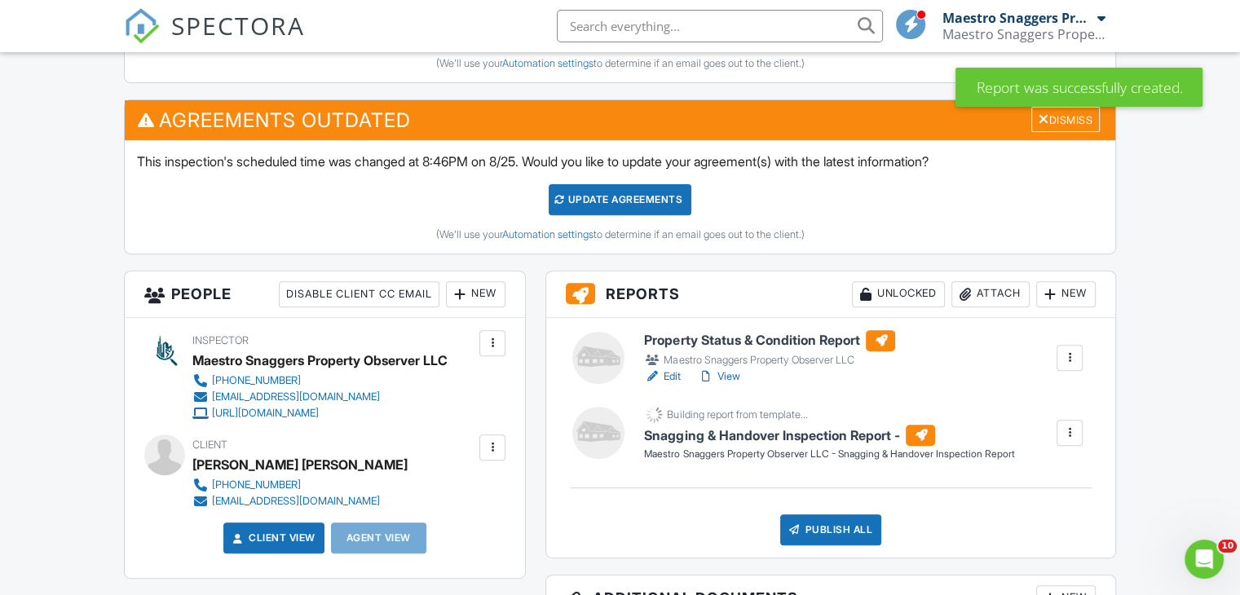
scroll to position [571, 0]
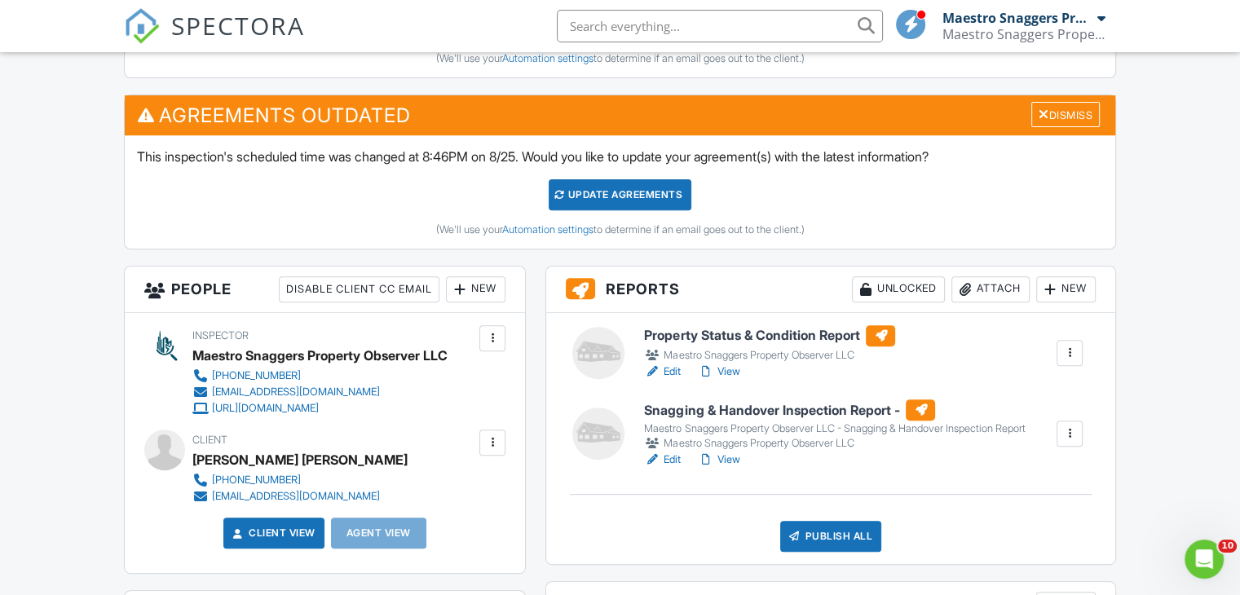
click at [814, 407] on h6 "Snagging & Handover Inspection Report -" at bounding box center [834, 409] width 381 height 21
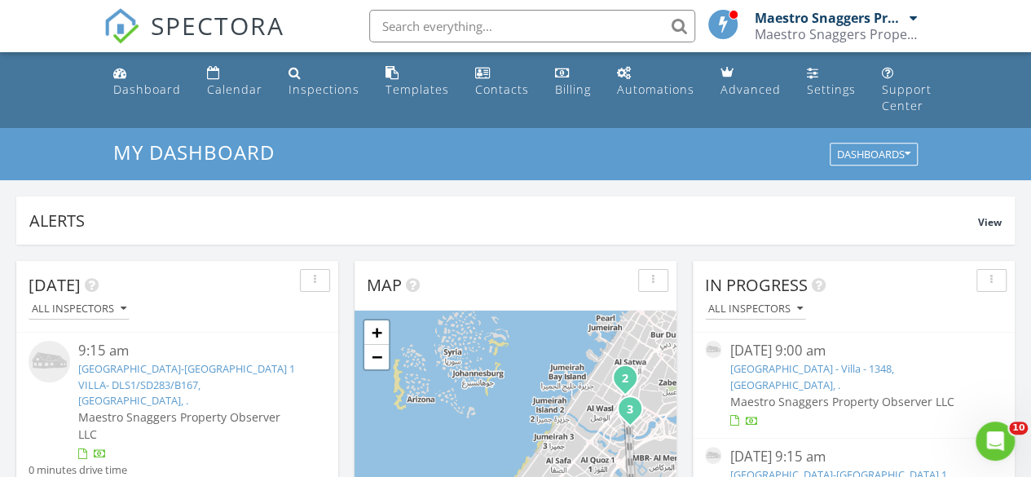
click at [753, 368] on link "NAS Gardens - Villa - 1348, Dubai, ." at bounding box center [812, 376] width 164 height 30
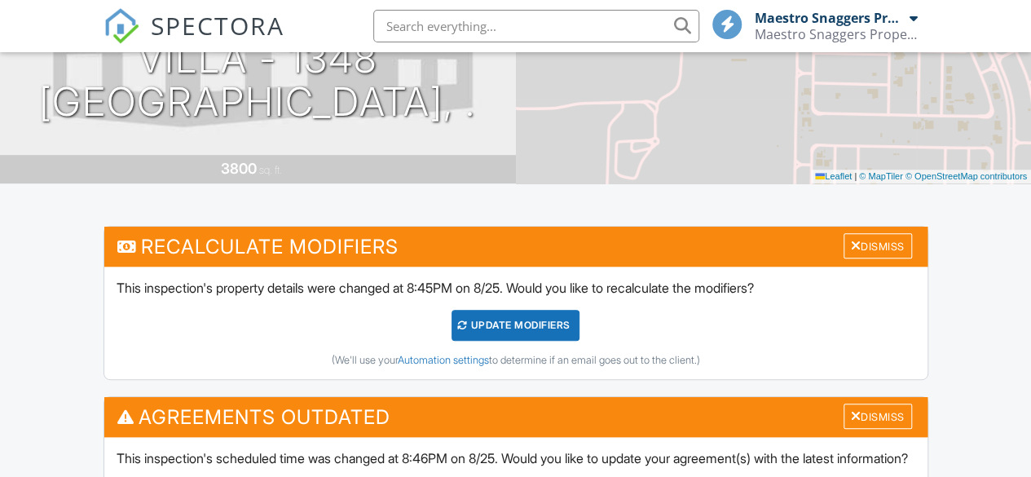
scroll to position [652, 0]
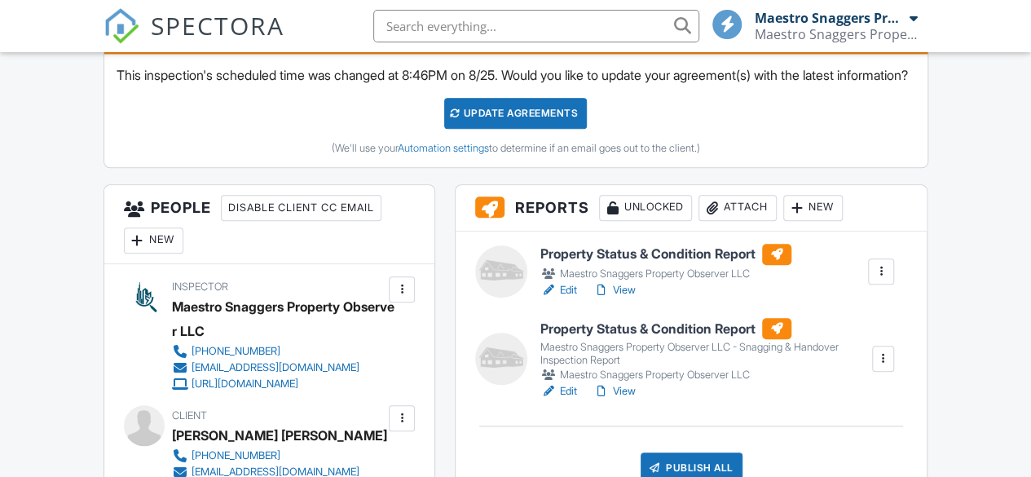
click at [882, 367] on div at bounding box center [883, 359] width 16 height 16
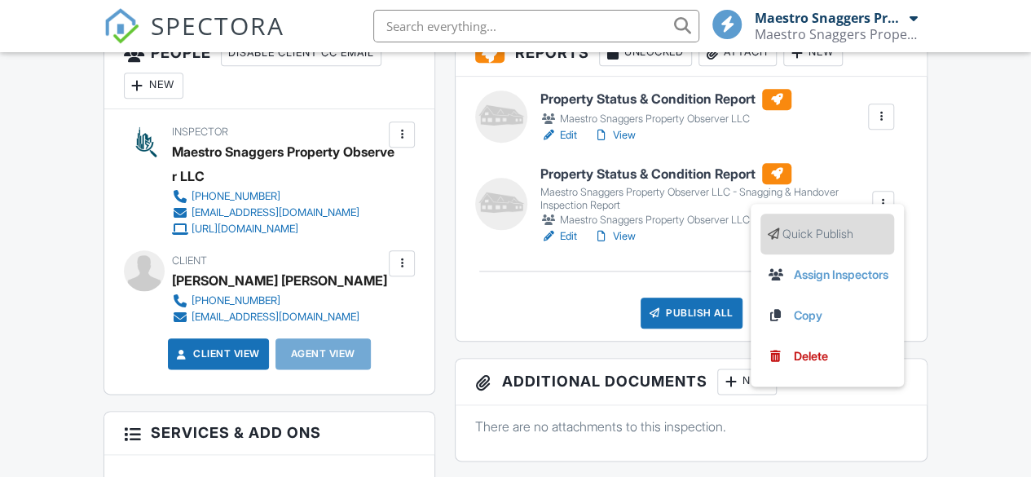
scroll to position [815, 0]
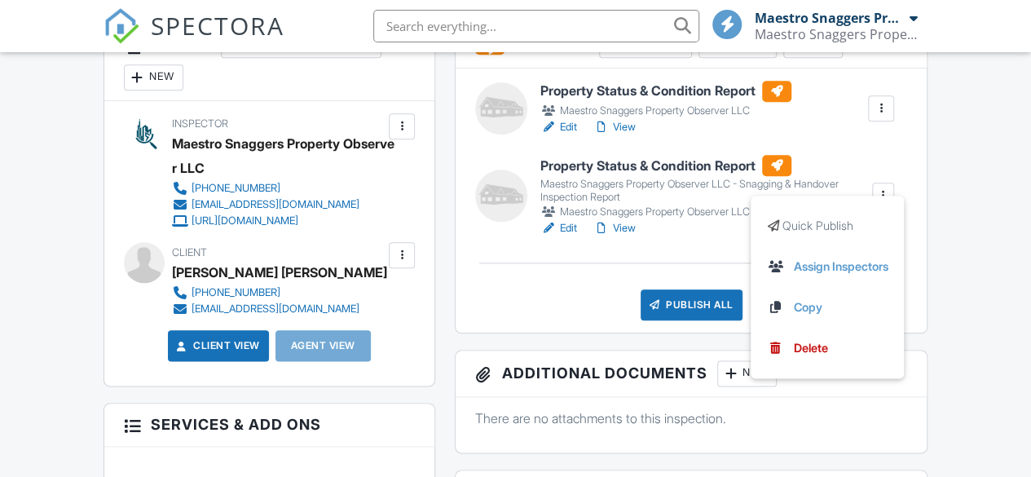
click at [514, 289] on div "Property Status & Condition Report Maestro Snaggers Property Observer LLC Edit …" at bounding box center [691, 200] width 471 height 264
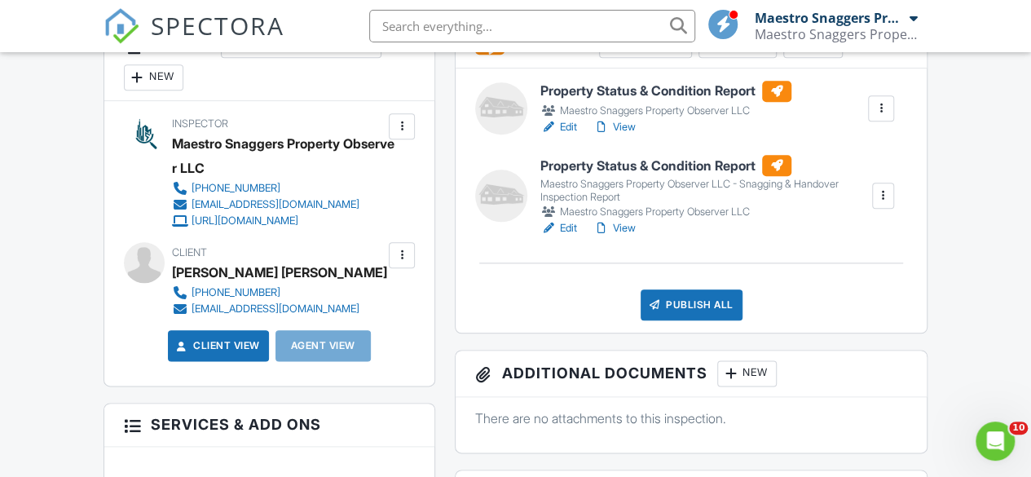
scroll to position [0, 0]
click at [570, 236] on link "Edit" at bounding box center [559, 228] width 37 height 16
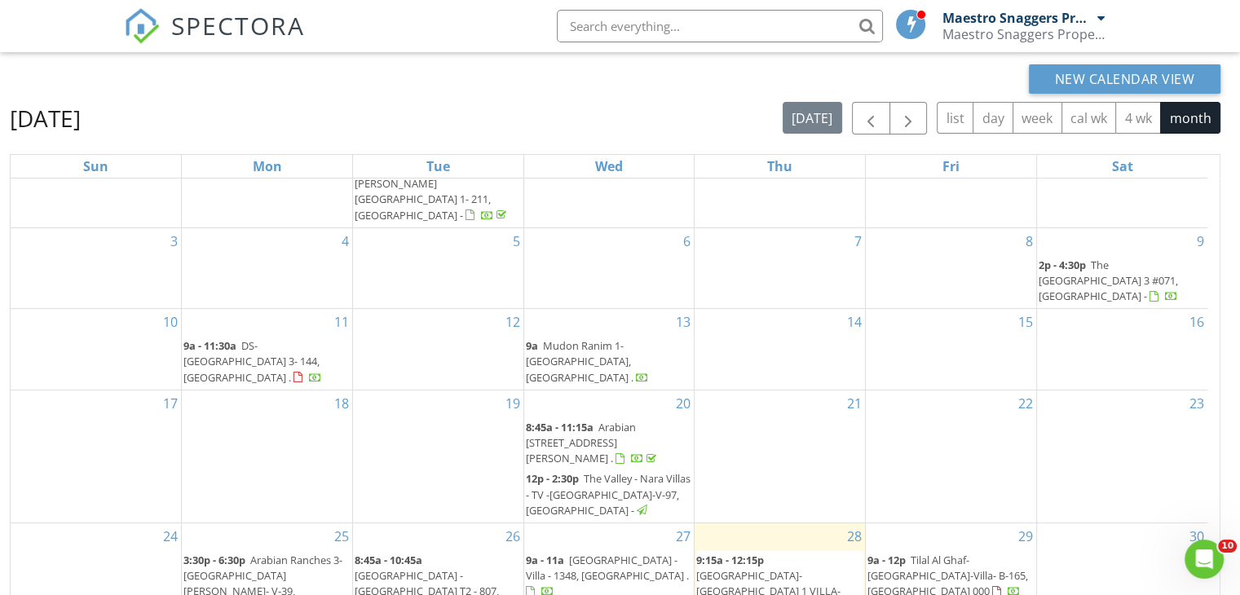
scroll to position [163, 0]
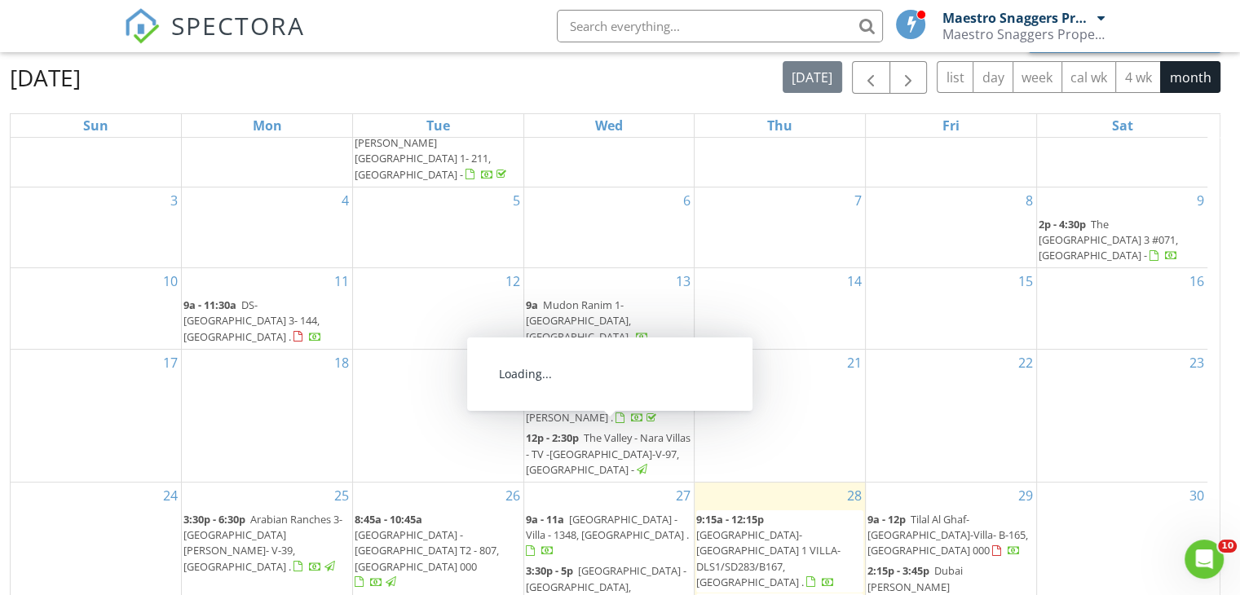
click at [564, 512] on span "[GEOGRAPHIC_DATA] - Villa - 1348, [GEOGRAPHIC_DATA] ." at bounding box center [607, 527] width 163 height 30
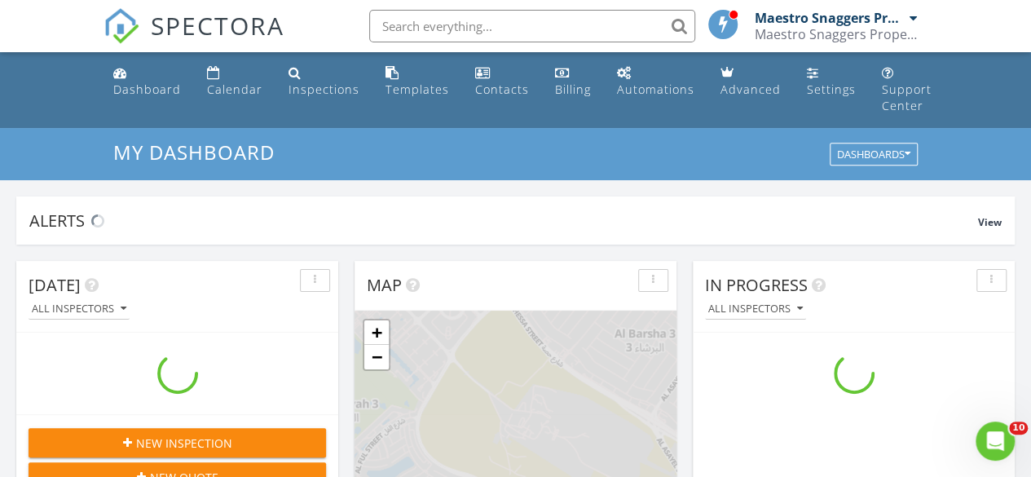
scroll to position [1508, 1056]
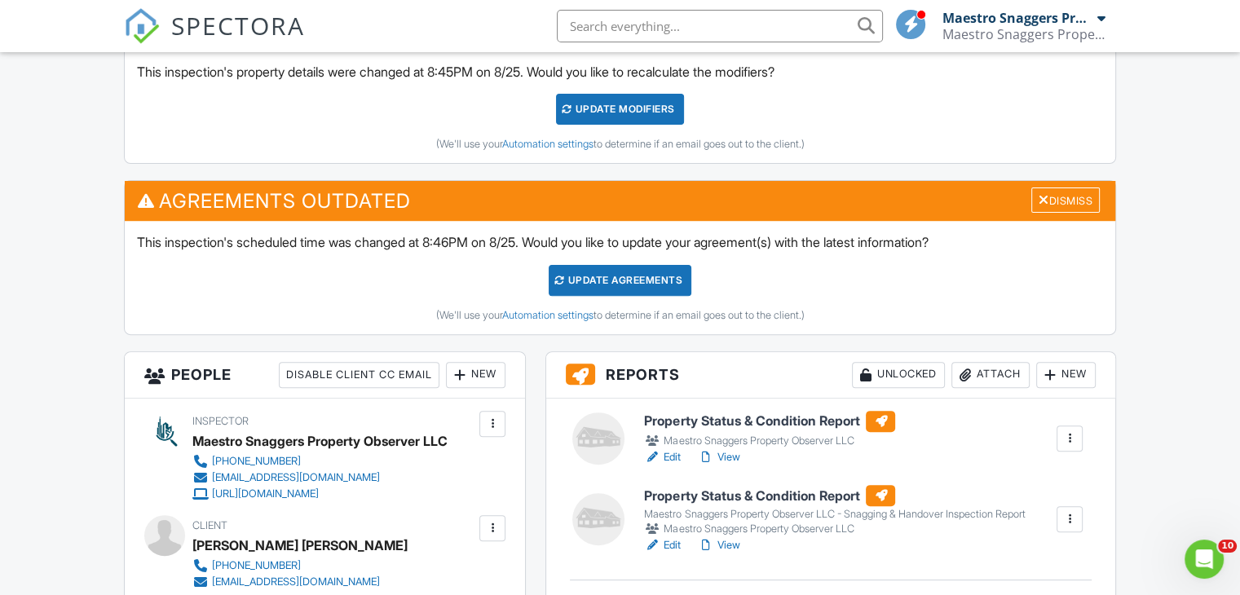
scroll to position [489, 0]
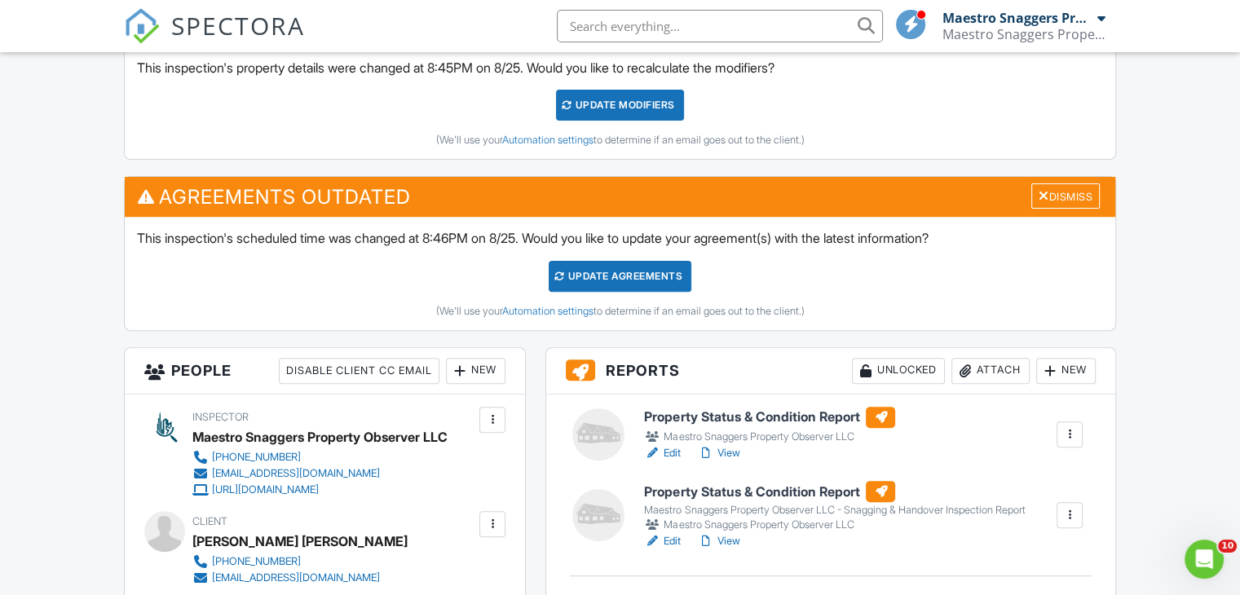
click at [1072, 512] on div at bounding box center [1070, 515] width 16 height 16
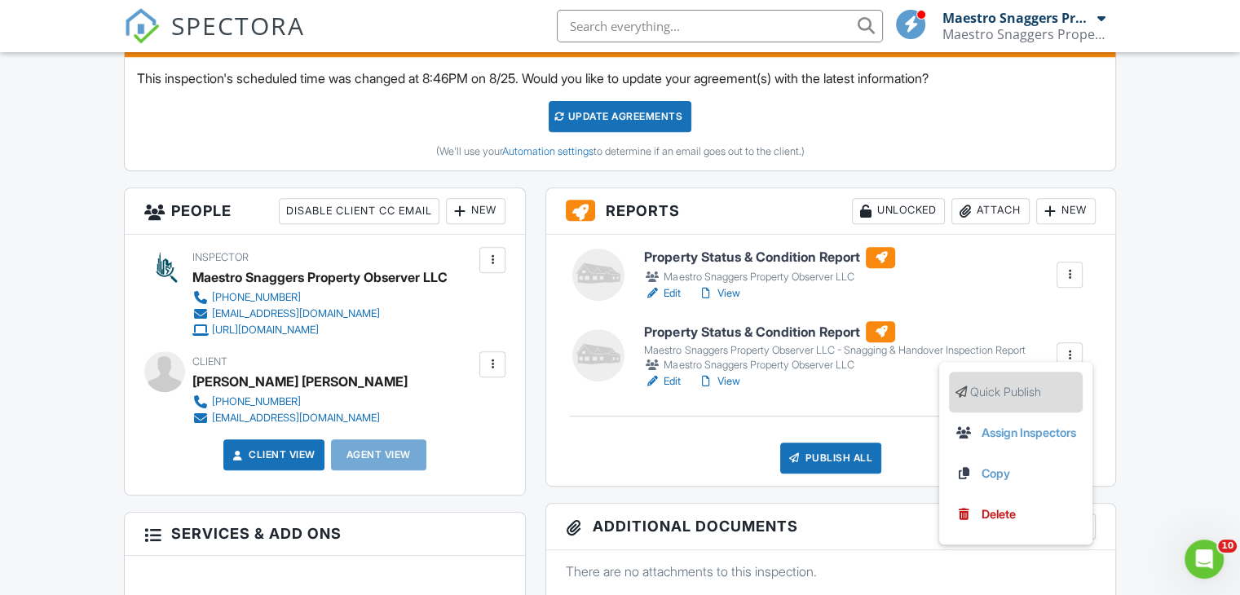
scroll to position [652, 0]
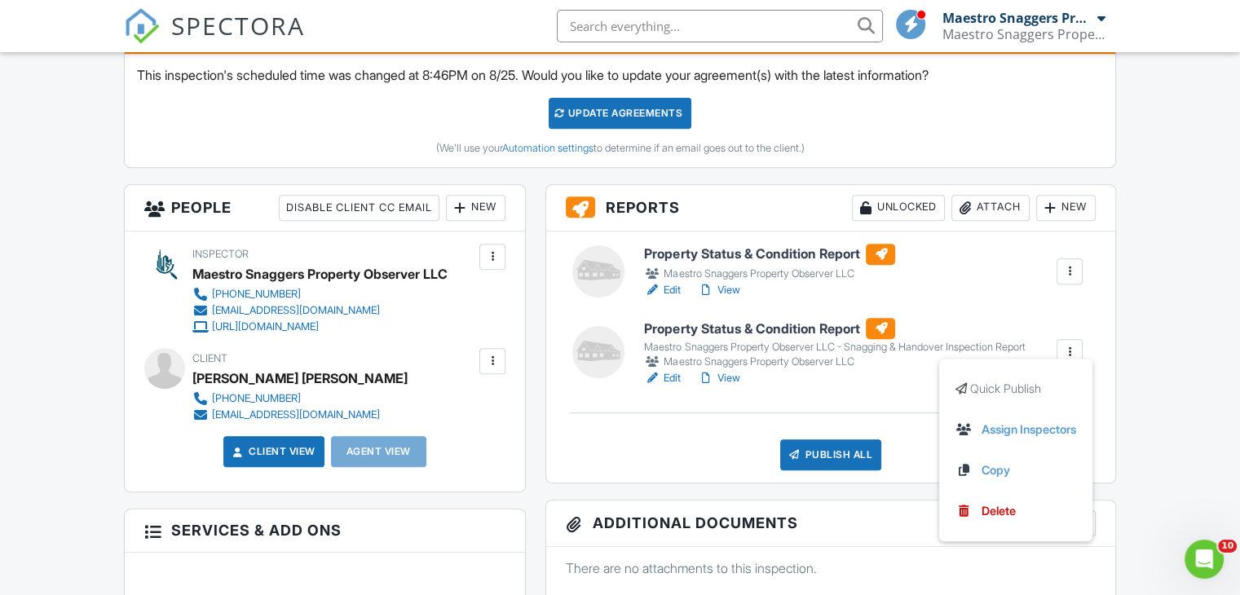
click at [654, 344] on div "Maestro Snaggers Property Observer LLC - Snagging & Handover Inspection Report" at bounding box center [834, 347] width 381 height 13
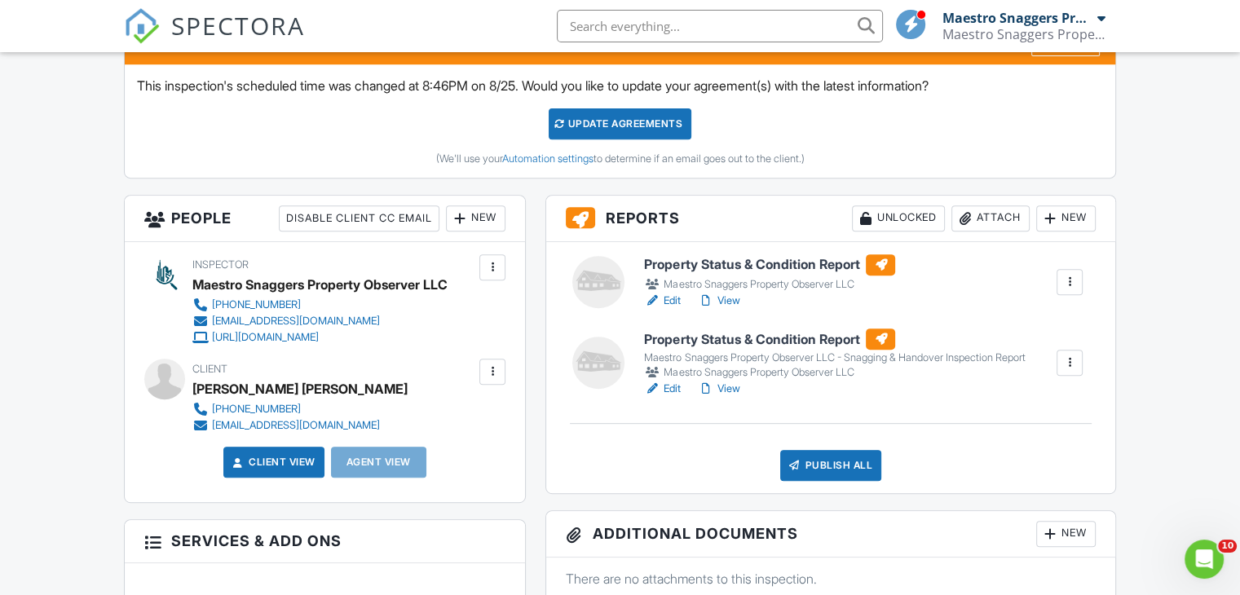
scroll to position [652, 0]
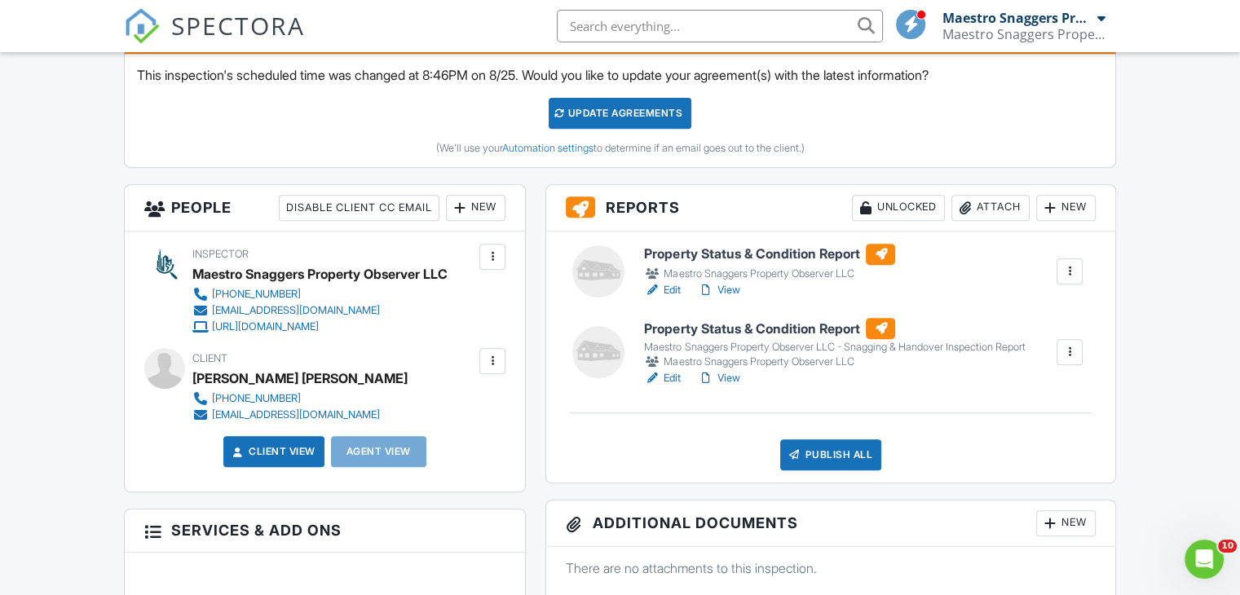
click at [713, 326] on h6 "Property Status & Condition Report" at bounding box center [834, 328] width 381 height 21
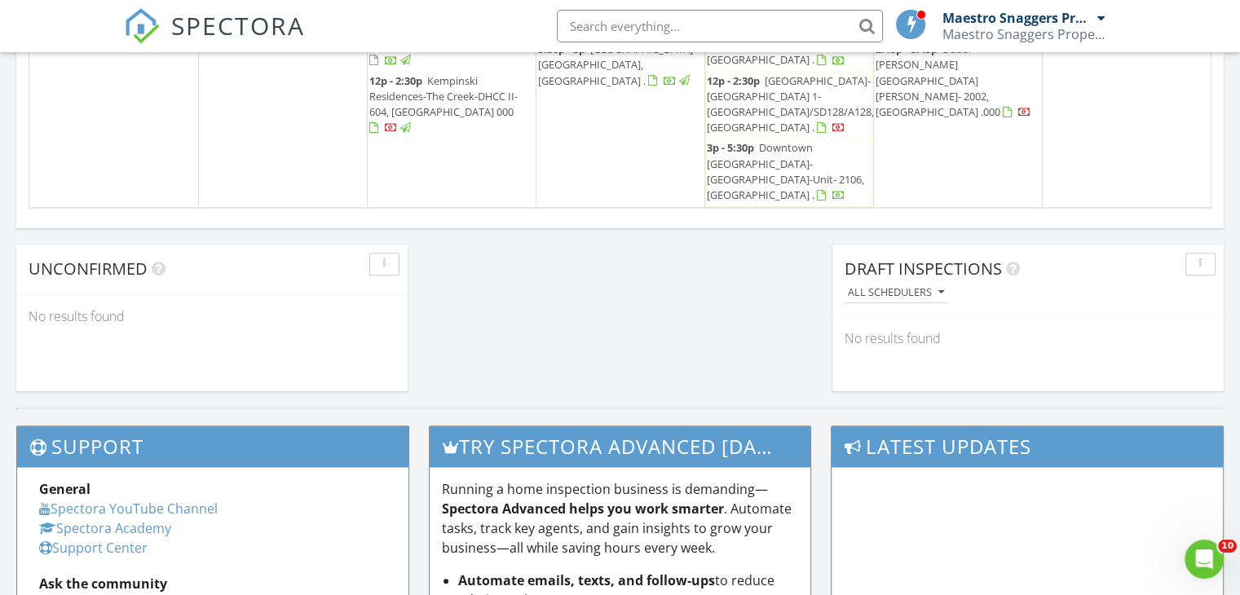
scroll to position [1631, 0]
